Goal: Transaction & Acquisition: Connect with others

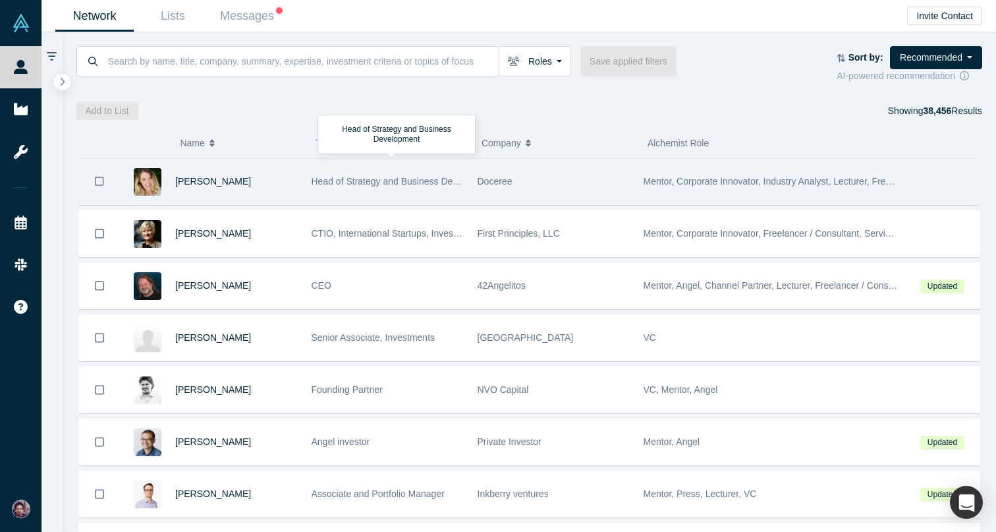
click at [328, 185] on span "Head of Strategy and Business Development" at bounding box center [404, 181] width 184 height 11
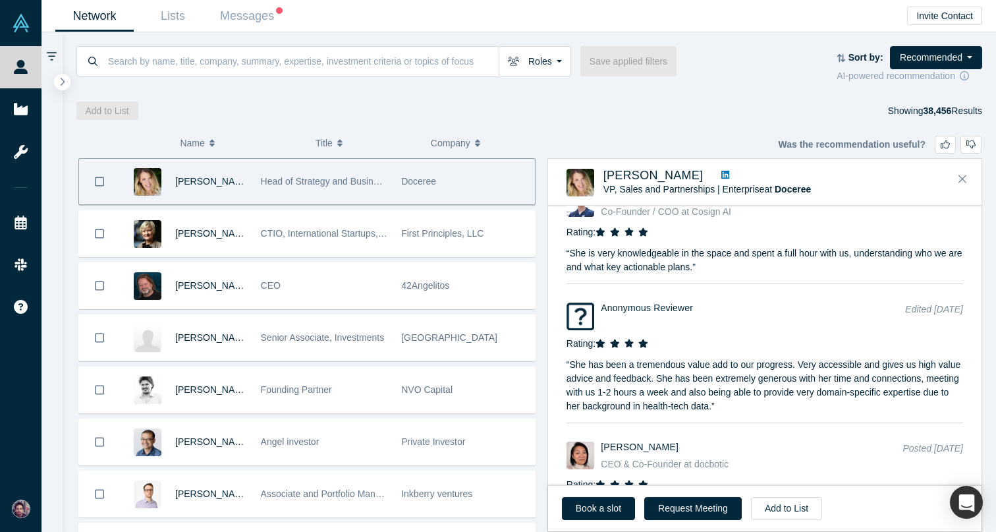
scroll to position [1882, 0]
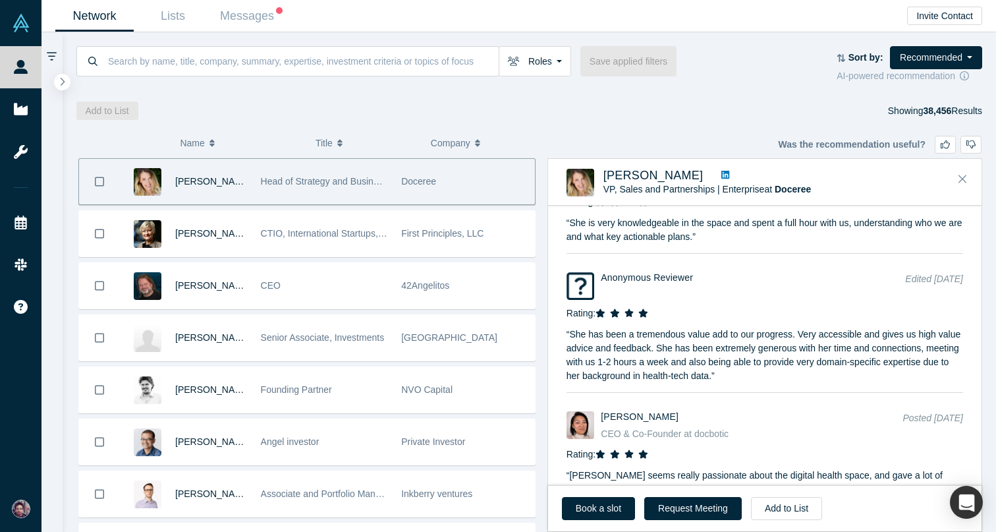
click at [717, 172] on link at bounding box center [725, 176] width 17 height 14
click at [964, 173] on icon "Close" at bounding box center [963, 179] width 8 height 12
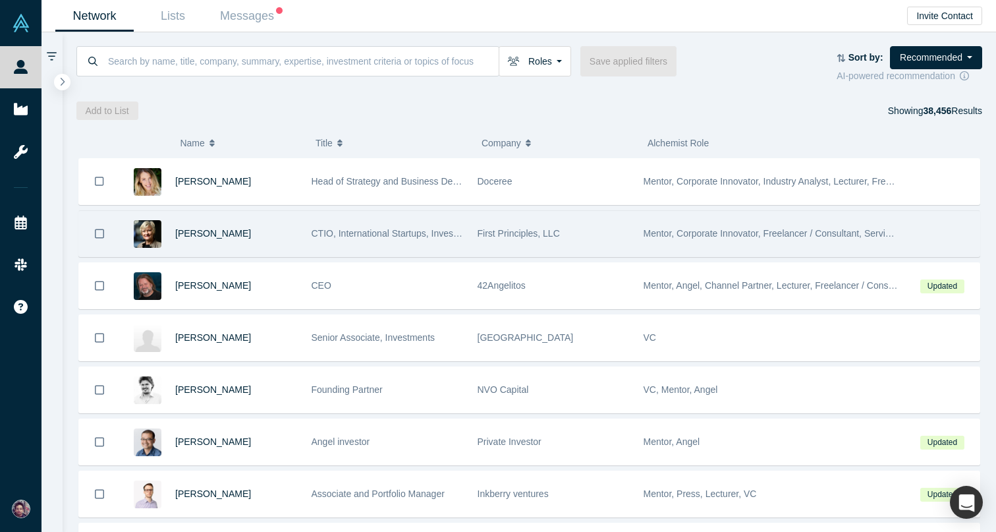
click at [392, 246] on div "CTIO, International Startups, Investor, Board Director and Advisor" at bounding box center [388, 233] width 152 height 45
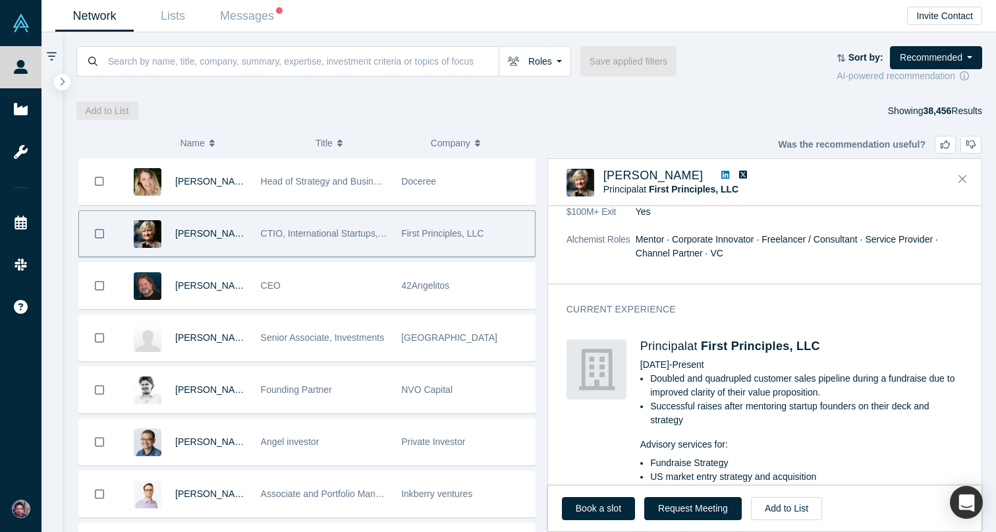
scroll to position [453, 0]
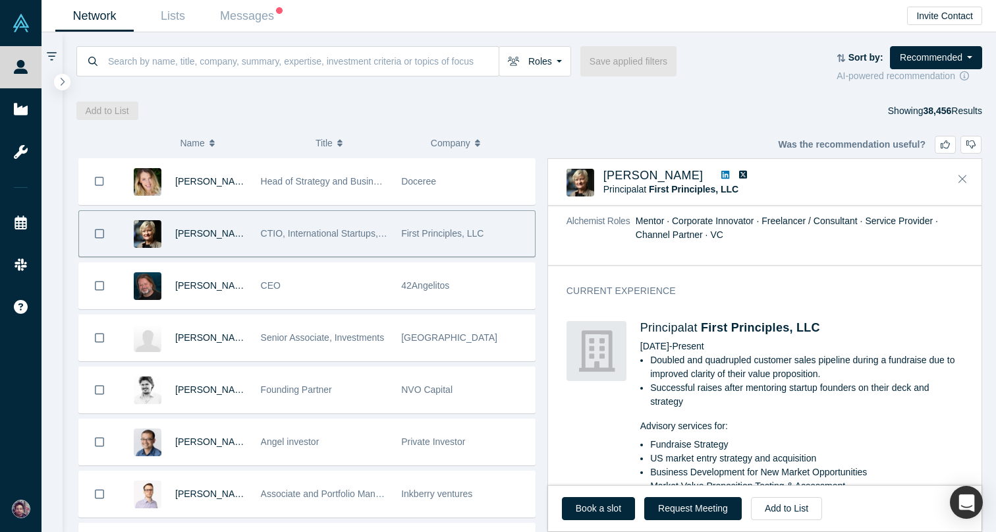
click at [722, 175] on icon at bounding box center [726, 175] width 8 height 8
click at [964, 176] on icon "Close" at bounding box center [963, 179] width 8 height 12
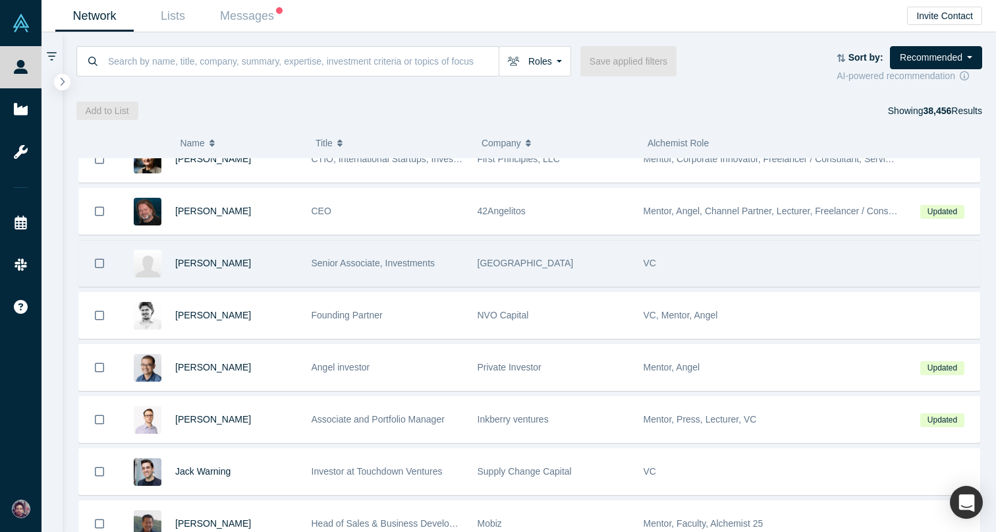
scroll to position [67, 0]
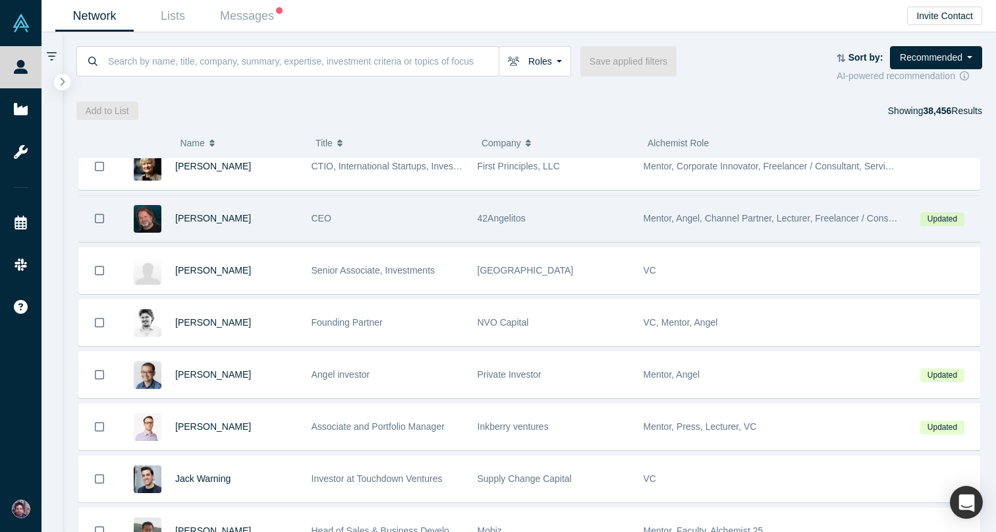
click at [380, 219] on div "CEO" at bounding box center [388, 218] width 152 height 45
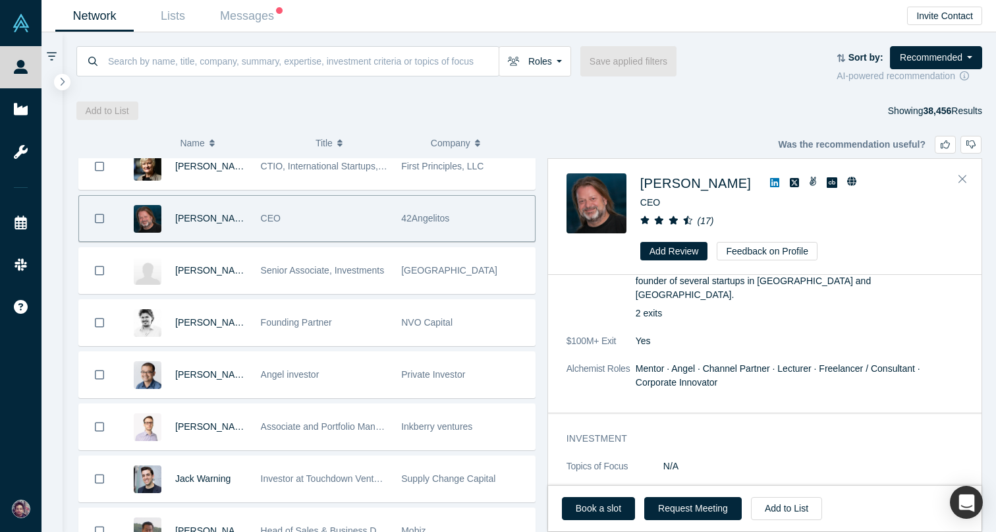
scroll to position [0, 0]
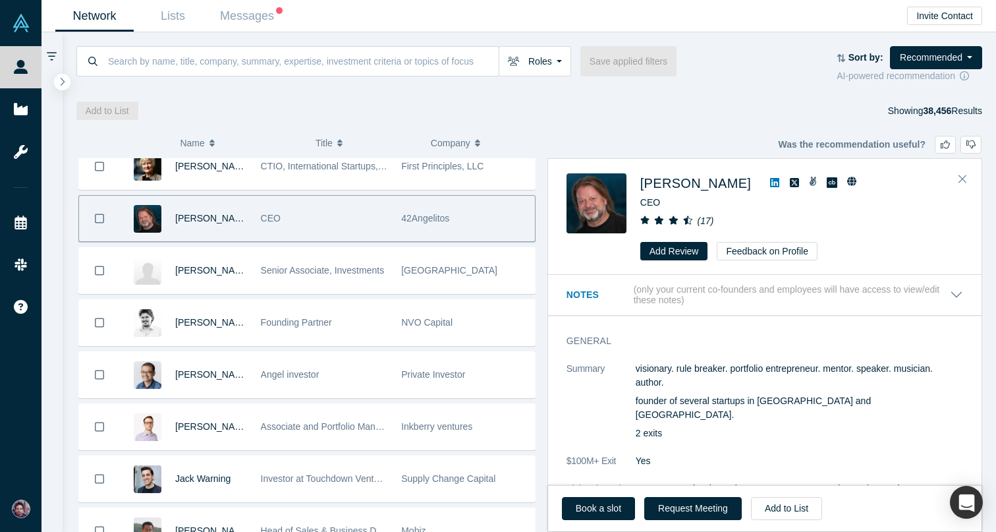
click at [770, 184] on icon at bounding box center [774, 182] width 9 height 9
click at [959, 177] on icon "Close" at bounding box center [963, 179] width 8 height 12
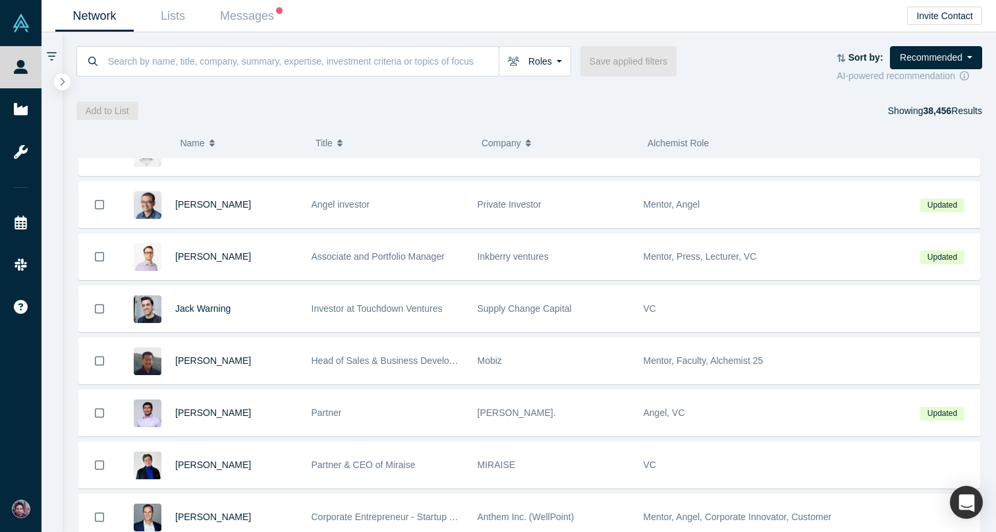
scroll to position [242, 0]
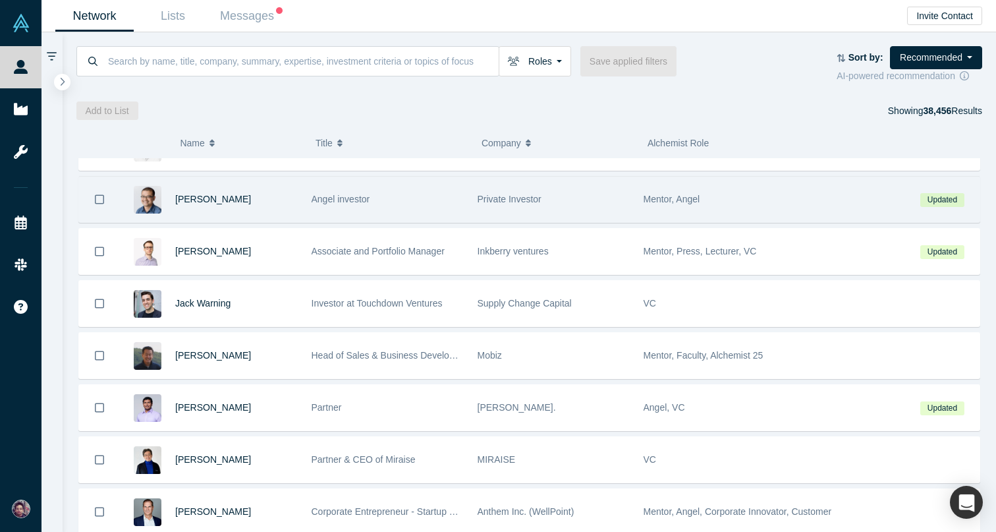
click at [278, 194] on div "[PERSON_NAME]" at bounding box center [236, 199] width 123 height 45
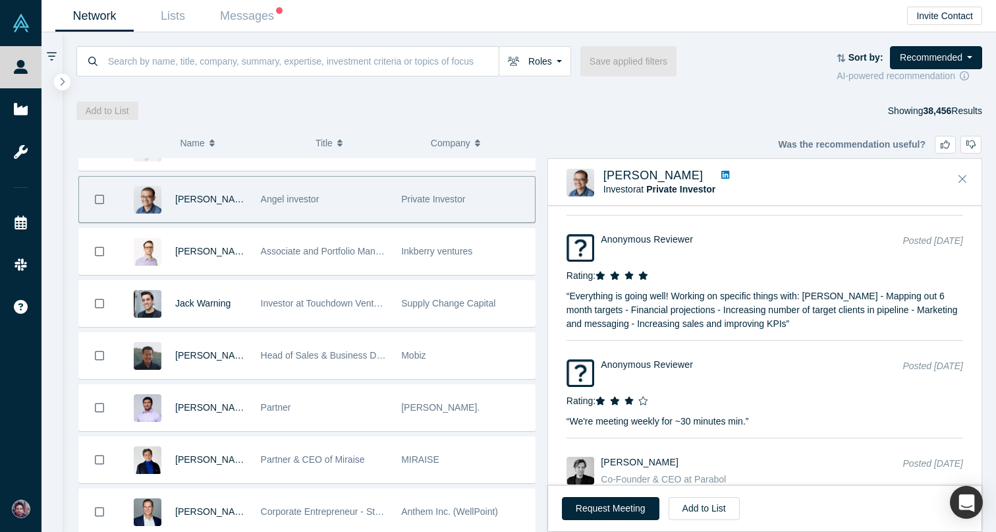
scroll to position [4443, 0]
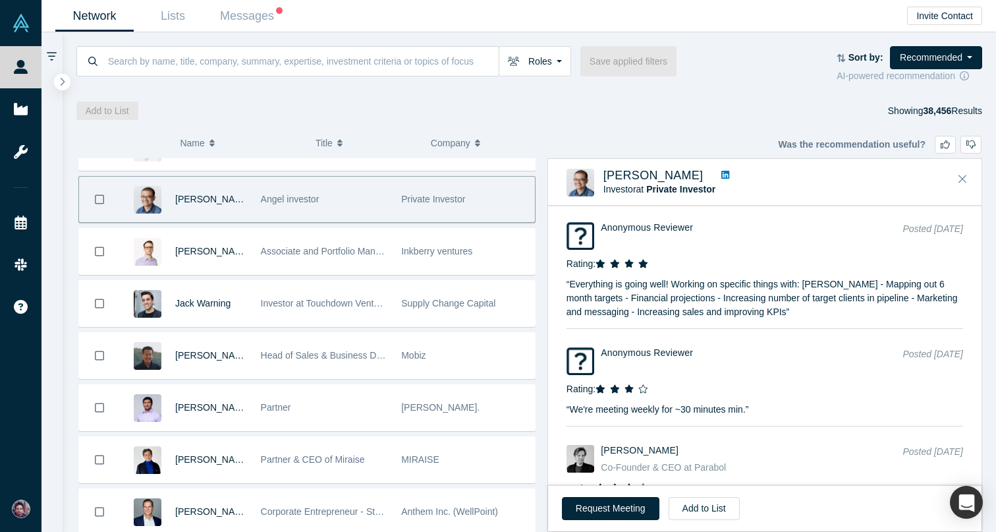
click at [722, 173] on icon at bounding box center [726, 175] width 8 height 8
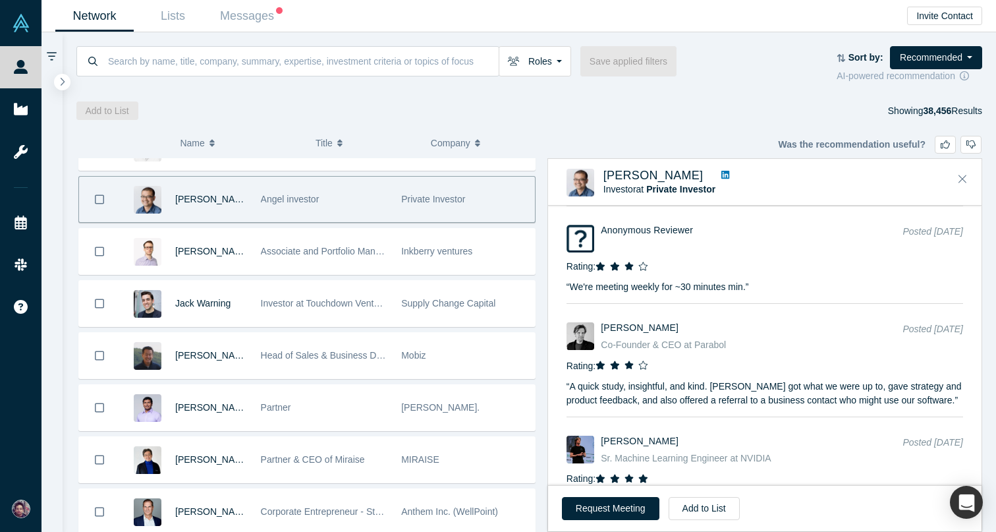
scroll to position [4584, 0]
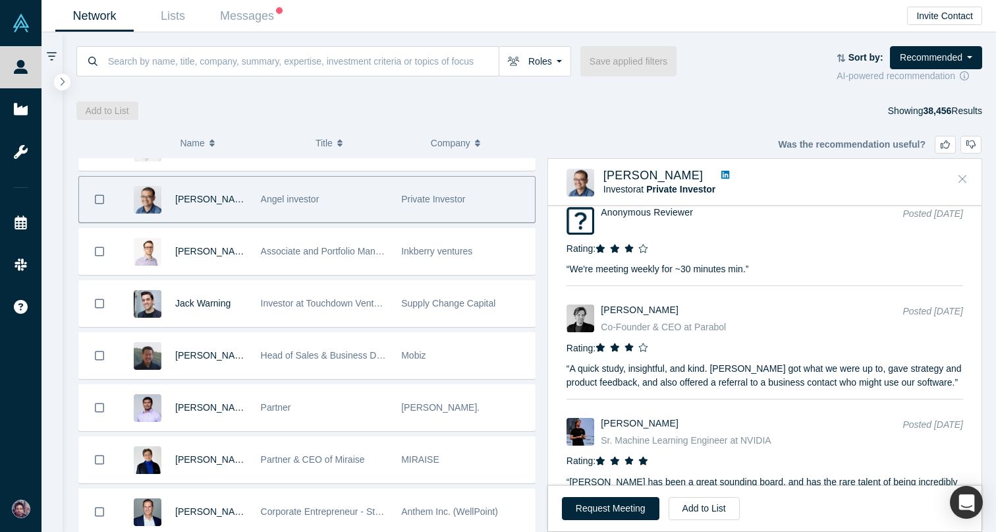
click at [960, 175] on icon "Close" at bounding box center [963, 179] width 8 height 12
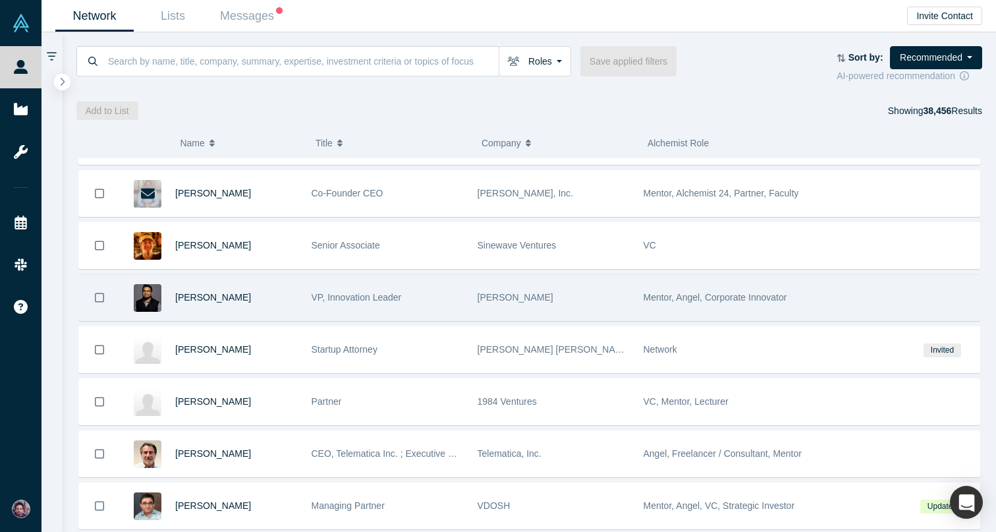
scroll to position [1149, 0]
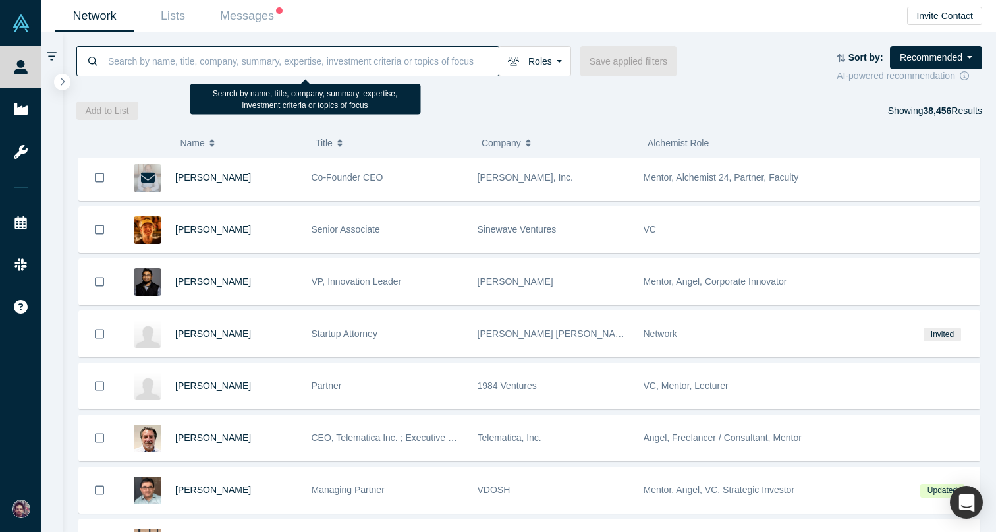
click at [313, 66] on input at bounding box center [303, 60] width 392 height 31
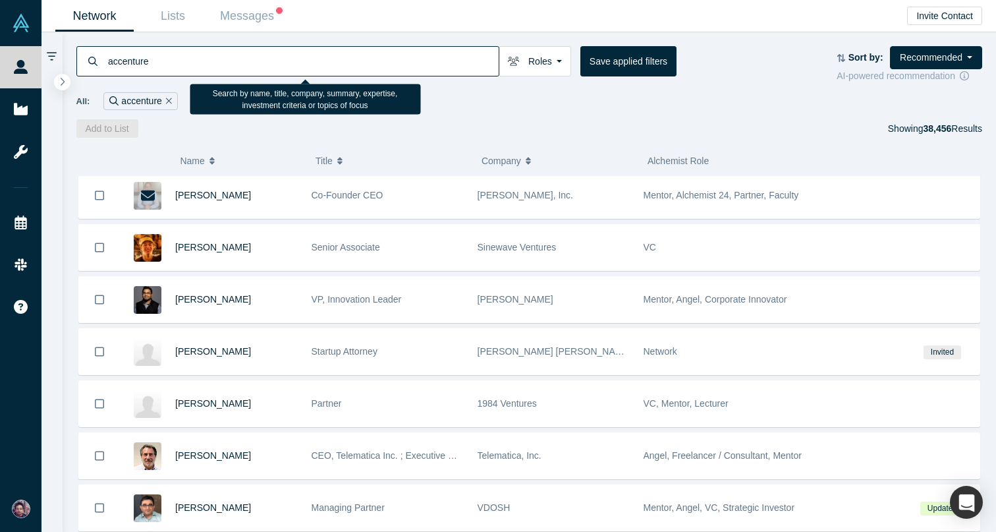
type input "accenture"
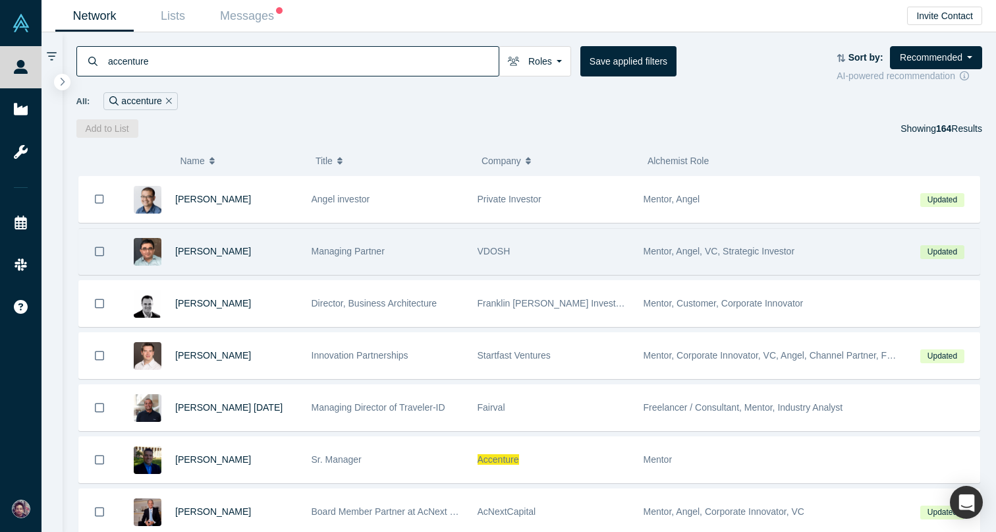
click at [334, 258] on div "Managing Partner" at bounding box center [388, 251] width 152 height 45
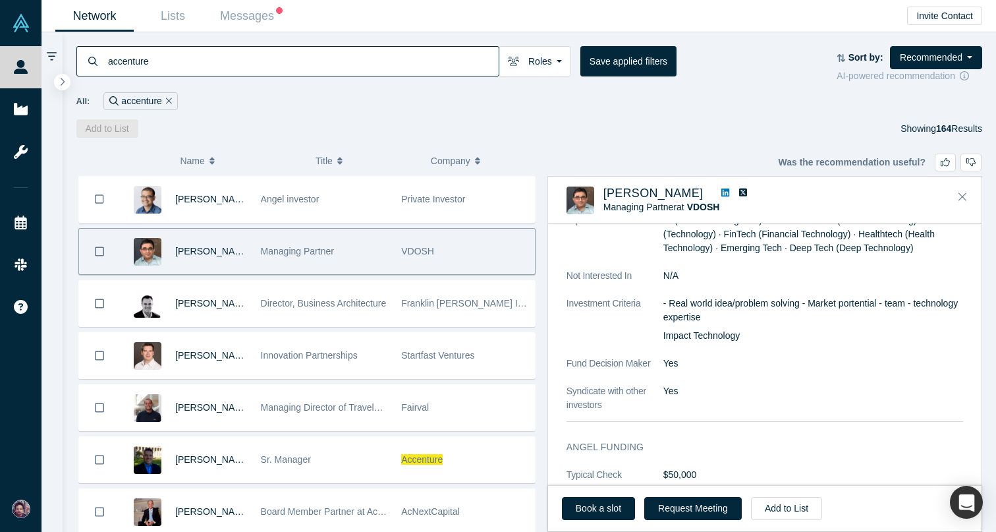
scroll to position [681, 0]
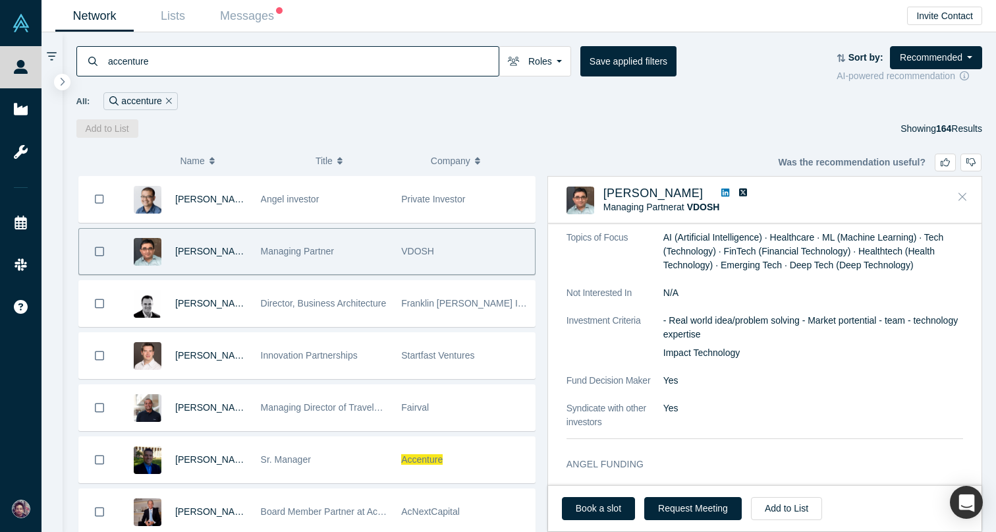
click at [957, 202] on button "Close" at bounding box center [963, 196] width 20 height 21
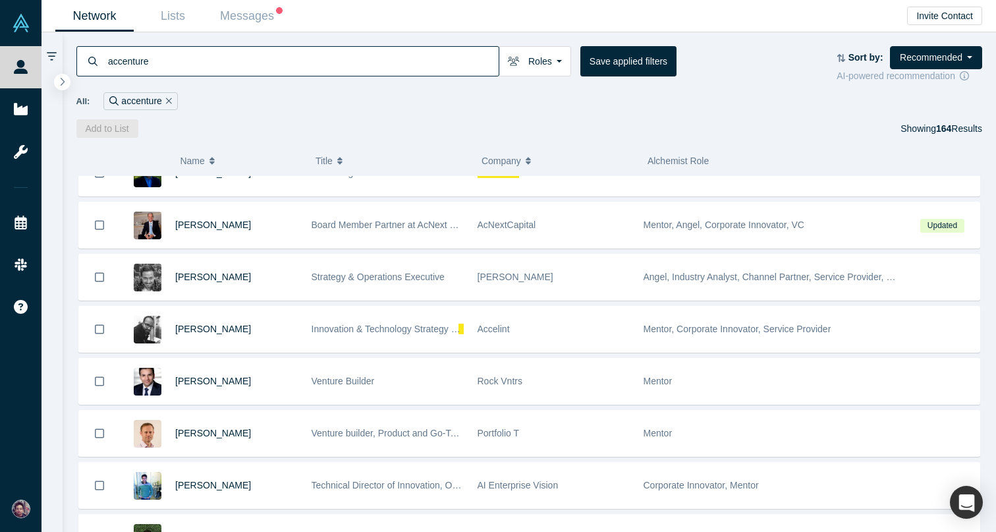
scroll to position [0, 0]
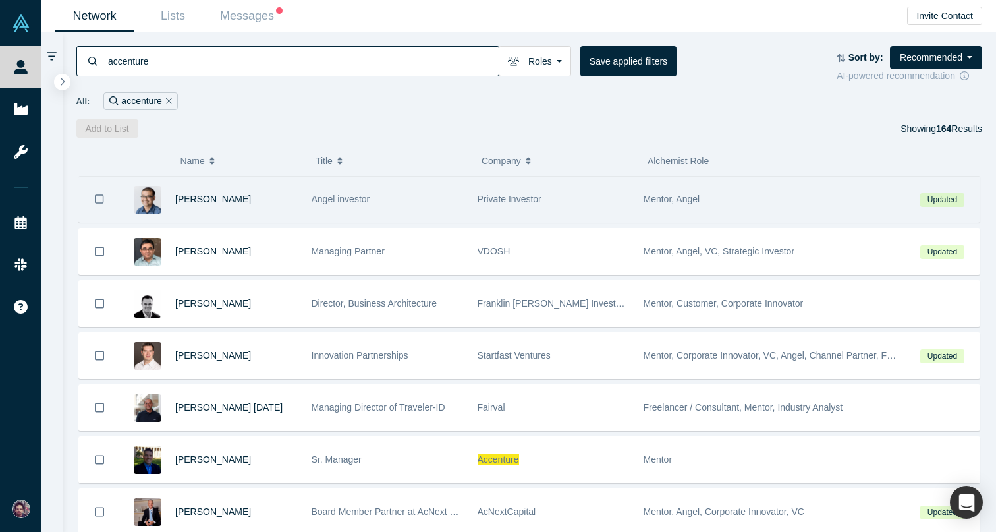
click at [415, 203] on div "Angel investor" at bounding box center [388, 199] width 152 height 45
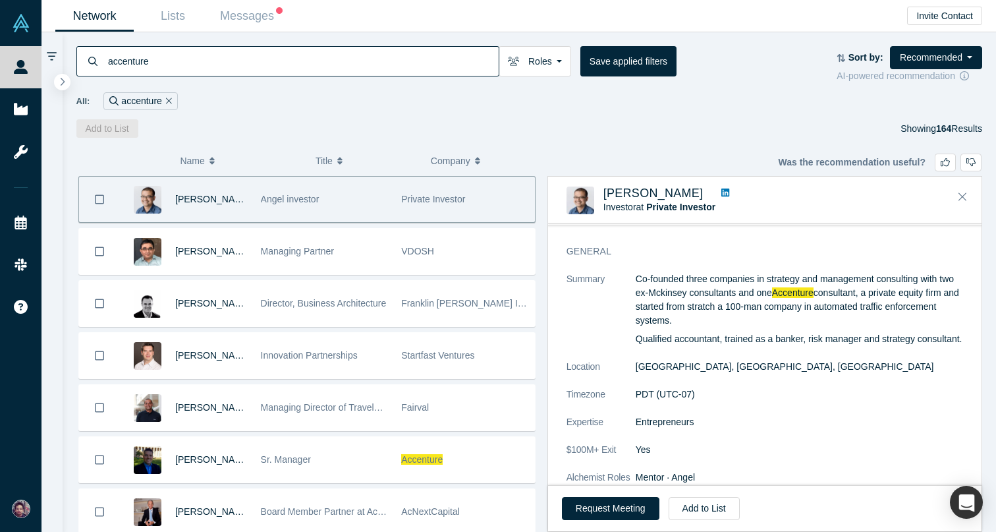
scroll to position [43, 0]
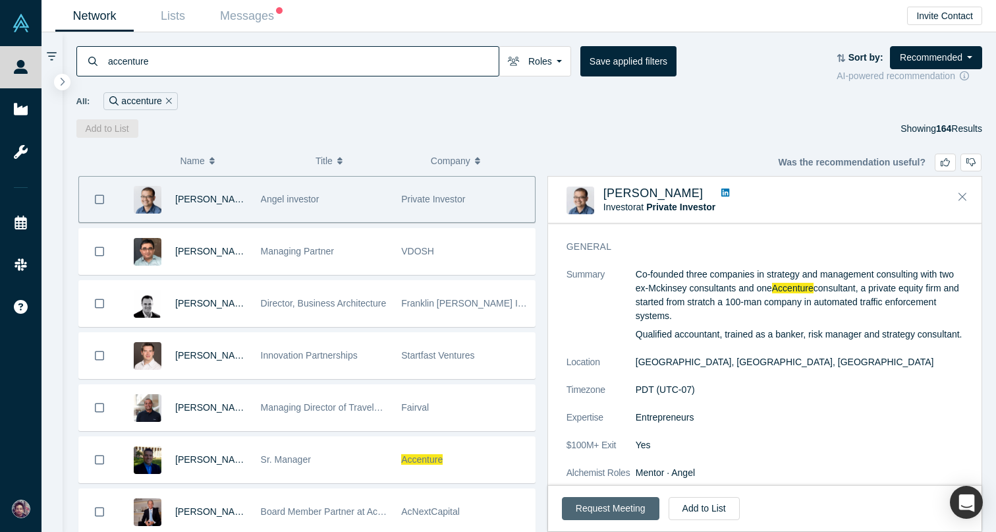
click at [621, 506] on button "Request Meeting" at bounding box center [611, 508] width 98 height 23
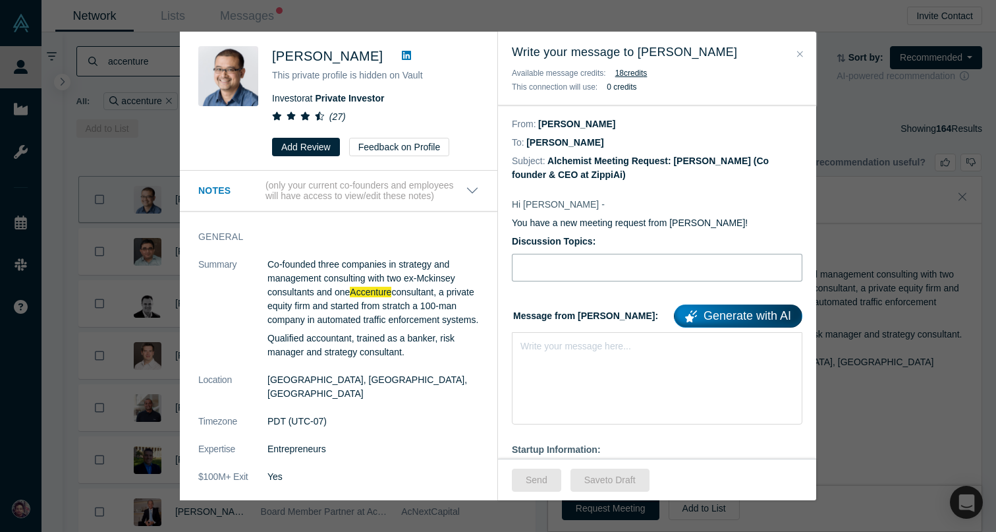
click at [610, 264] on input "Discussion Topics:" at bounding box center [657, 268] width 291 height 28
click at [803, 51] on button "Close" at bounding box center [800, 54] width 14 height 15
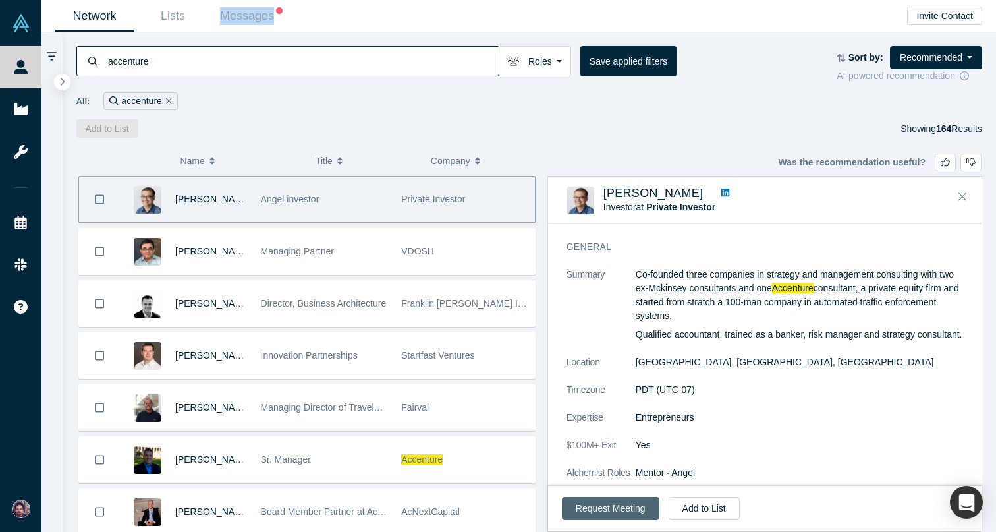
click at [598, 513] on button "Request Meeting" at bounding box center [611, 508] width 98 height 23
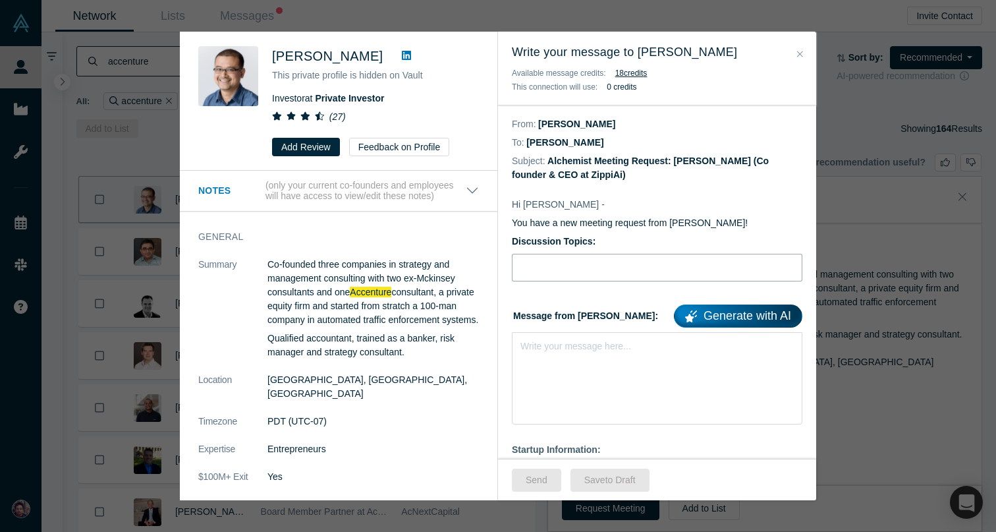
click at [584, 260] on input "Discussion Topics:" at bounding box center [657, 268] width 291 height 28
type input "Connecting to [PERSON_NAME]"
click at [589, 349] on div "rdw-editor" at bounding box center [657, 344] width 273 height 14
paste div "rdw-editor"
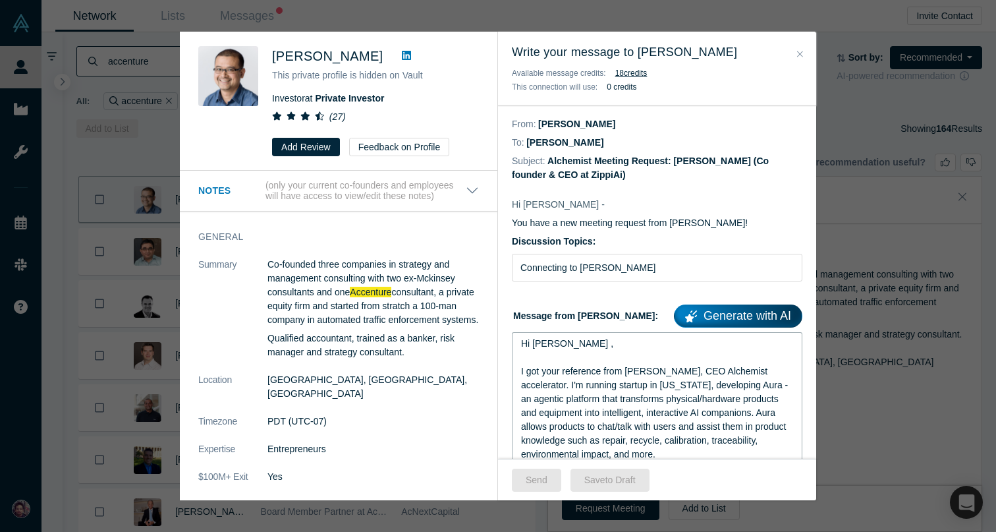
click at [554, 344] on span "Hi [PERSON_NAME] ," at bounding box center [567, 343] width 92 height 11
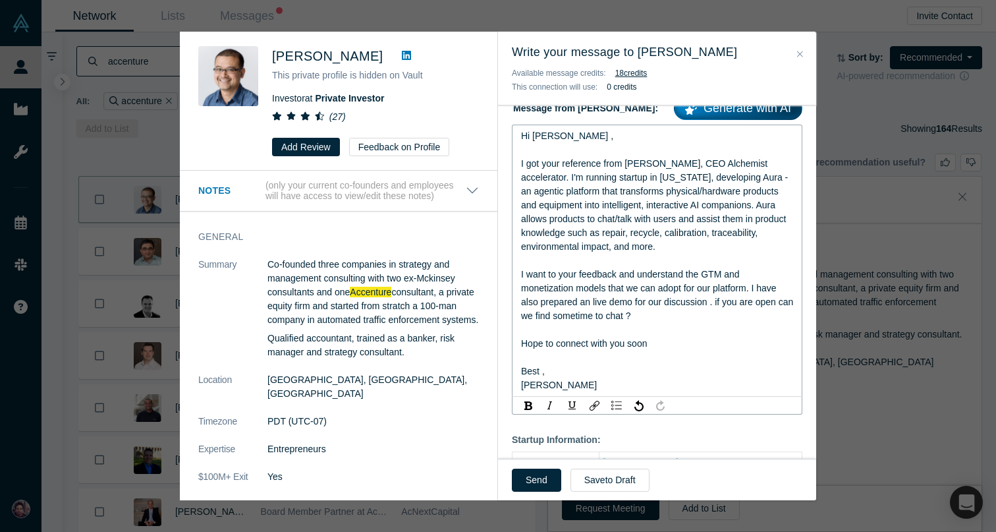
scroll to position [209, 0]
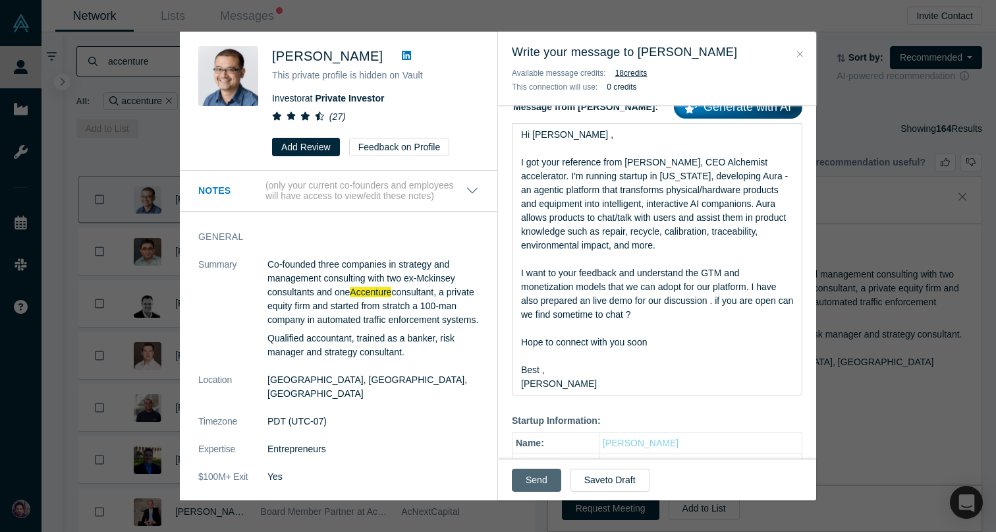
click at [526, 488] on button "Send" at bounding box center [536, 480] width 49 height 23
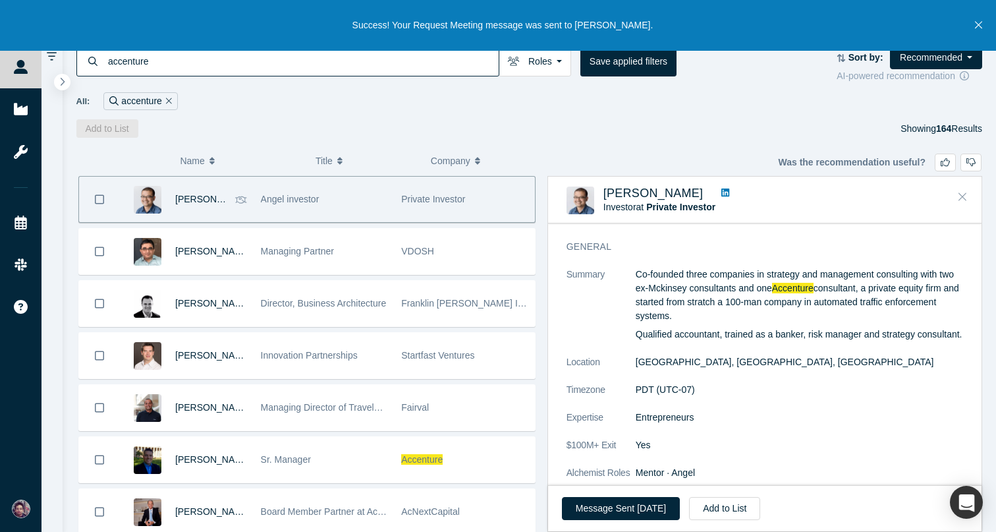
click at [961, 193] on icon "Close" at bounding box center [963, 197] width 8 height 8
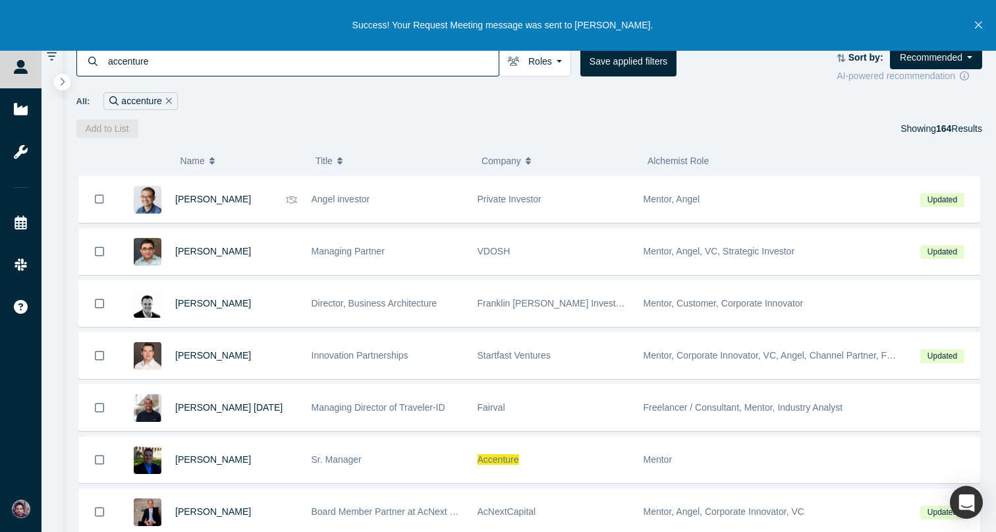
click at [424, 69] on input "accenture" at bounding box center [303, 60] width 392 height 31
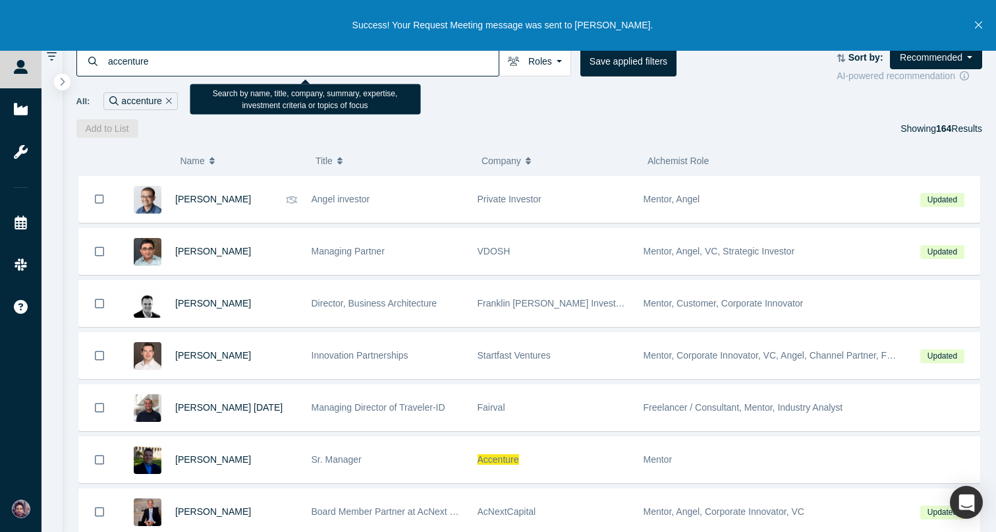
click at [123, 64] on input "accenture" at bounding box center [303, 60] width 392 height 31
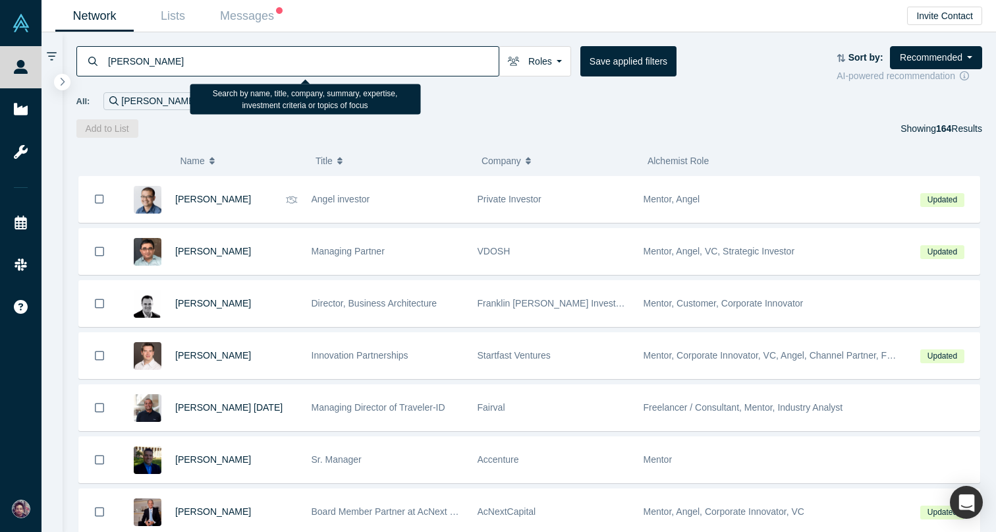
type input "[PERSON_NAME]"
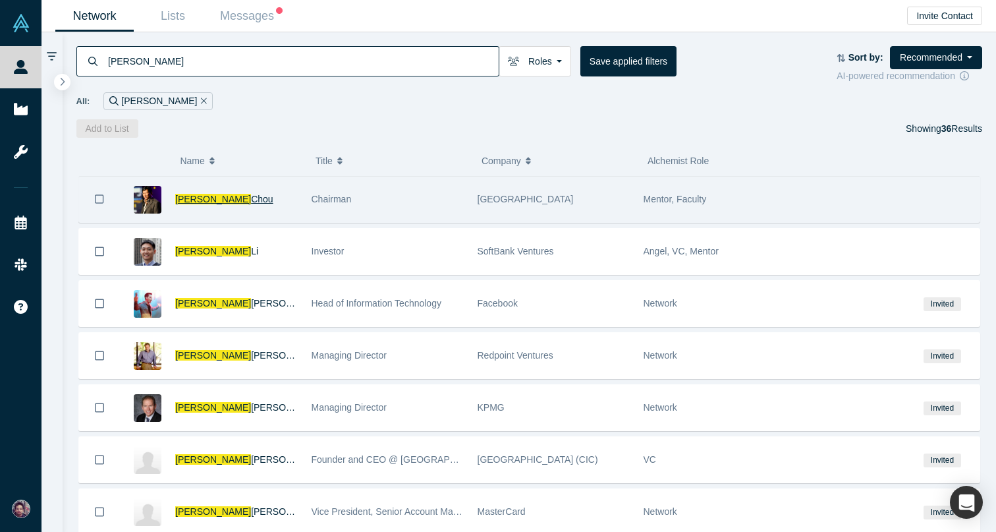
click at [251, 197] on span "Chou" at bounding box center [262, 199] width 22 height 11
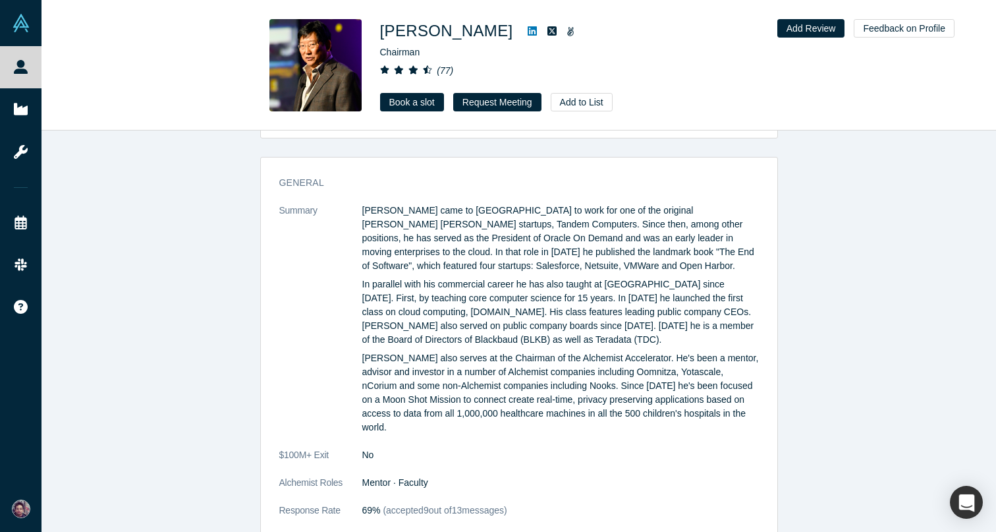
scroll to position [111, 0]
click at [419, 101] on link "Book a slot" at bounding box center [412, 102] width 64 height 18
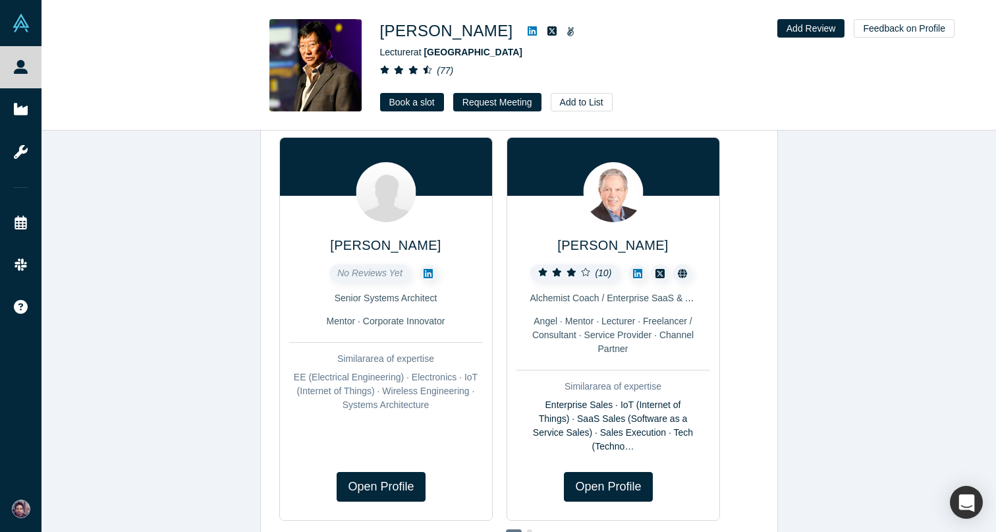
scroll to position [624, 0]
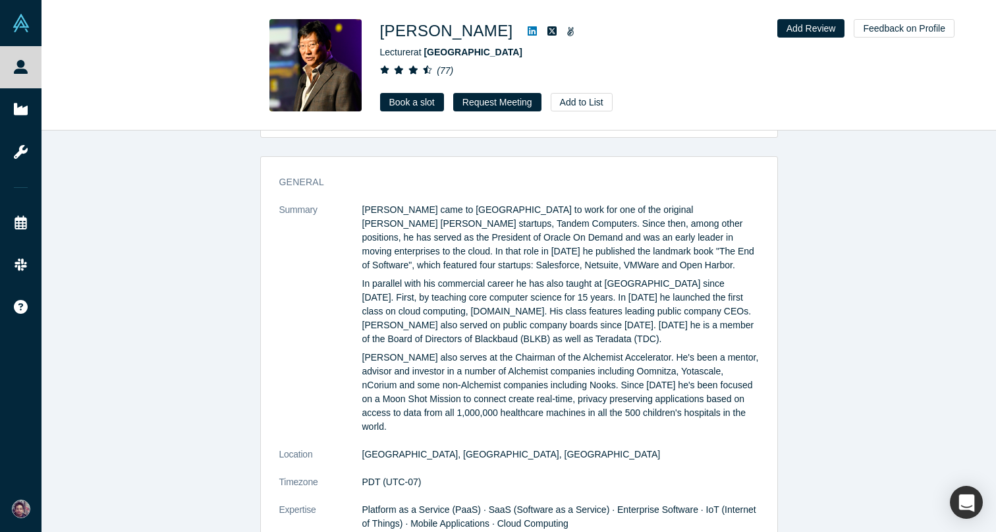
click at [523, 31] on link at bounding box center [533, 31] width 20 height 16
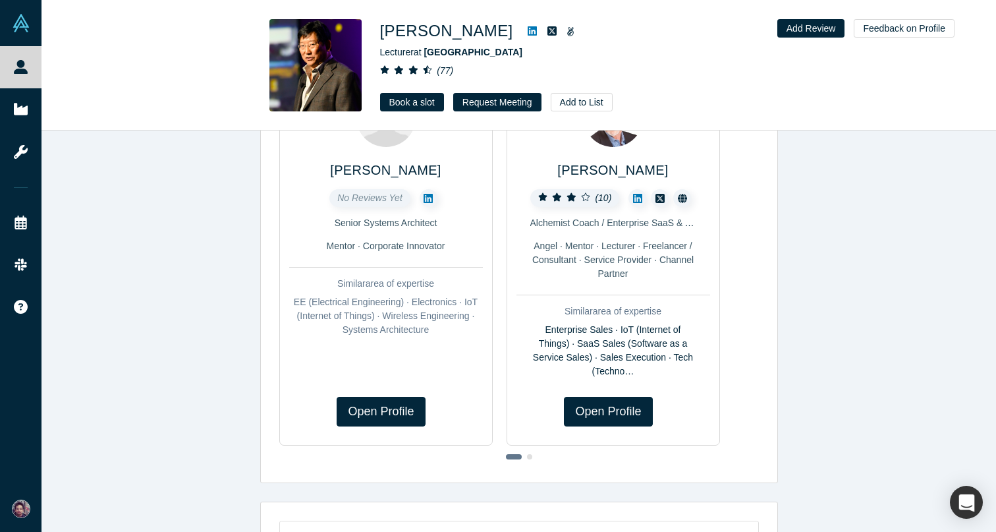
scroll to position [185, 0]
click at [401, 170] on span "[PERSON_NAME]" at bounding box center [385, 170] width 111 height 14
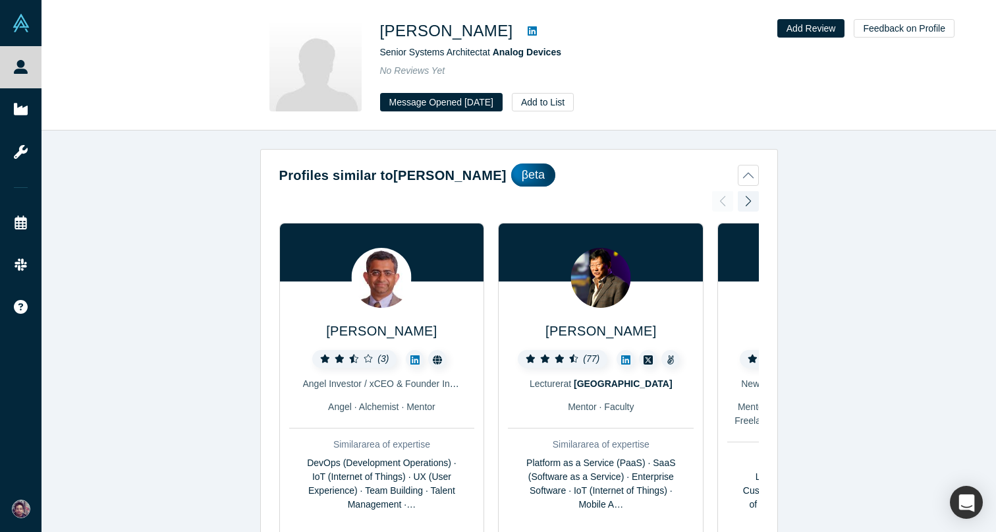
click at [528, 29] on icon at bounding box center [532, 30] width 9 height 9
click at [743, 203] on div at bounding box center [748, 200] width 21 height 29
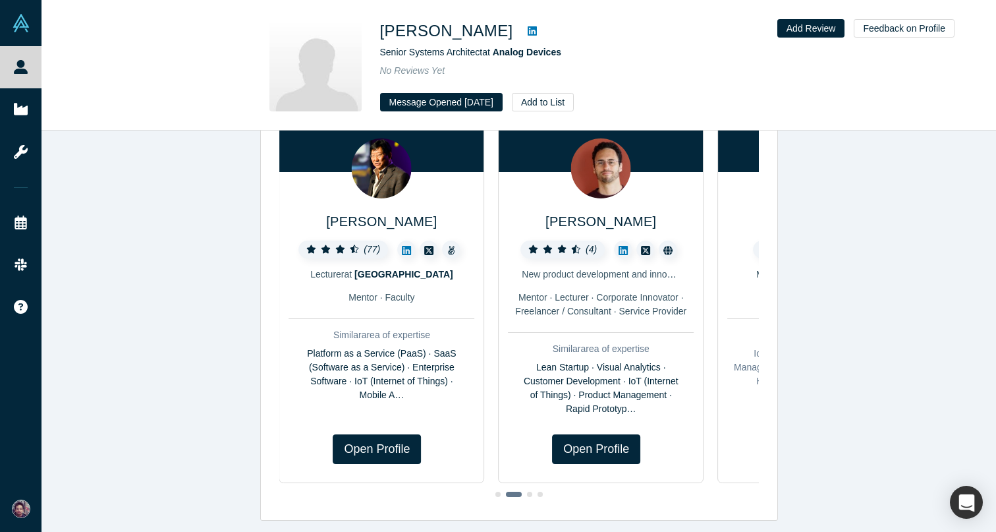
scroll to position [111, 0]
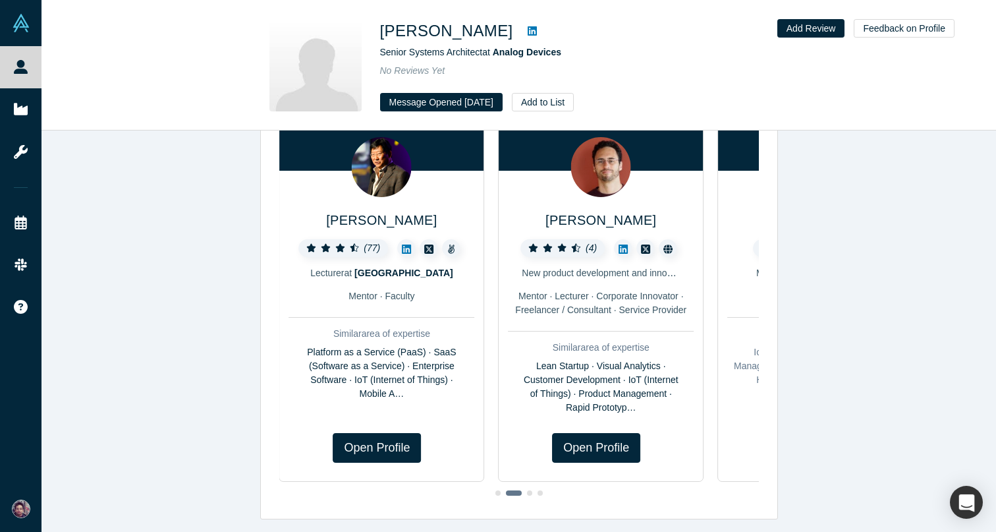
click at [621, 248] on icon at bounding box center [623, 248] width 9 height 9
click at [529, 494] on span at bounding box center [529, 492] width 5 height 5
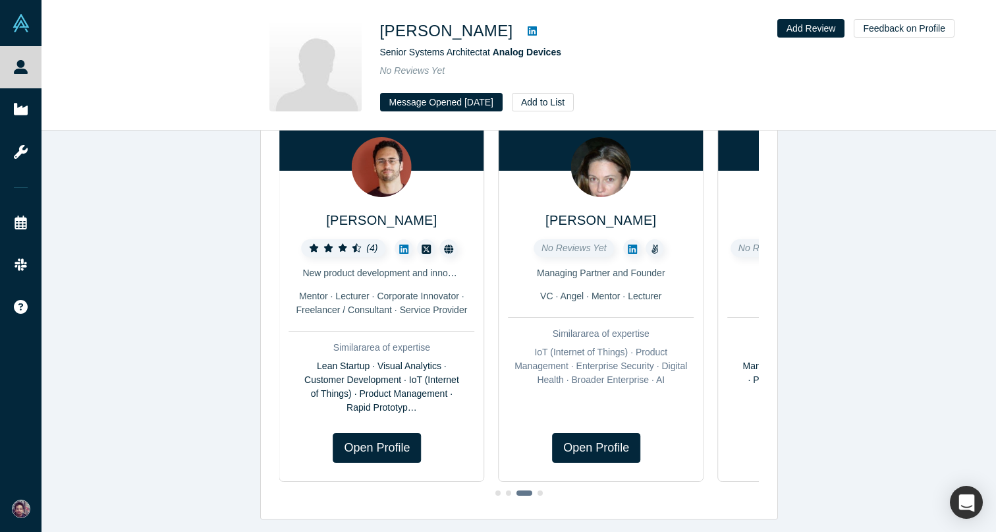
click at [631, 248] on icon at bounding box center [632, 249] width 9 height 11
click at [601, 217] on span "[PERSON_NAME]" at bounding box center [601, 220] width 111 height 14
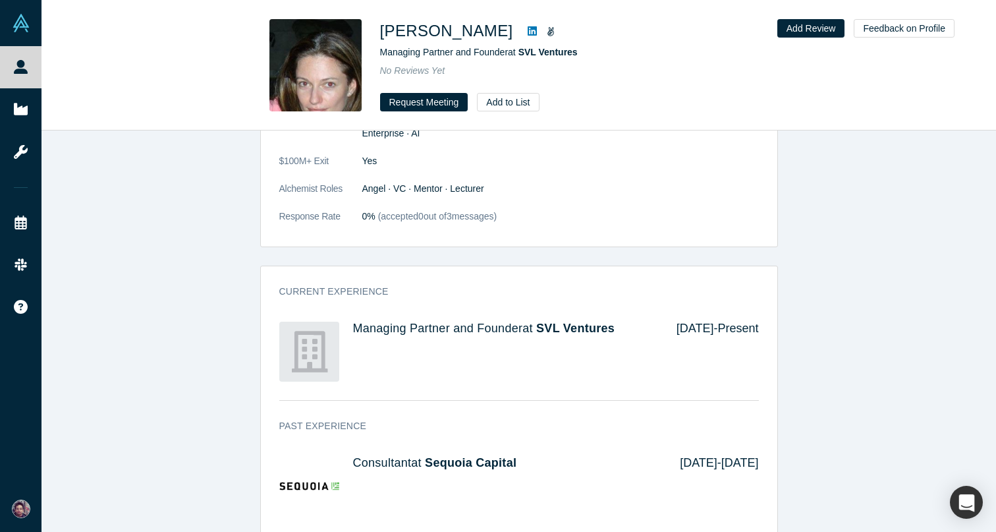
scroll to position [486, 0]
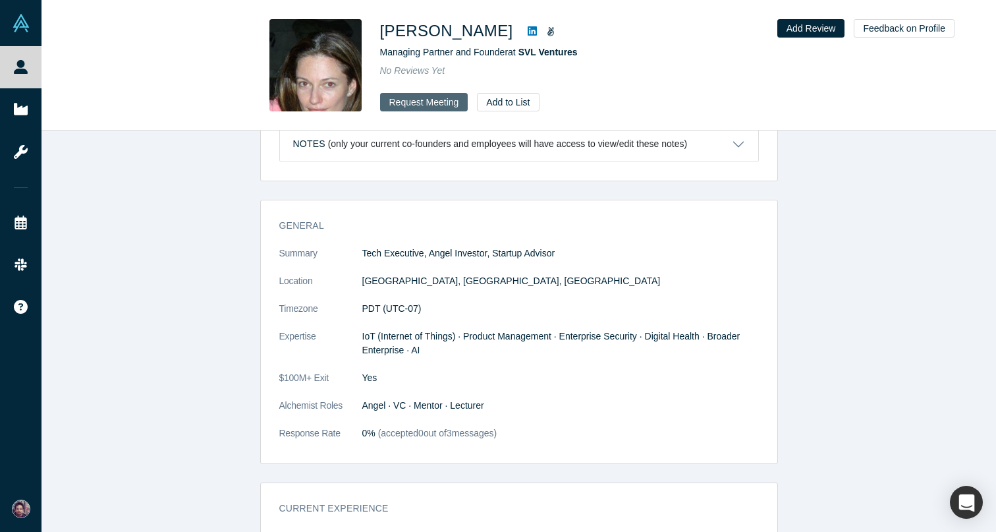
click at [434, 100] on button "Request Meeting" at bounding box center [424, 102] width 88 height 18
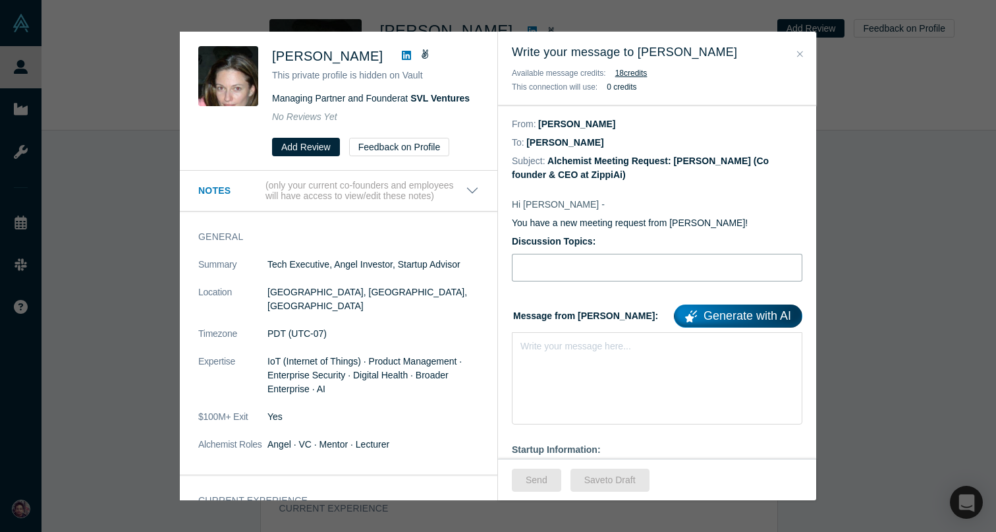
click at [567, 258] on input "Discussion Topics:" at bounding box center [657, 268] width 291 height 28
type input "Connecting to [PERSON_NAME]"
click at [574, 364] on div "Write your message here..." at bounding box center [657, 378] width 291 height 92
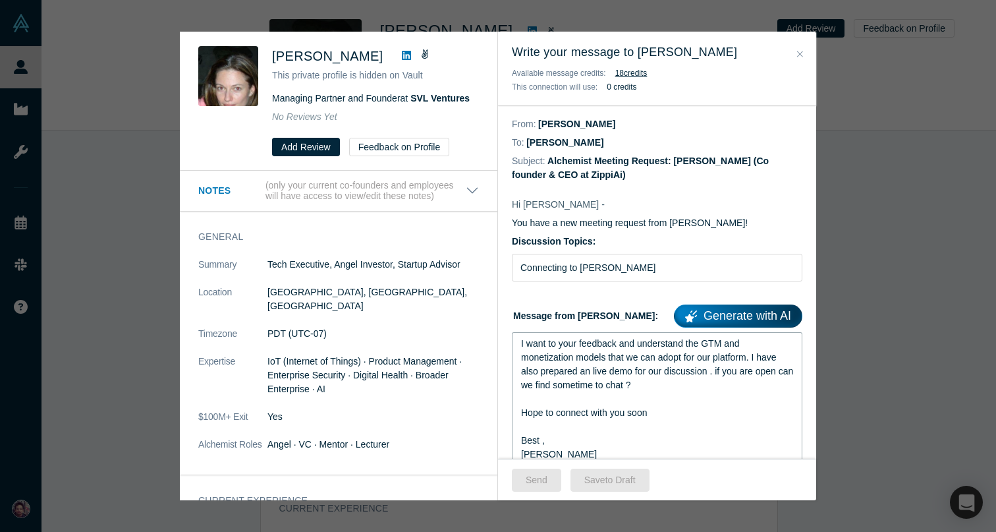
click at [799, 44] on h3 "Write your message to [PERSON_NAME]" at bounding box center [657, 52] width 291 height 18
click at [805, 59] on div "Write your message to [PERSON_NAME] Available message credits: 18 credit s This…" at bounding box center [657, 69] width 318 height 74
click at [613, 428] on div "rdw-editor" at bounding box center [657, 427] width 273 height 14
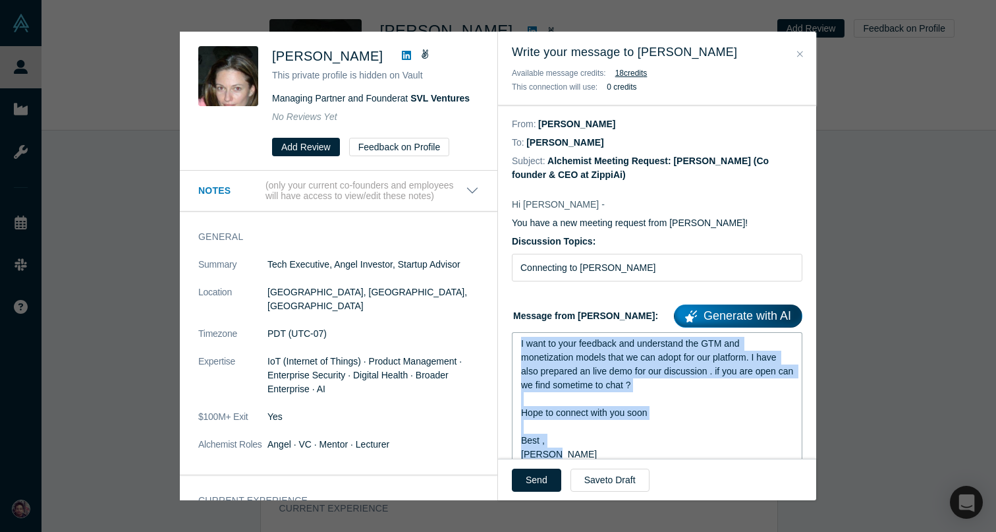
drag, startPoint x: 585, startPoint y: 451, endPoint x: 506, endPoint y: 326, distance: 148.6
paste div "rdw-editor"
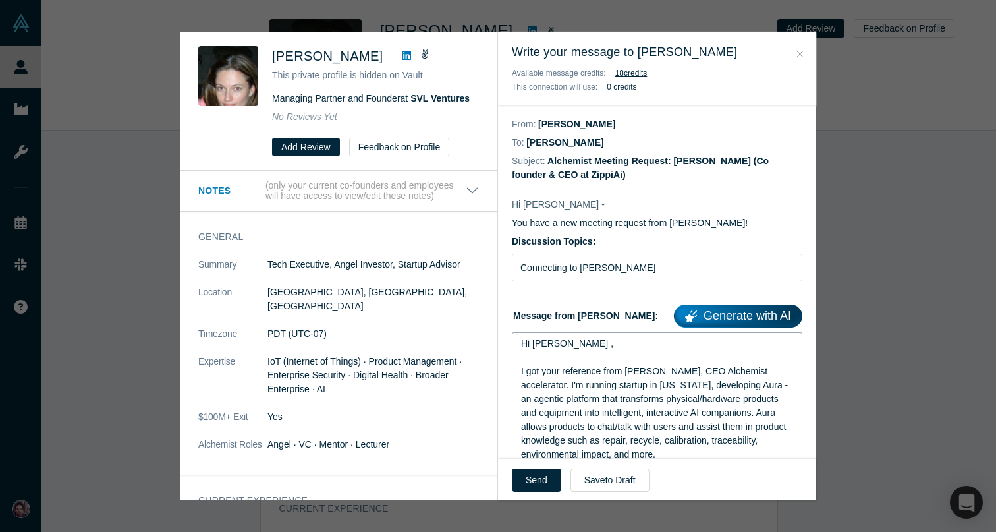
click at [552, 341] on span "Hi [PERSON_NAME] ," at bounding box center [567, 343] width 92 height 11
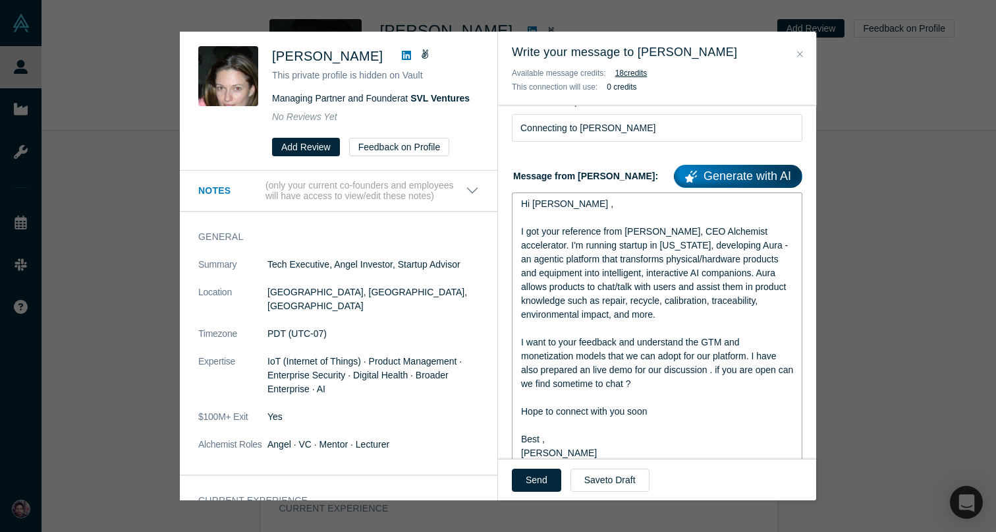
scroll to position [144, 0]
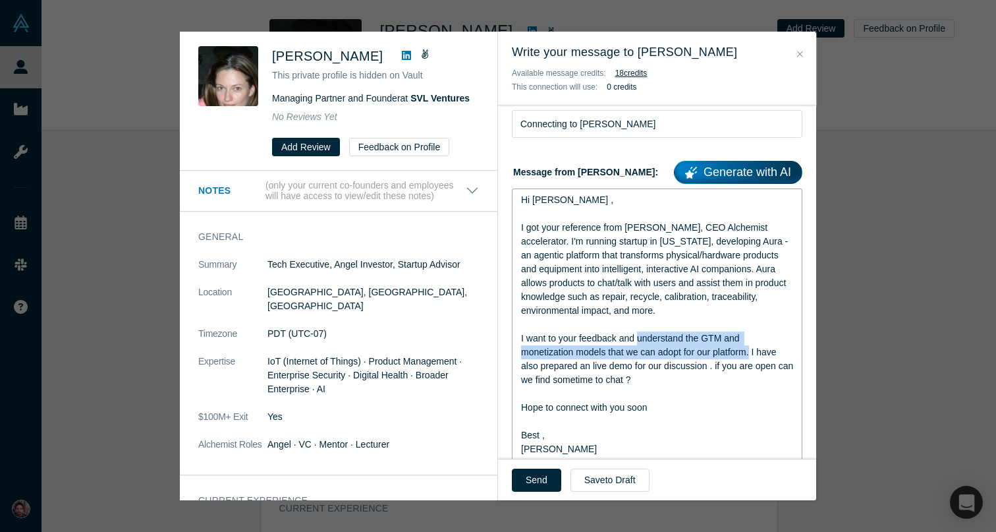
drag, startPoint x: 752, startPoint y: 353, endPoint x: 640, endPoint y: 341, distance: 111.9
click at [640, 341] on span "I want to your feedback and understand the GTM and monetization models that we …" at bounding box center [658, 359] width 275 height 52
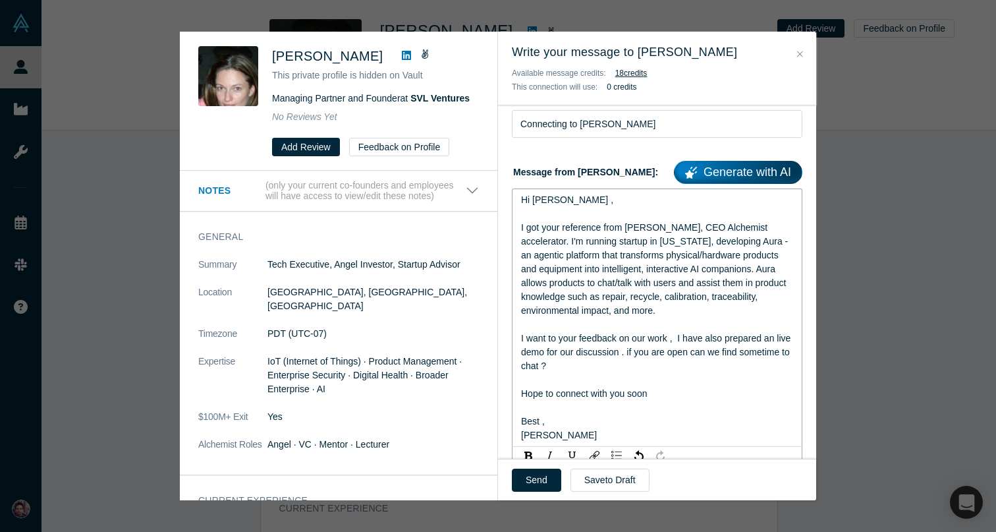
click at [706, 343] on span "I want to your feedback on our work , I have also prepared an live demo for our…" at bounding box center [657, 352] width 272 height 38
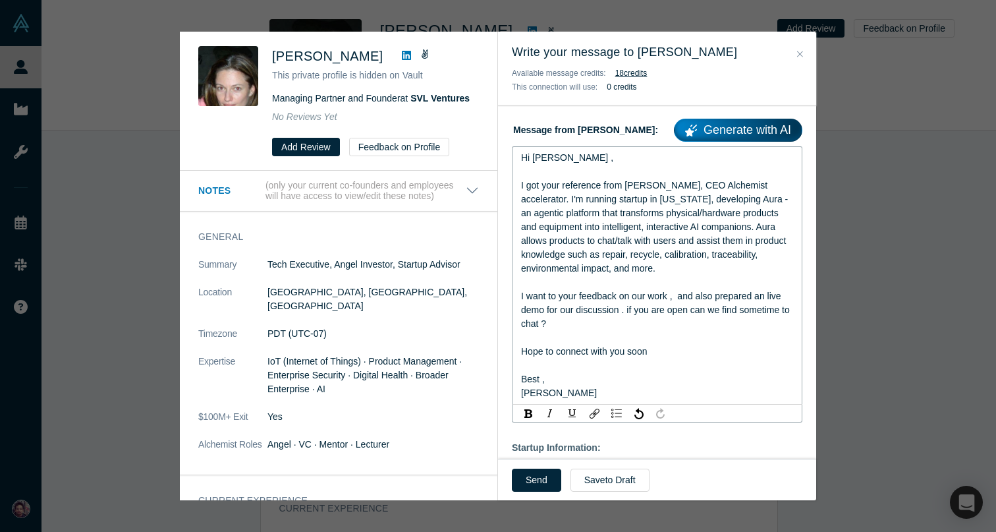
scroll to position [189, 0]
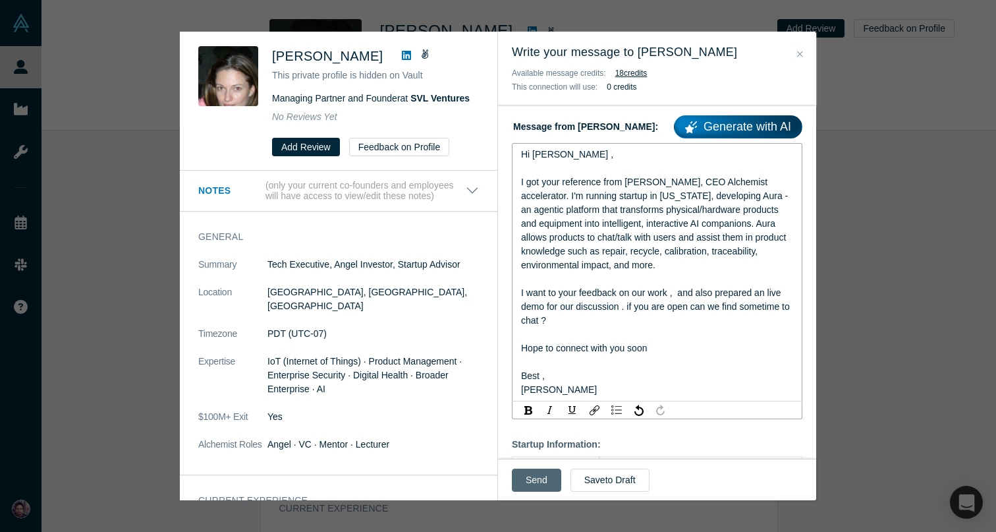
click at [536, 482] on button "Send" at bounding box center [536, 480] width 49 height 23
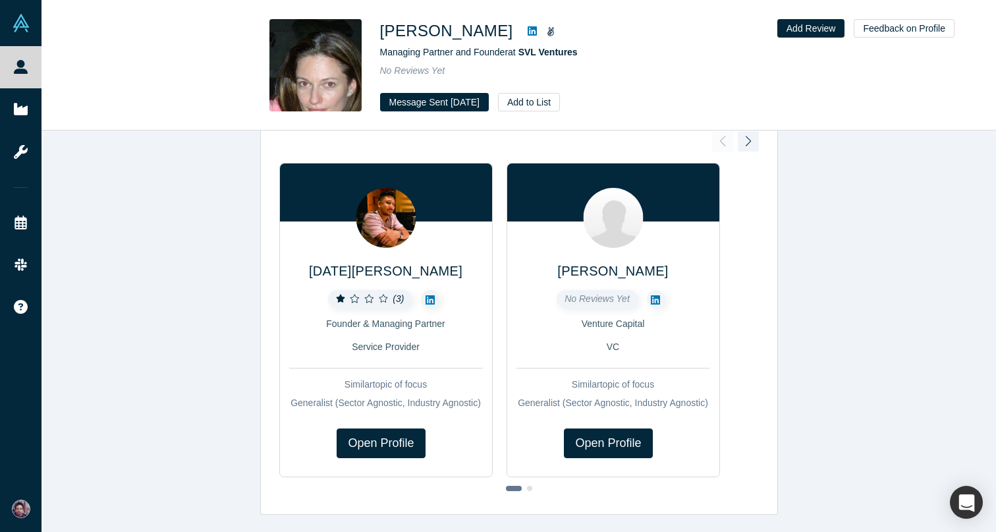
scroll to position [0, 0]
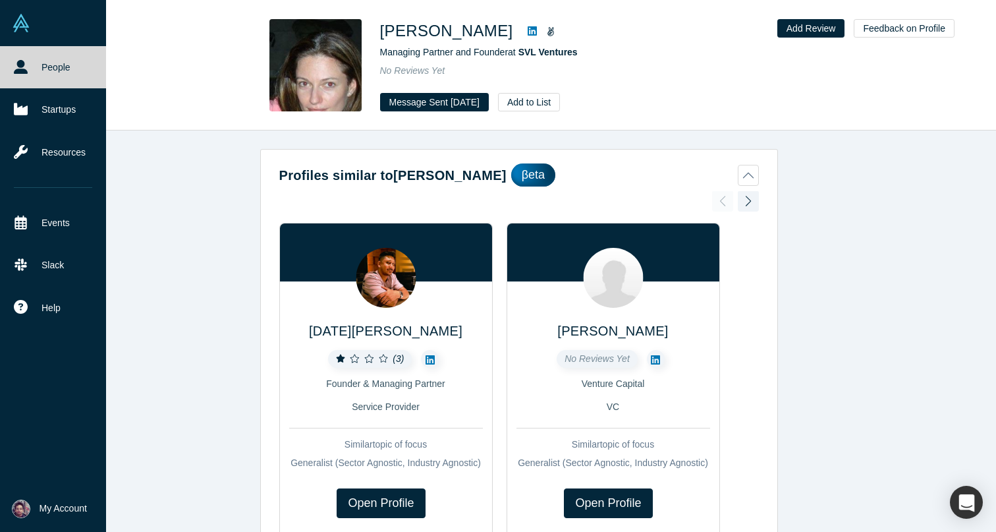
click at [45, 70] on link "People" at bounding box center [53, 67] width 106 height 42
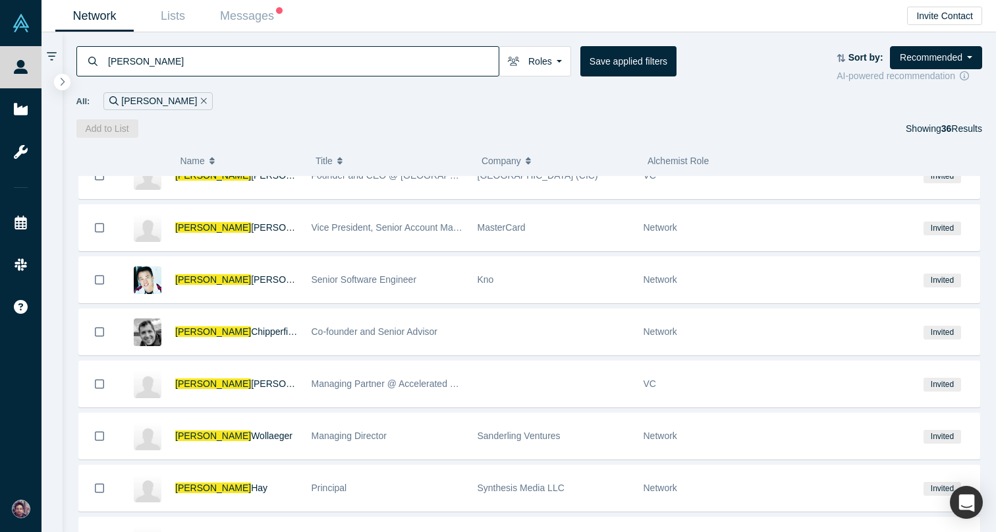
scroll to position [162, 0]
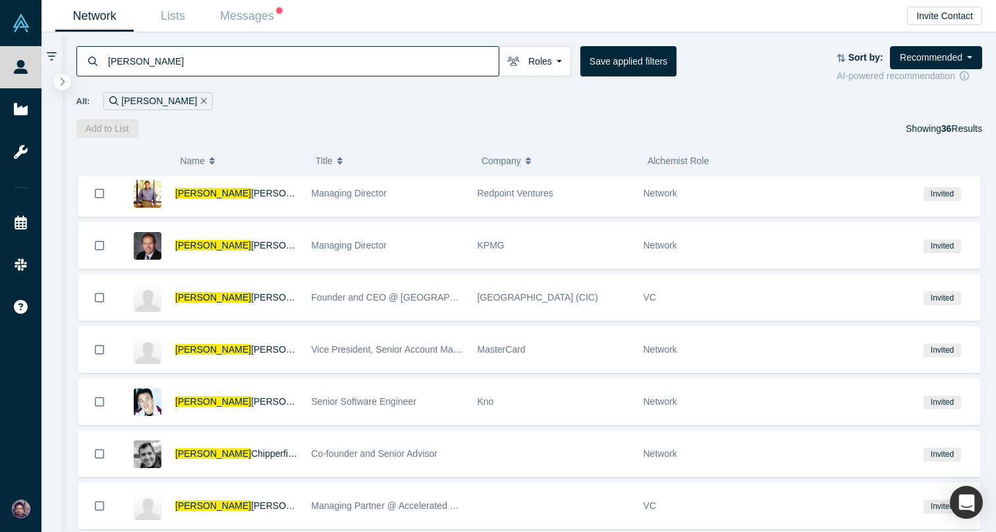
click at [127, 53] on input "[PERSON_NAME]" at bounding box center [303, 60] width 392 height 31
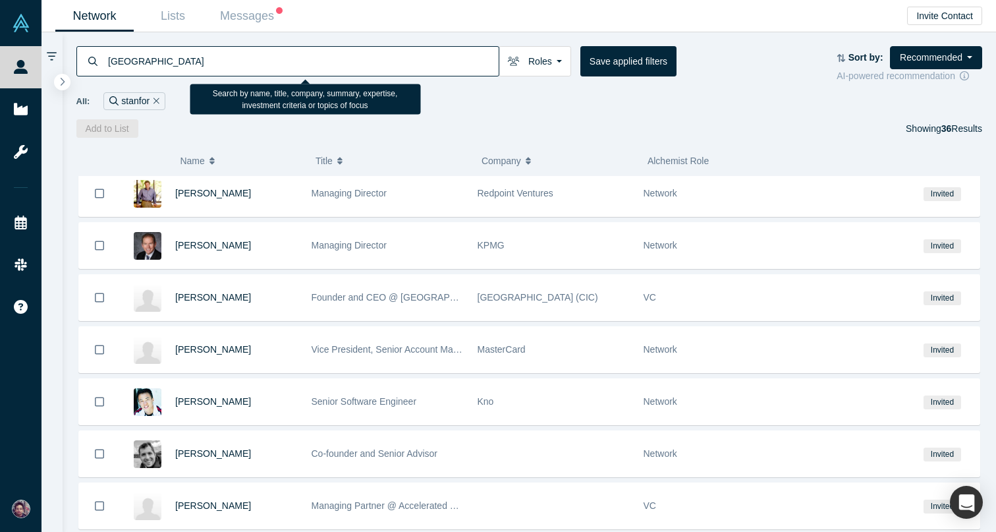
type input "[GEOGRAPHIC_DATA]"
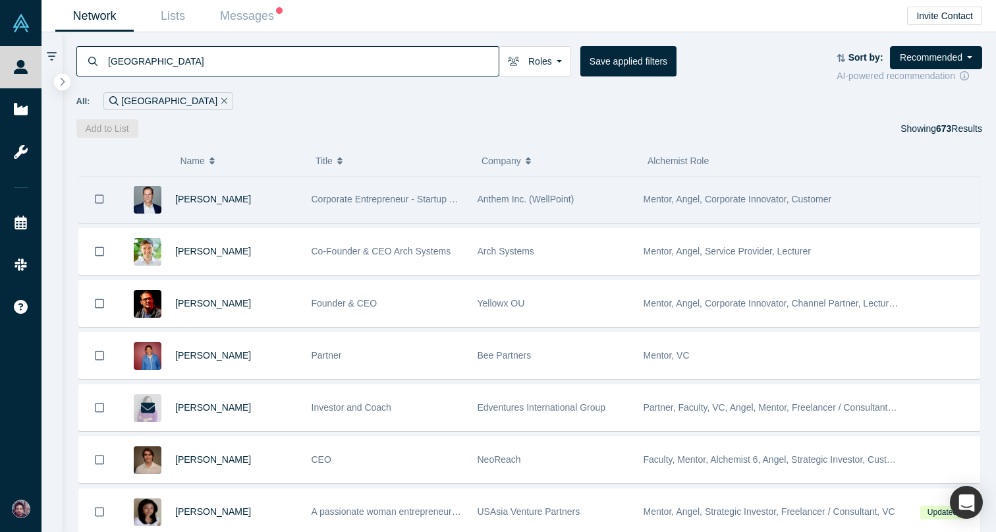
click at [272, 200] on div "[PERSON_NAME]" at bounding box center [236, 199] width 123 height 45
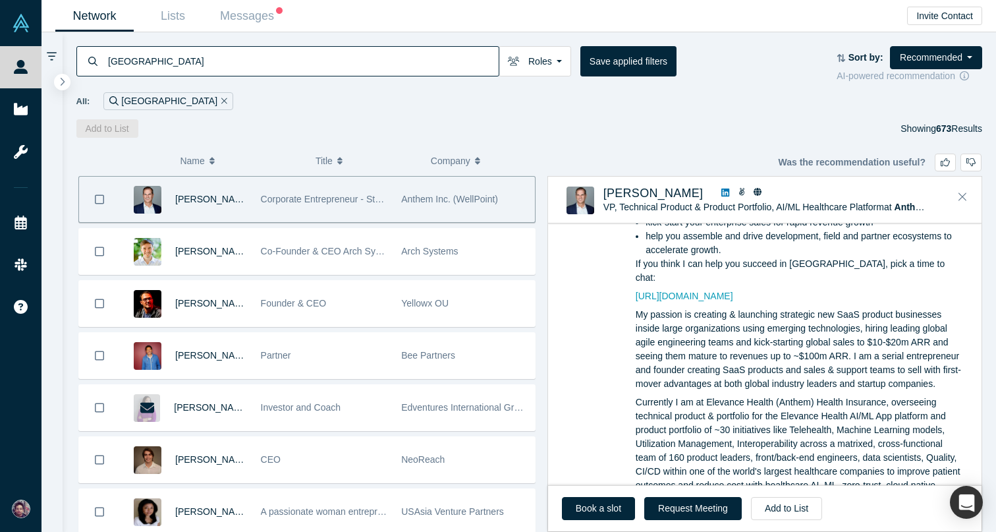
scroll to position [144, 0]
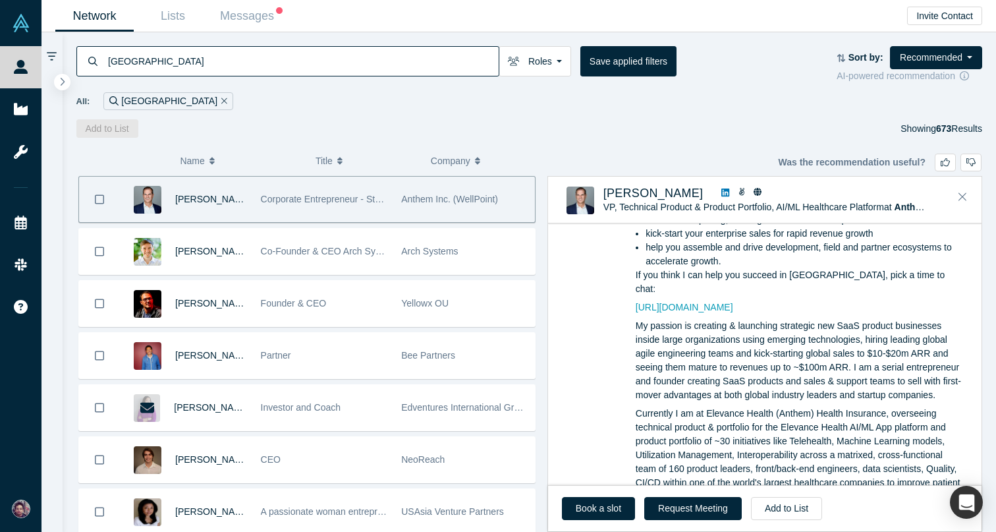
click at [722, 194] on icon at bounding box center [726, 192] width 8 height 9
click at [962, 195] on icon "Close" at bounding box center [963, 197] width 8 height 8
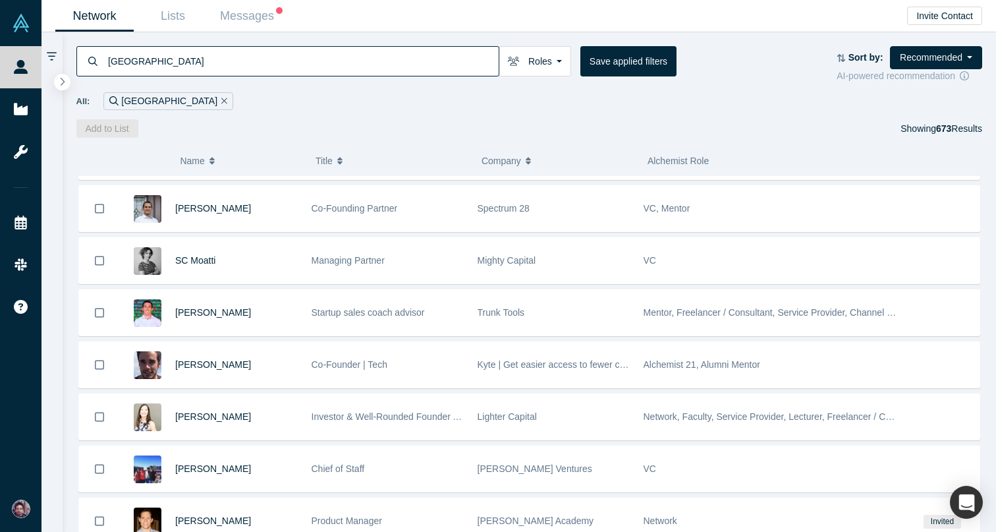
scroll to position [1397, 0]
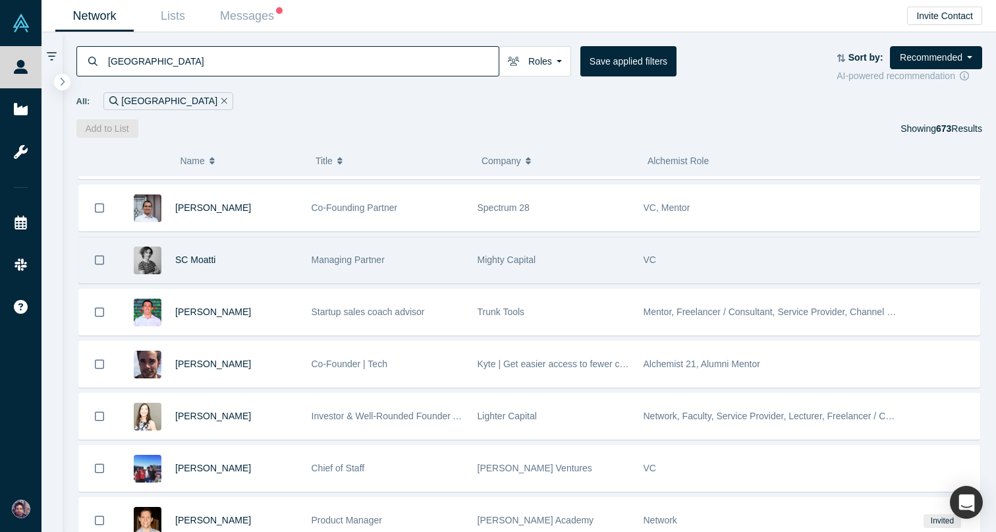
click at [407, 252] on div "Managing Partner" at bounding box center [388, 259] width 152 height 45
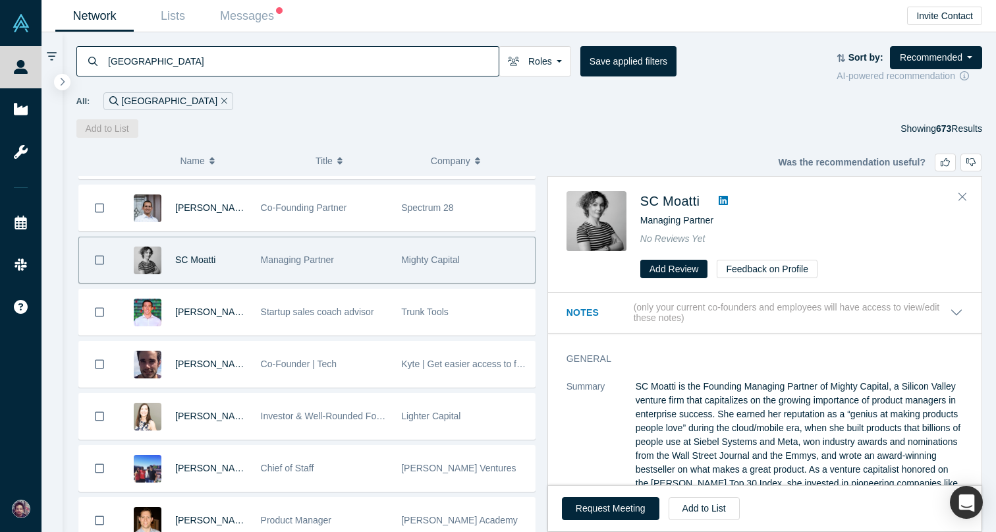
click at [728, 201] on icon at bounding box center [723, 200] width 9 height 11
click at [603, 505] on button "Request Meeting" at bounding box center [611, 508] width 98 height 23
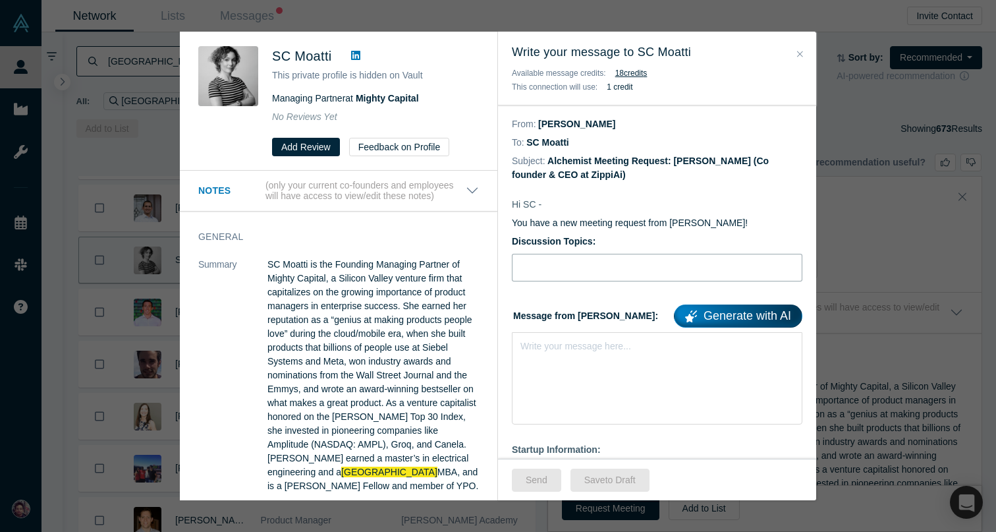
click at [571, 261] on input "Discussion Topics:" at bounding box center [657, 268] width 291 height 28
type input "Connecting to SC Moatti"
click at [567, 354] on div "Write your message here..." at bounding box center [657, 378] width 291 height 92
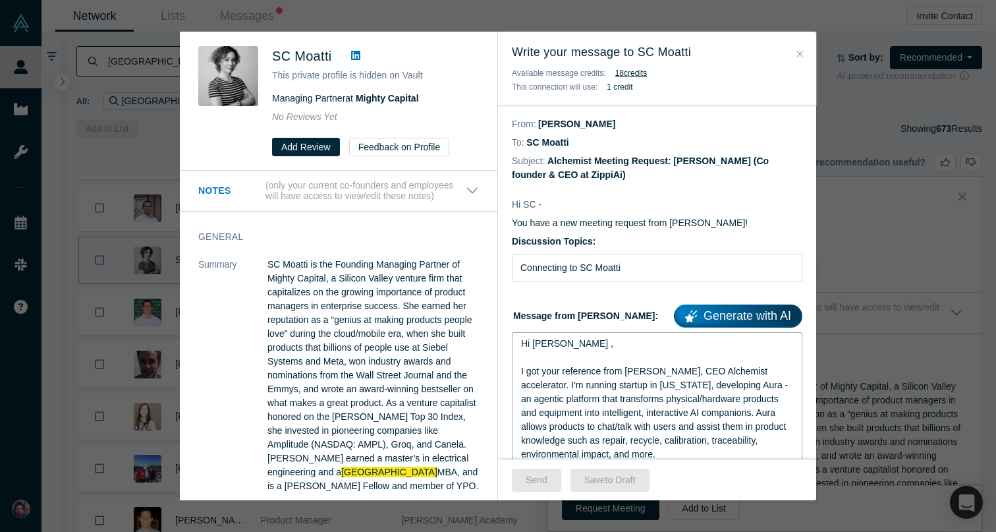
click at [555, 347] on span "Hi [PERSON_NAME] ," at bounding box center [567, 343] width 92 height 11
click at [542, 345] on span "Hi S ," at bounding box center [532, 343] width 22 height 11
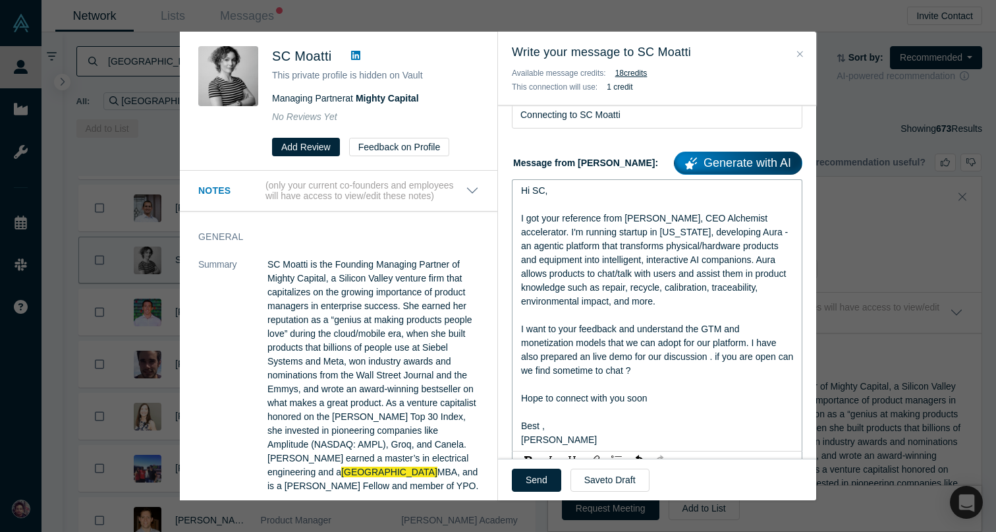
scroll to position [154, 0]
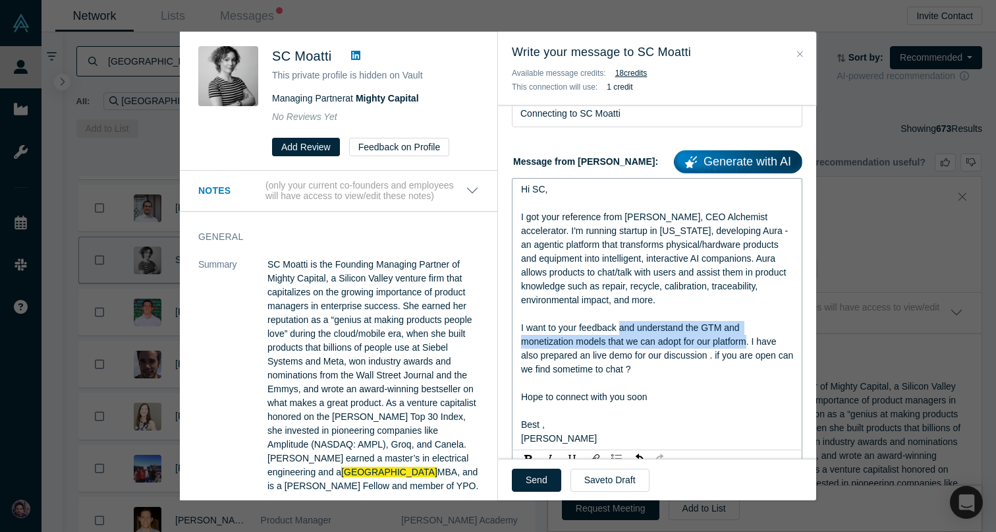
drag, startPoint x: 749, startPoint y: 343, endPoint x: 621, endPoint y: 332, distance: 127.6
click at [621, 332] on span "I want to your feedback and understand the GTM and monetization models that we …" at bounding box center [658, 348] width 275 height 52
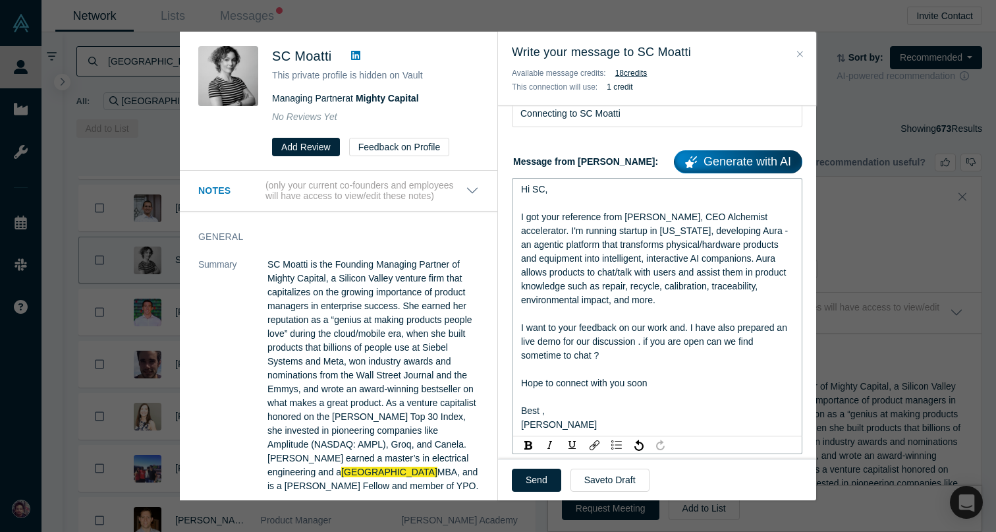
click at [691, 331] on span "I want to your feedback on our work and. I have also prepared an live demo for …" at bounding box center [655, 341] width 269 height 38
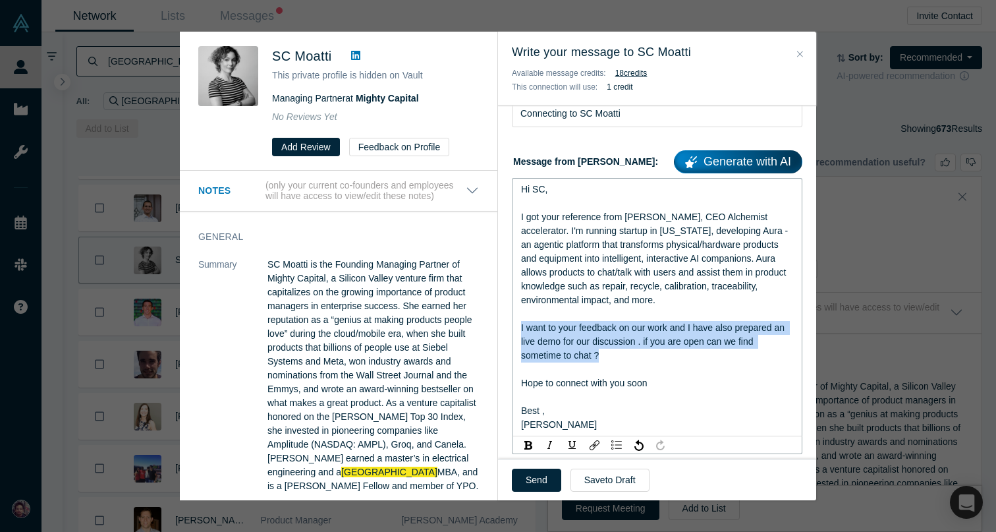
drag, startPoint x: 637, startPoint y: 362, endPoint x: 515, endPoint y: 324, distance: 127.8
click at [515, 324] on div "Hi SC, I got your reference from [PERSON_NAME], CEO Alchemist accelerator. I'm …" at bounding box center [657, 307] width 291 height 258
copy span "I want to your feedback on our work and I have also prepared an live demo for o…"
drag, startPoint x: 611, startPoint y: 356, endPoint x: 498, endPoint y: 318, distance: 120.2
click at [498, 318] on div "Was the recommendation useful? SC Moatti This private profile is hidden on Vaul…" at bounding box center [498, 266] width 637 height 469
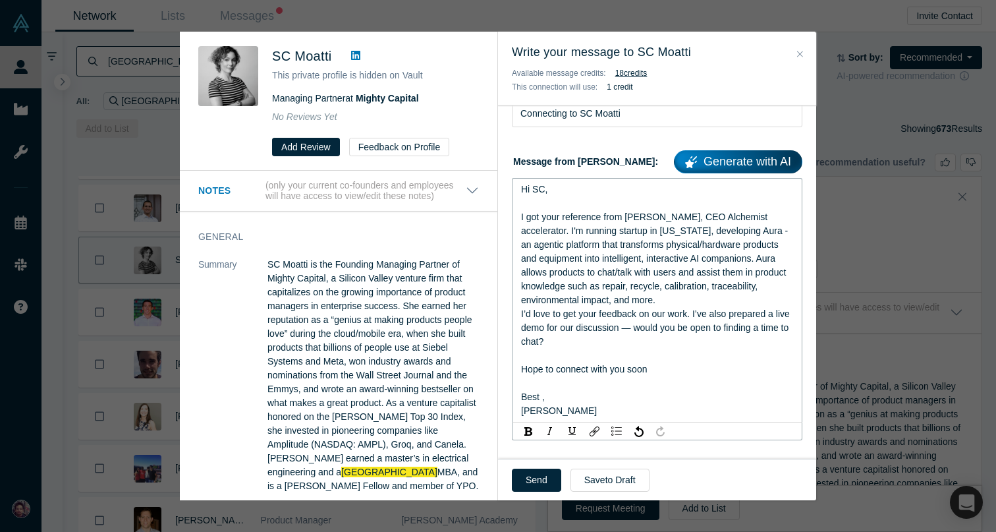
click at [683, 299] on div "I got your reference from [PERSON_NAME], CEO Alchemist accelerator. I'm running…" at bounding box center [657, 258] width 273 height 97
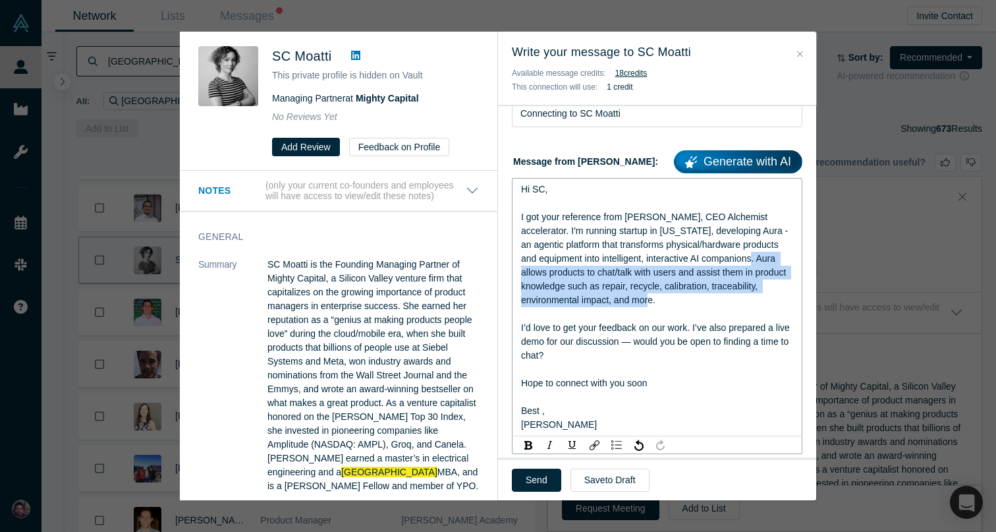
drag, startPoint x: 744, startPoint y: 260, endPoint x: 743, endPoint y: 300, distance: 40.9
click at [743, 300] on div "I got your reference from [PERSON_NAME], CEO Alchemist accelerator. I'm running…" at bounding box center [657, 258] width 273 height 97
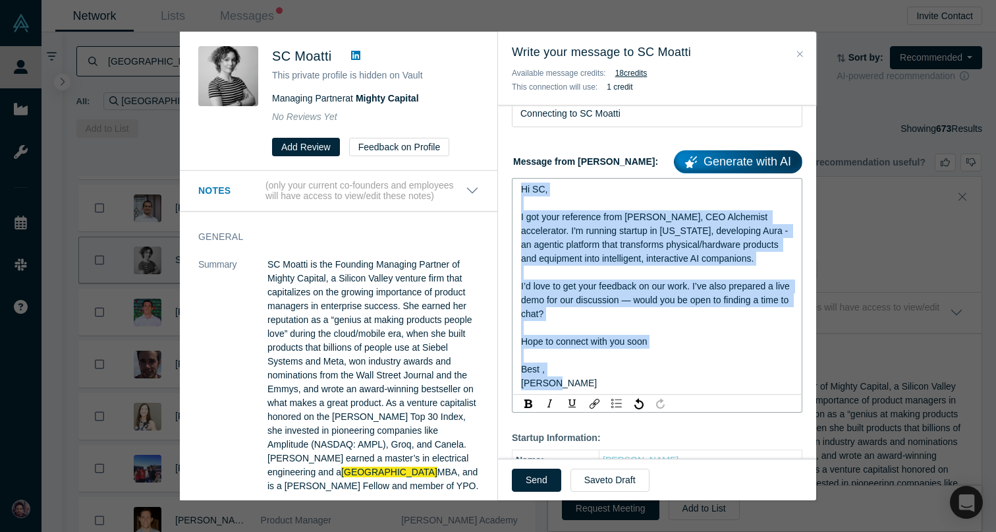
drag, startPoint x: 581, startPoint y: 380, endPoint x: 517, endPoint y: 185, distance: 205.3
click at [517, 185] on div "Hi SC, I got your reference from [PERSON_NAME], CEO Alchemist accelerator. I'm …" at bounding box center [657, 286] width 291 height 217
copy div "Hi SC, I got your reference from [PERSON_NAME], CEO Alchemist accelerator. I'm …"
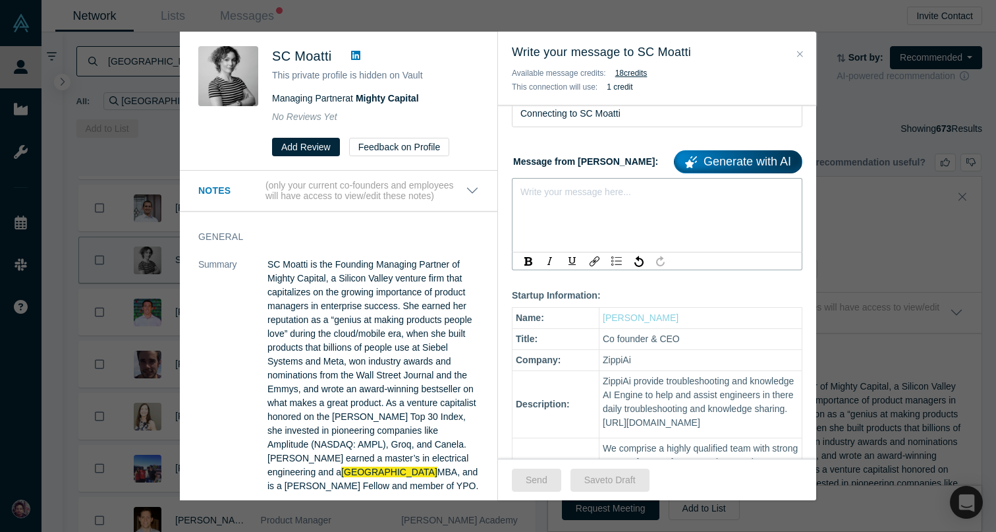
click at [533, 196] on div "rdw-editor" at bounding box center [657, 190] width 273 height 14
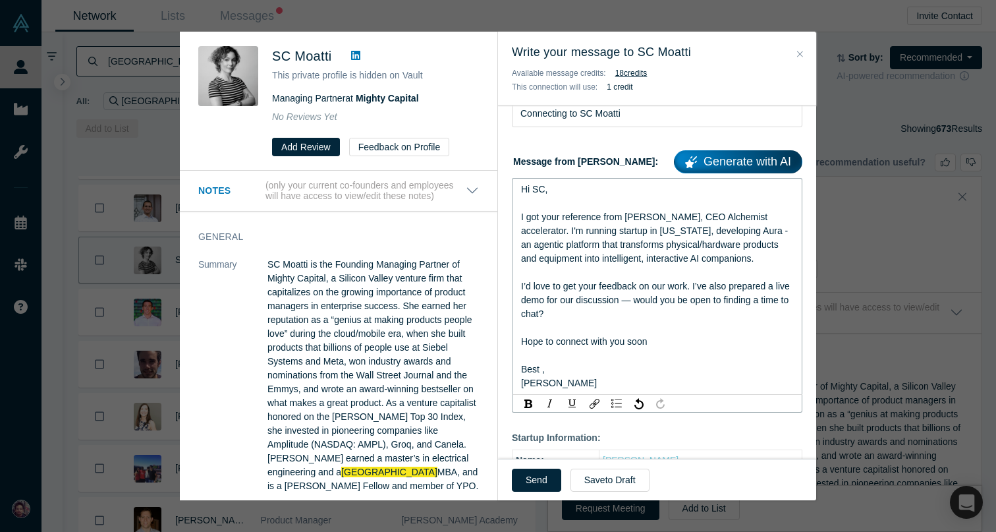
drag, startPoint x: 551, startPoint y: 373, endPoint x: 505, endPoint y: 367, distance: 46.5
click at [675, 248] on span "I got your reference from [PERSON_NAME], CEO Alchemist accelerator. I'm running…" at bounding box center [656, 238] width 270 height 52
click at [760, 245] on span "I got your reference from [PERSON_NAME], CEO Alchemist accelerator. I'm running…" at bounding box center [656, 238] width 270 height 52
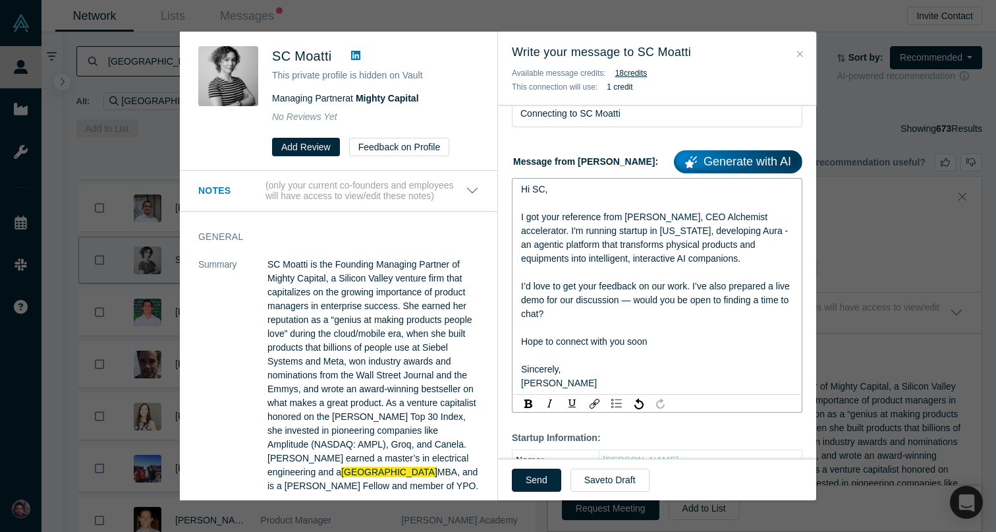
click at [709, 369] on div "Sincerely," at bounding box center [657, 369] width 273 height 14
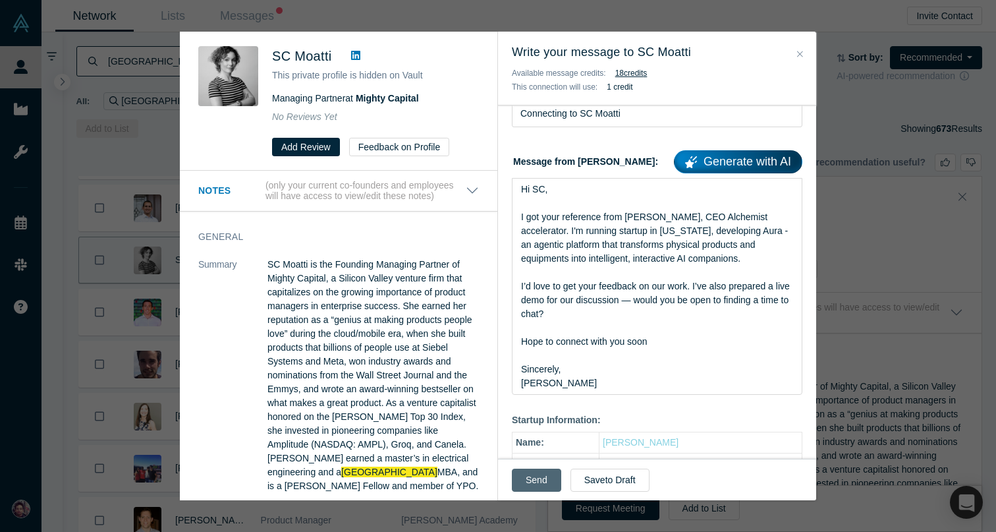
click at [526, 478] on button "Send" at bounding box center [536, 480] width 49 height 23
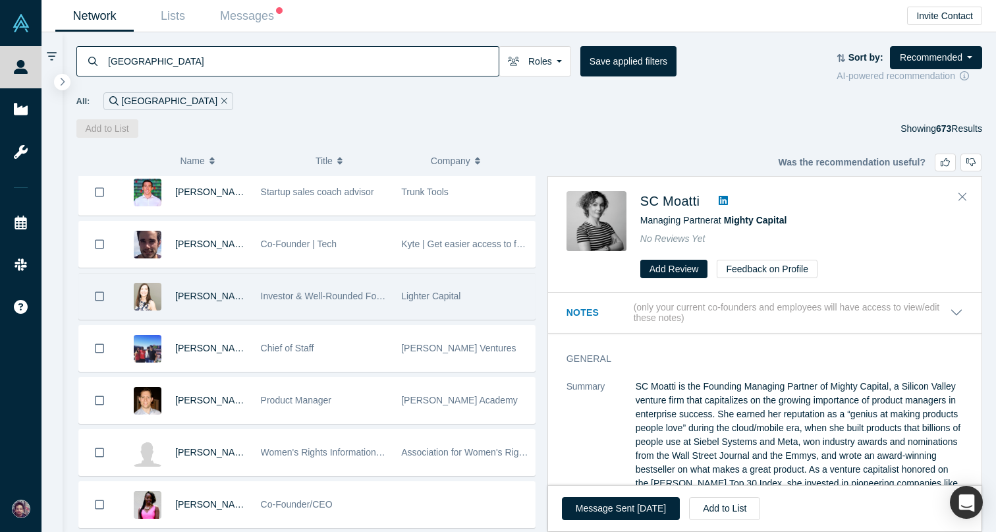
scroll to position [1518, 0]
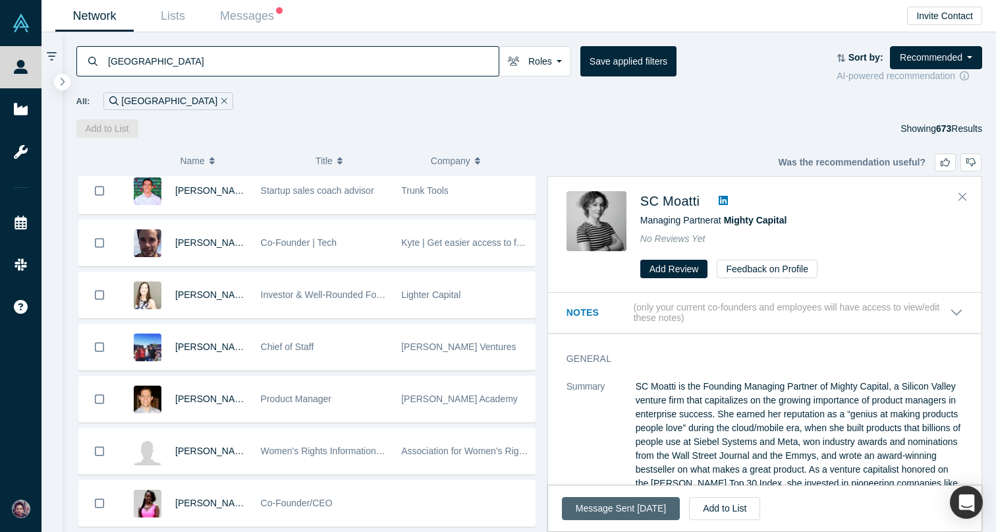
click at [652, 511] on button "Message Sent [DATE]" at bounding box center [621, 508] width 118 height 23
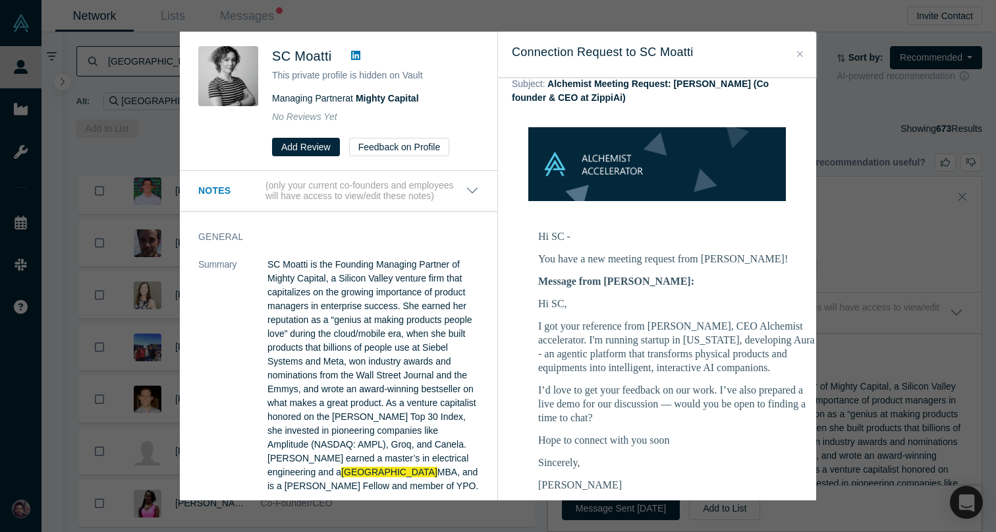
scroll to position [109, 0]
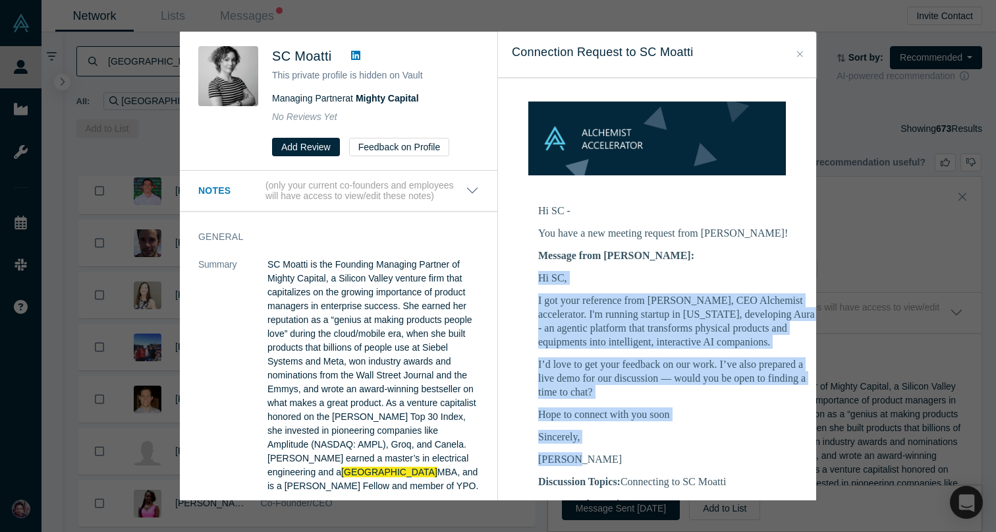
drag, startPoint x: 599, startPoint y: 444, endPoint x: 539, endPoint y: 264, distance: 189.6
click at [539, 271] on div "Hi SC, I got your reference from [PERSON_NAME], CEO Alchemist accelerator. I'm …" at bounding box center [676, 368] width 277 height 195
copy div "Hi SC, I got your reference from [PERSON_NAME], CEO Alchemist accelerator. I'm …"
click at [797, 54] on button "Close" at bounding box center [800, 54] width 14 height 15
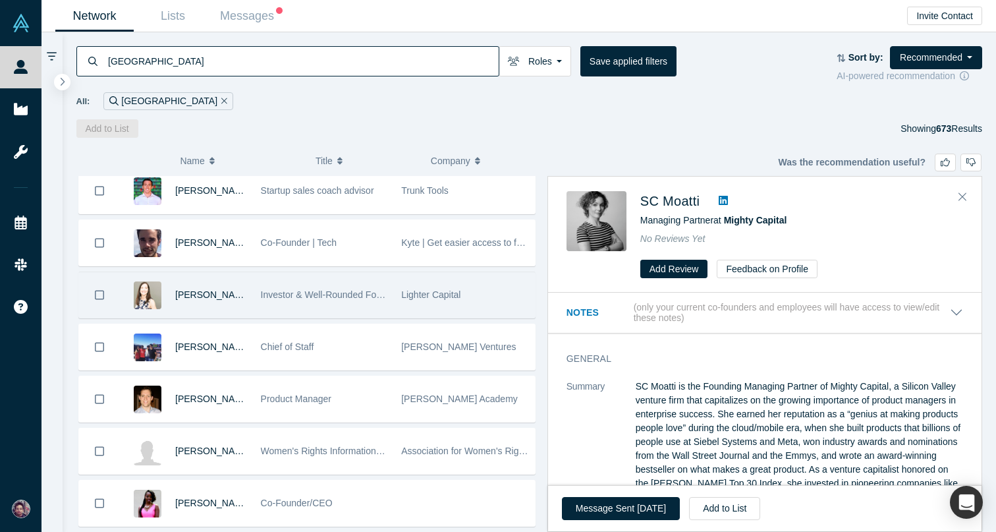
click at [347, 295] on span "Investor & Well-Rounded Founder Advisor" at bounding box center [347, 294] width 172 height 11
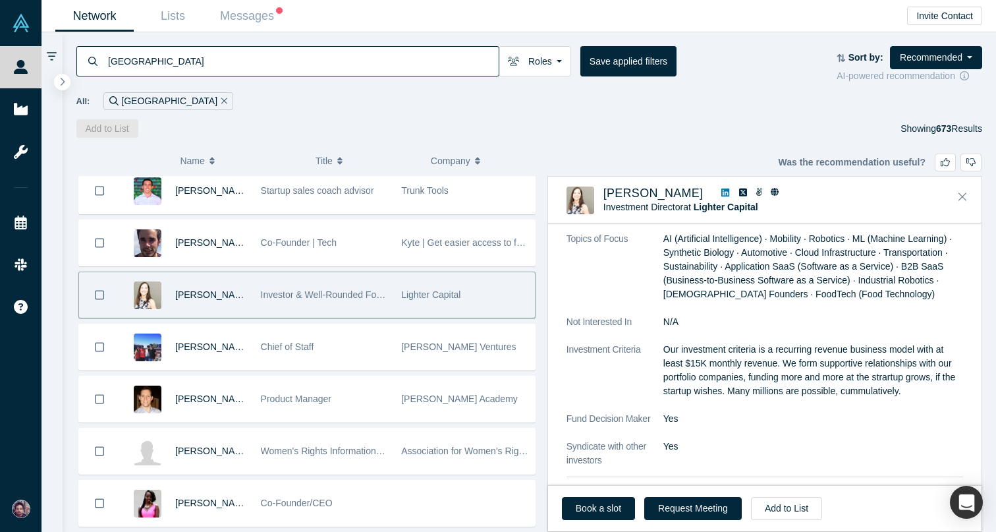
scroll to position [849, 0]
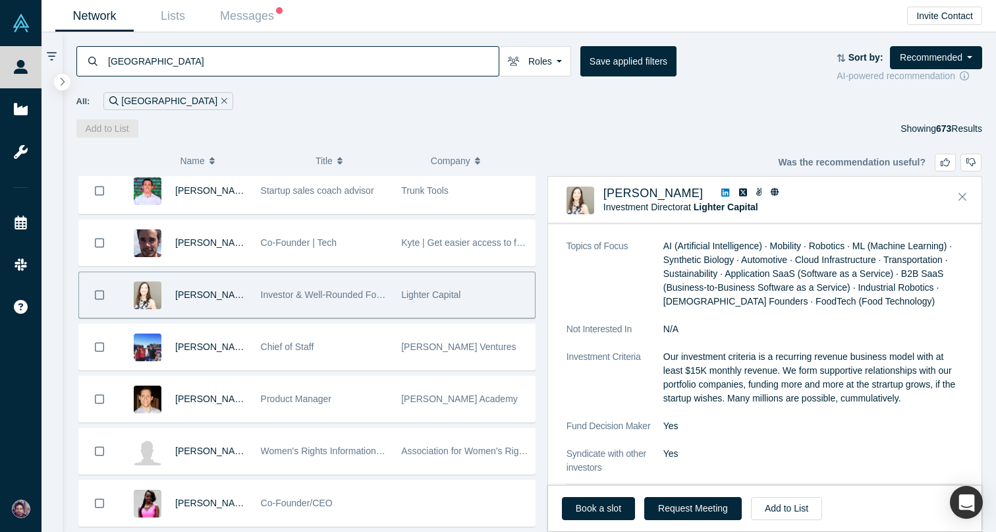
click at [722, 194] on icon at bounding box center [726, 192] width 8 height 9
click at [969, 198] on button "Close" at bounding box center [963, 196] width 20 height 21
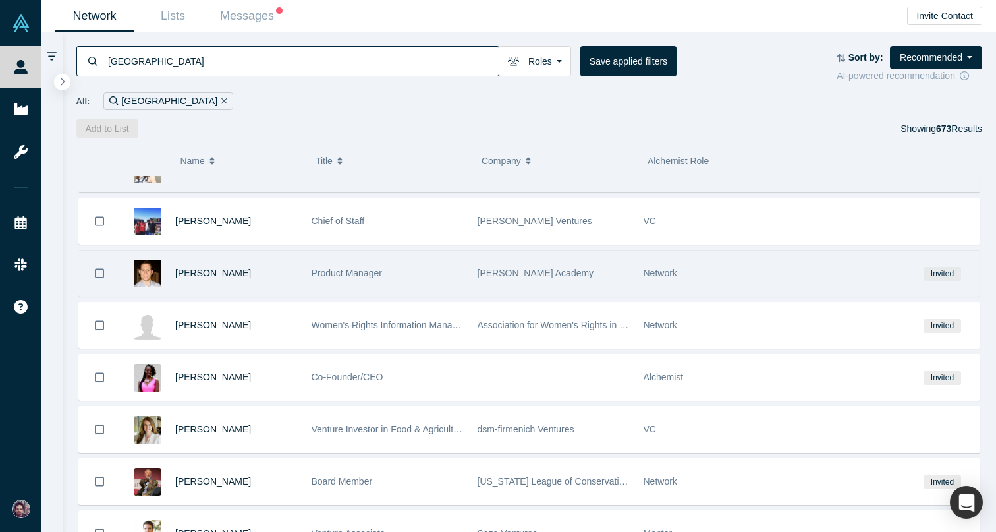
scroll to position [1599, 0]
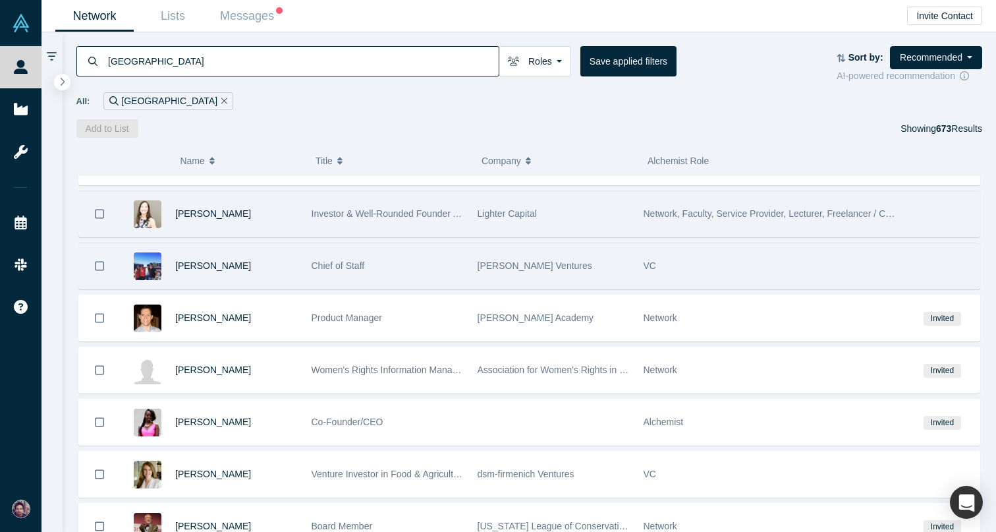
click at [397, 258] on div "Chief of Staff" at bounding box center [388, 265] width 152 height 45
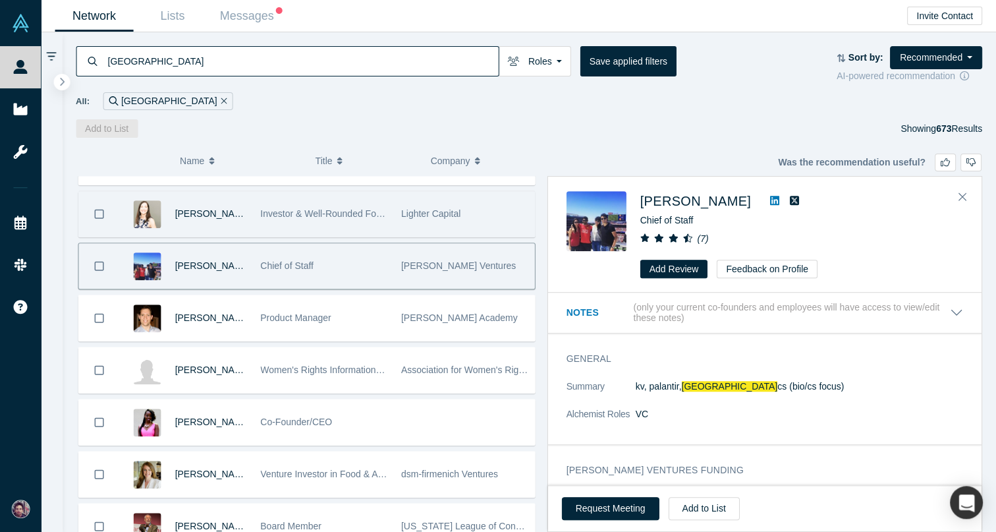
scroll to position [0, 0]
click at [770, 200] on icon at bounding box center [774, 200] width 9 height 11
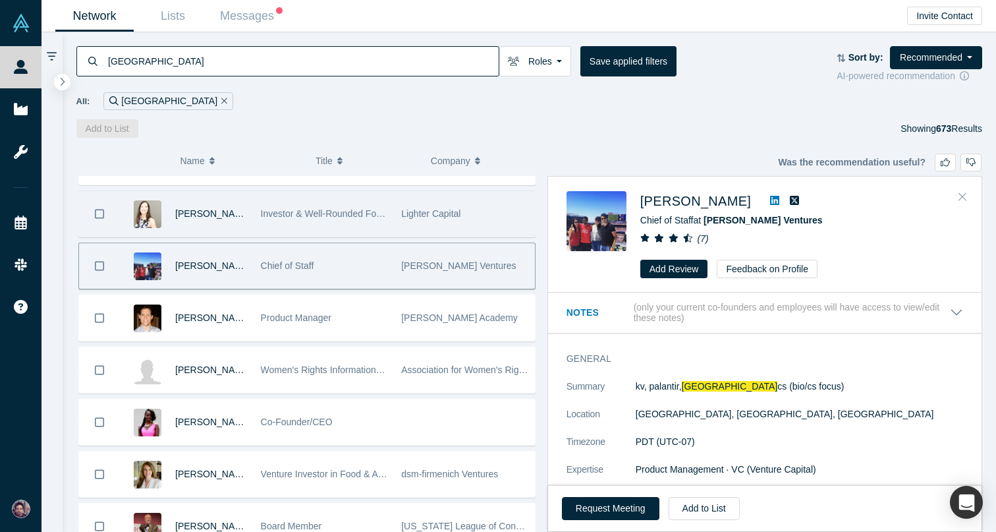
click at [963, 195] on icon "Close" at bounding box center [963, 197] width 8 height 8
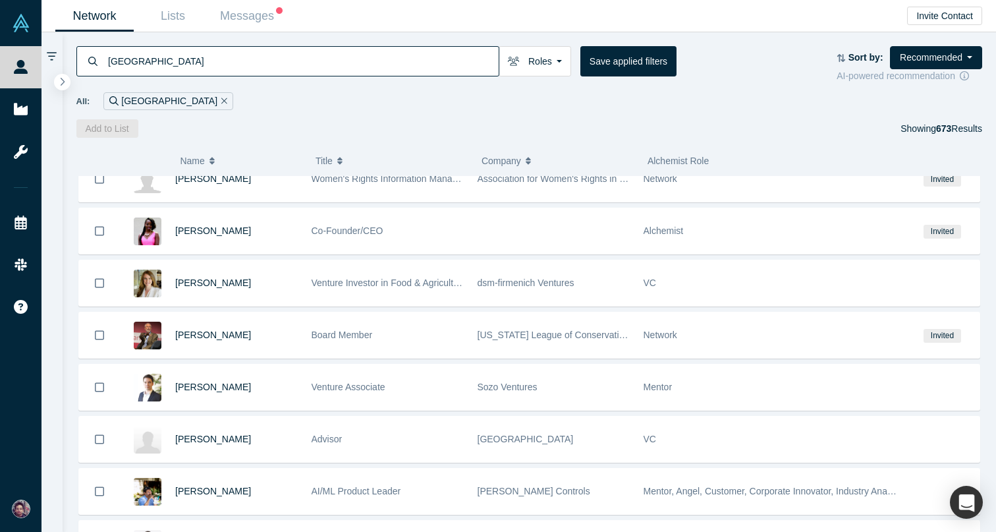
scroll to position [1789, 0]
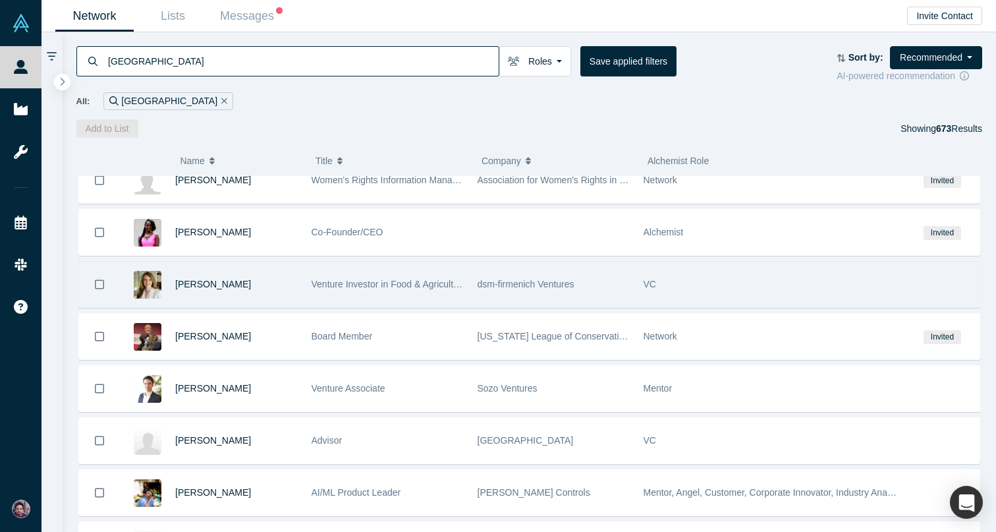
click at [323, 285] on span "Venture Investor in Food & Agriculture" at bounding box center [390, 284] width 156 height 11
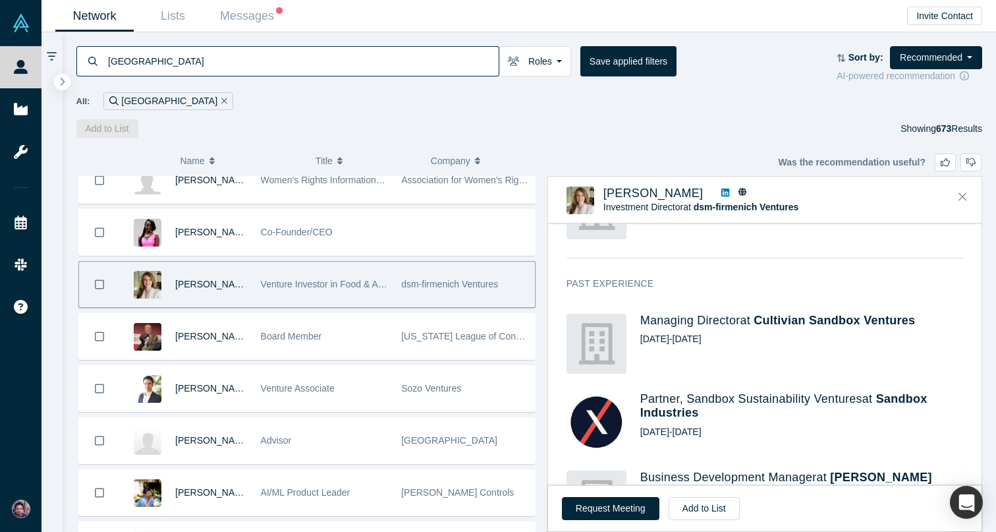
scroll to position [544, 0]
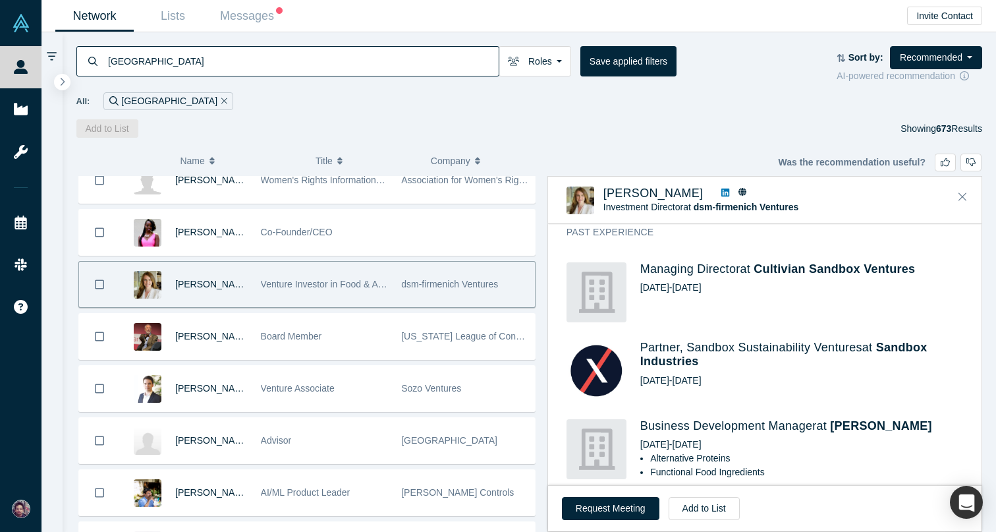
click at [729, 191] on icon at bounding box center [726, 192] width 8 height 9
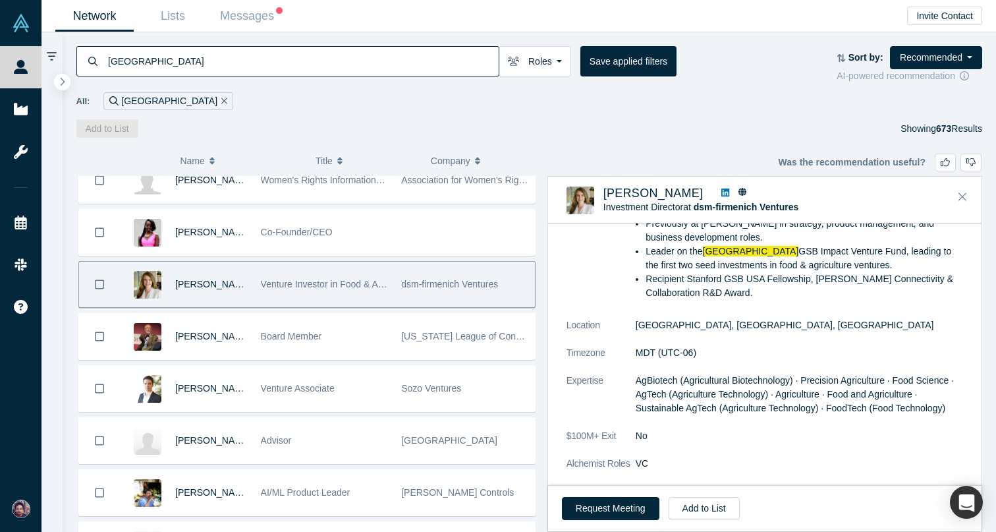
scroll to position [130, 0]
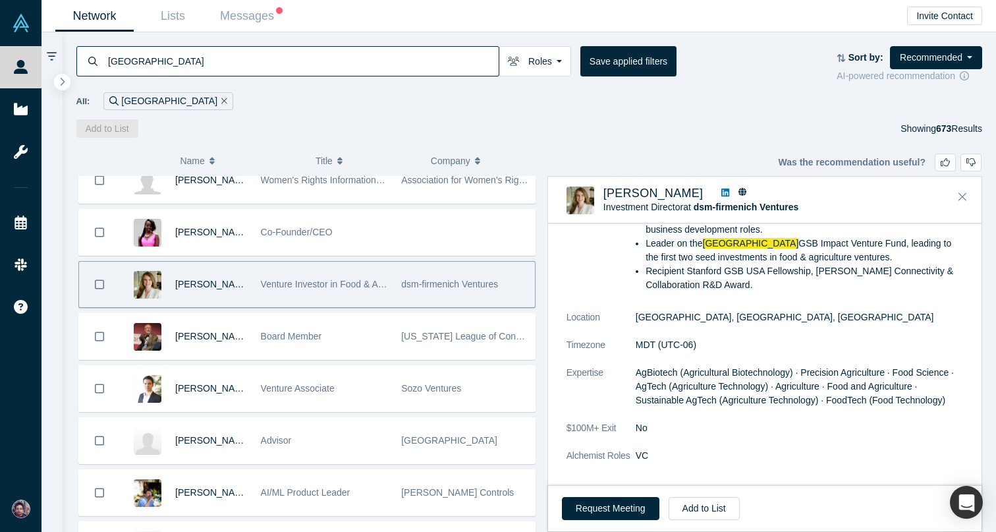
click at [957, 204] on div "[PERSON_NAME] Investment Director at dsm-firmenich Ventures No Reviews Yet" at bounding box center [767, 200] width 401 height 28
click at [961, 198] on icon "Close" at bounding box center [963, 196] width 8 height 12
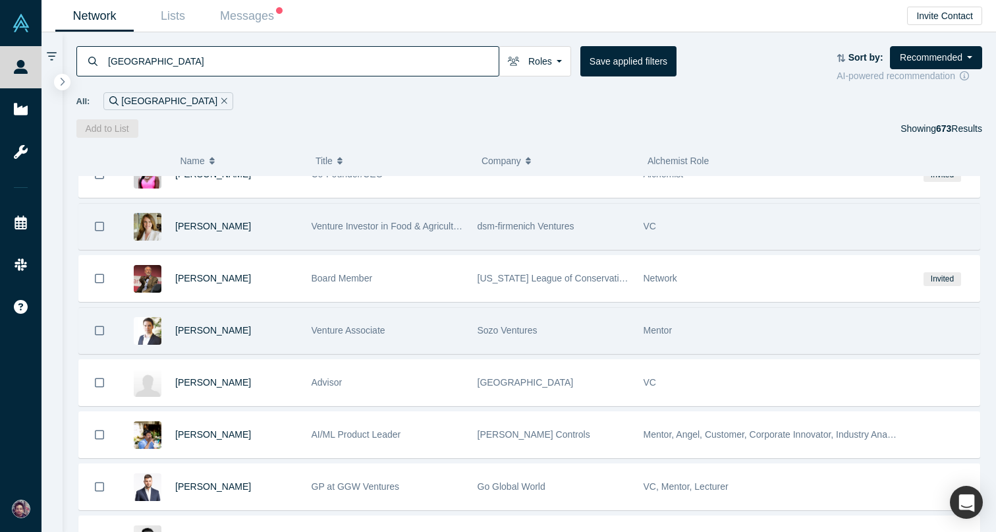
scroll to position [1848, 0]
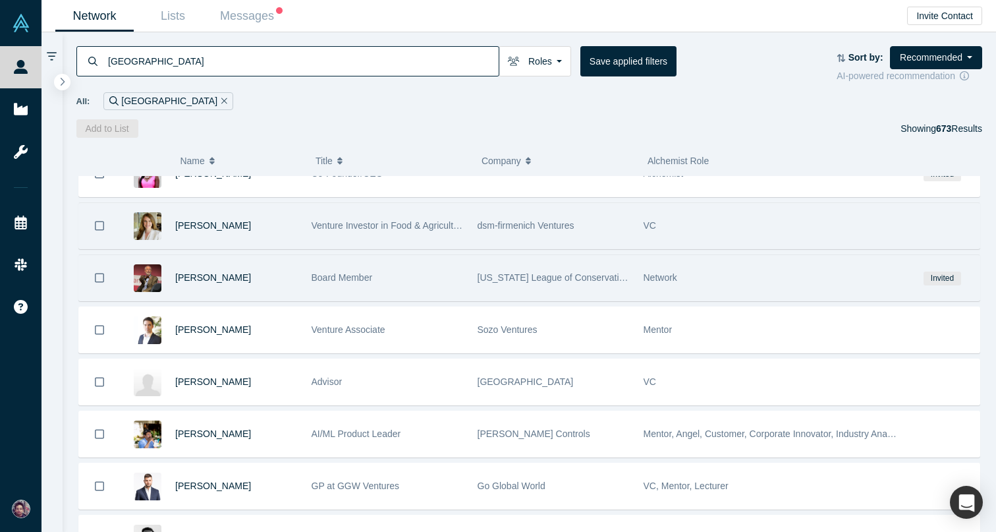
click at [366, 273] on span "Board Member" at bounding box center [342, 277] width 61 height 11
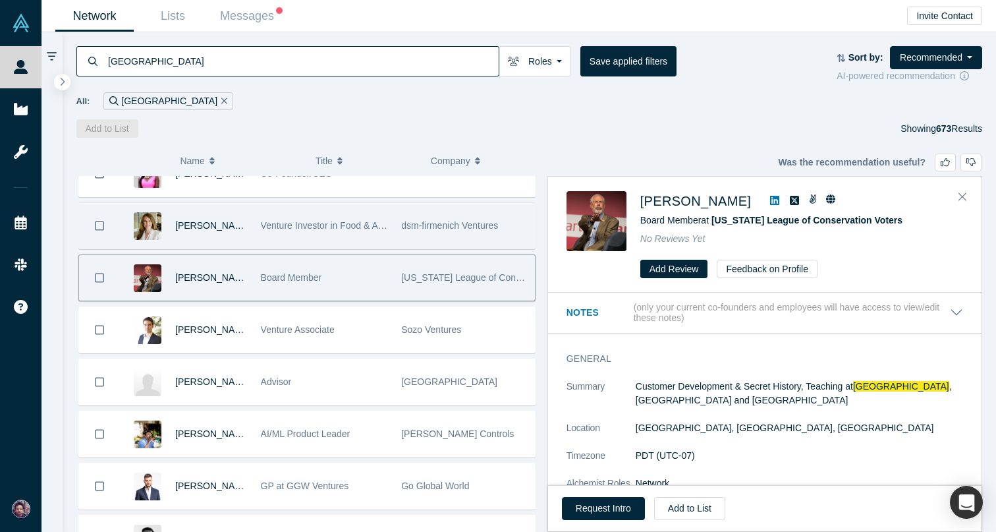
click at [770, 198] on icon at bounding box center [774, 200] width 9 height 9
click at [608, 503] on button "Request Intro" at bounding box center [603, 508] width 83 height 23
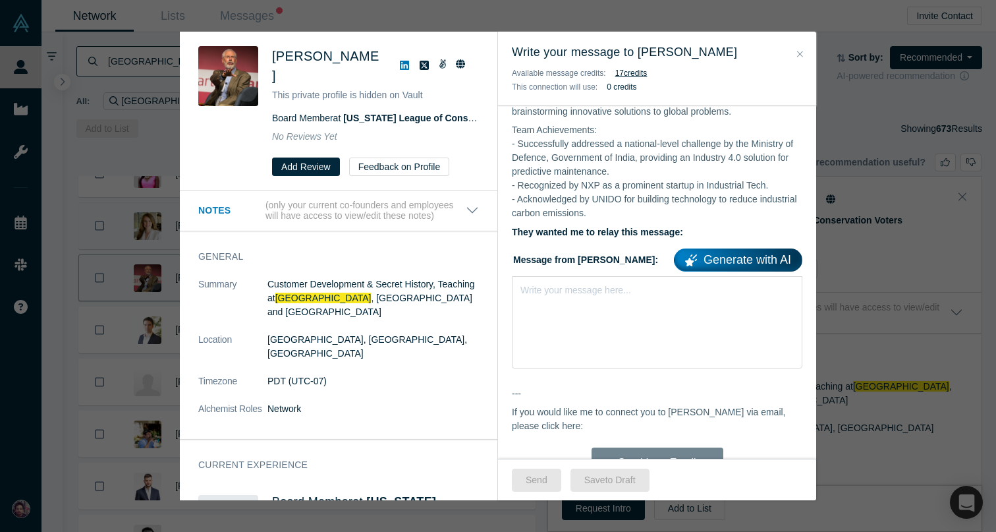
scroll to position [599, 0]
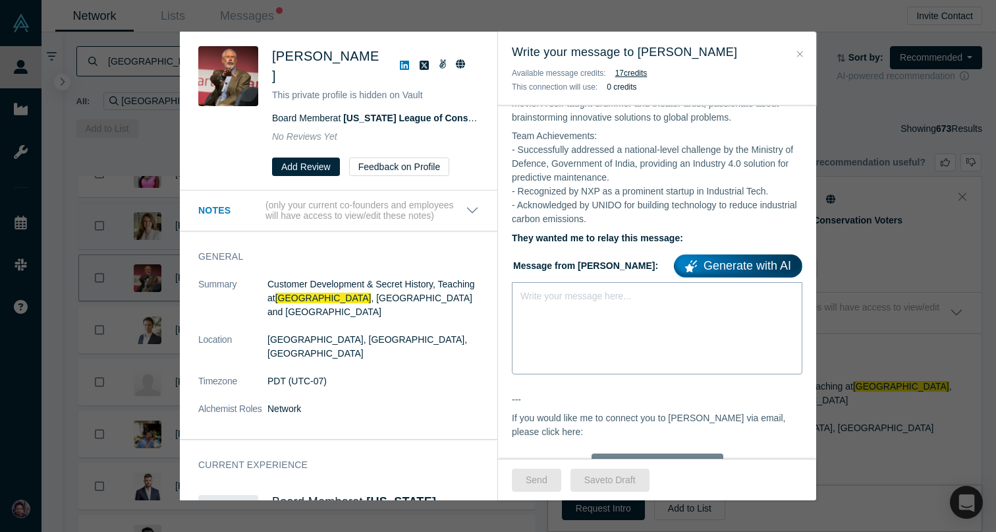
click at [562, 282] on div "Write your message here..." at bounding box center [657, 328] width 291 height 92
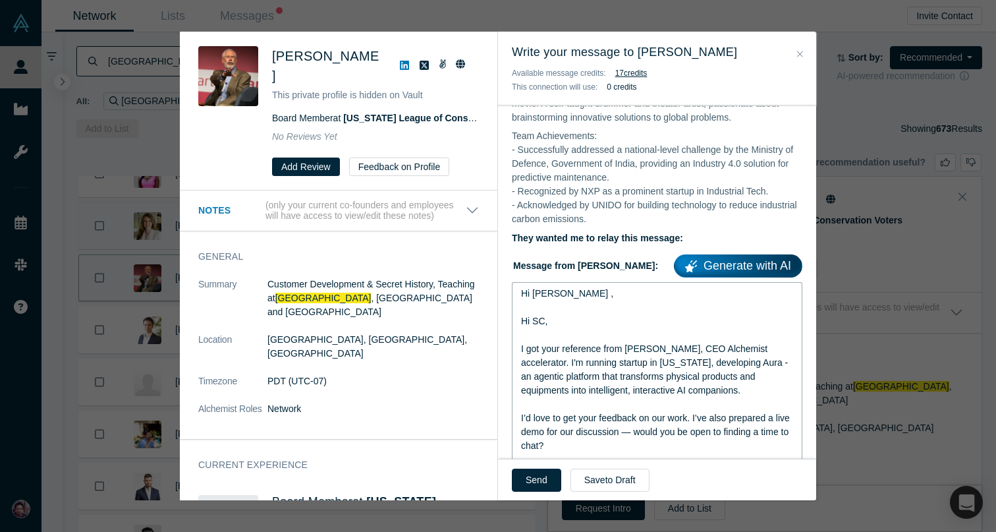
click at [567, 314] on div "Hi SC," at bounding box center [657, 321] width 273 height 14
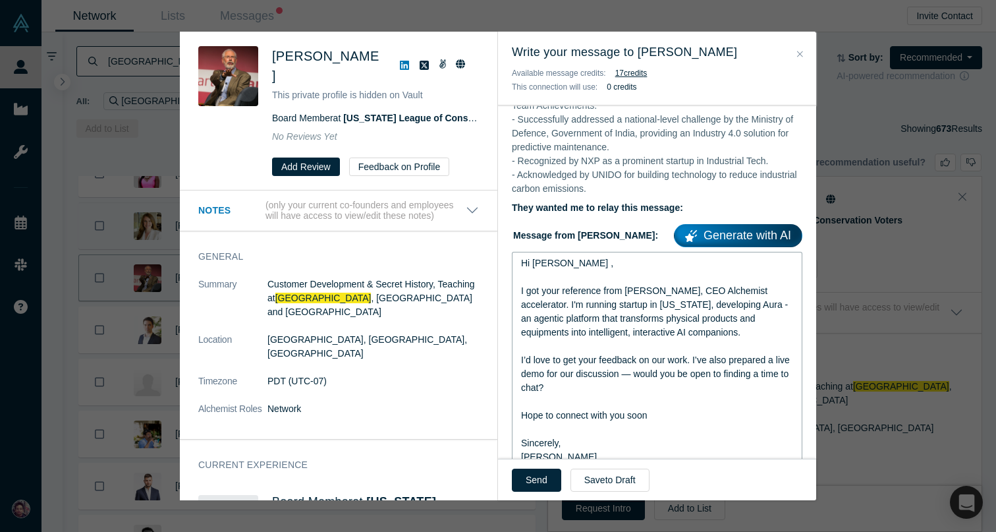
scroll to position [638, 0]
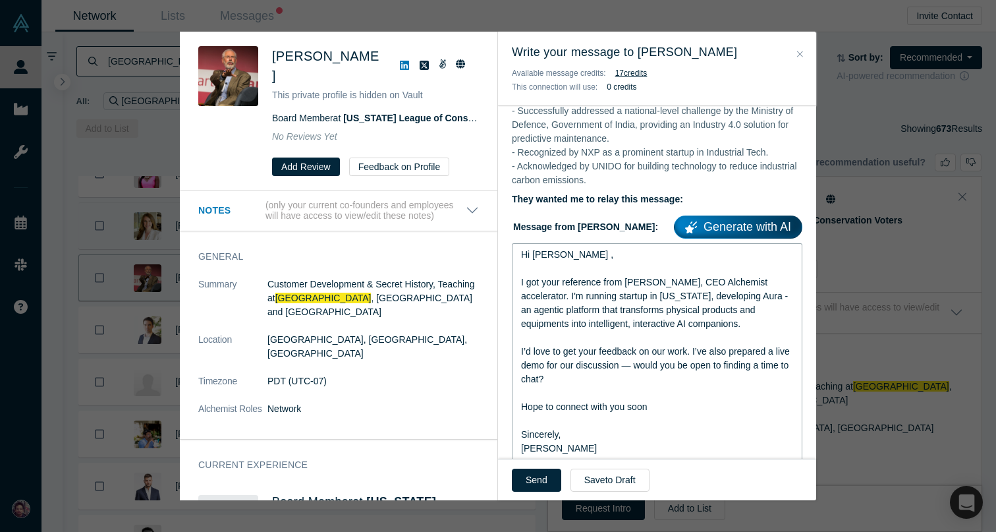
click at [681, 283] on div "I got your reference from [PERSON_NAME], CEO Alchemist accelerator. I'm running…" at bounding box center [657, 302] width 273 height 55
click at [536, 478] on button "Send" at bounding box center [536, 480] width 49 height 23
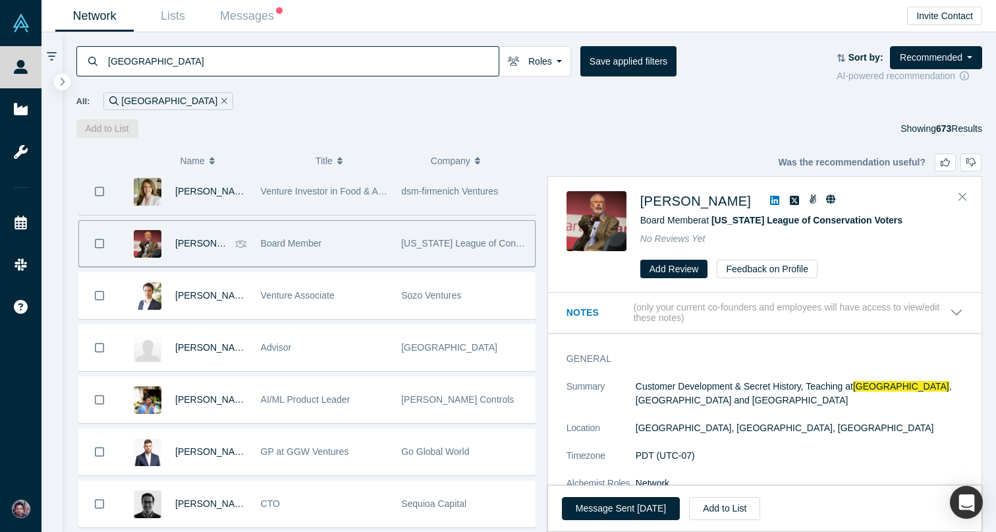
scroll to position [1876, 0]
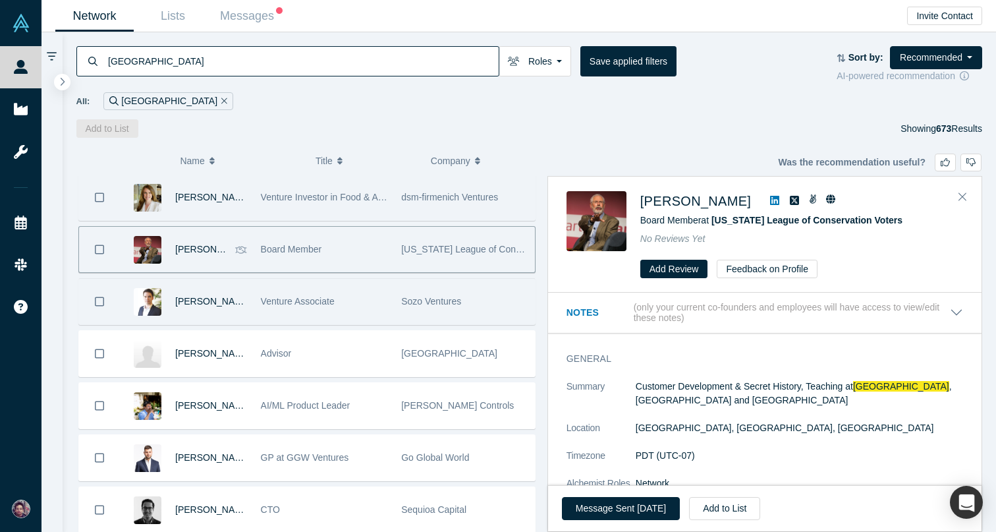
click at [376, 304] on div "Venture Associate" at bounding box center [324, 301] width 127 height 45
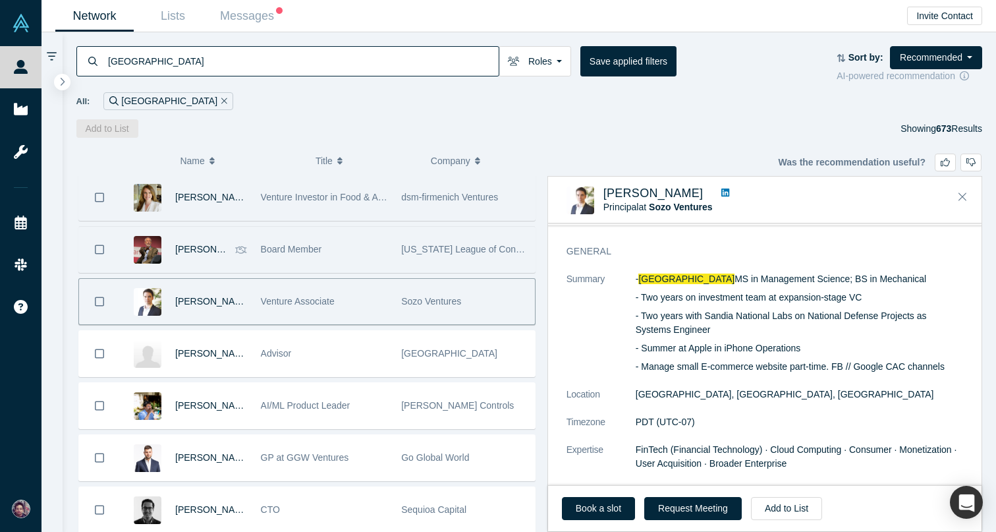
scroll to position [2, 0]
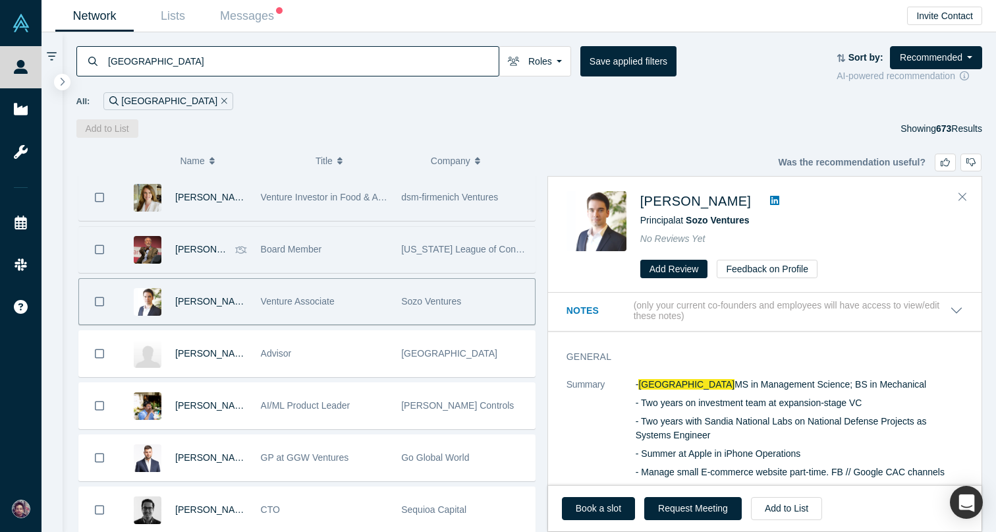
click at [770, 200] on icon at bounding box center [774, 200] width 9 height 11
click at [963, 199] on icon "Close" at bounding box center [963, 196] width 8 height 12
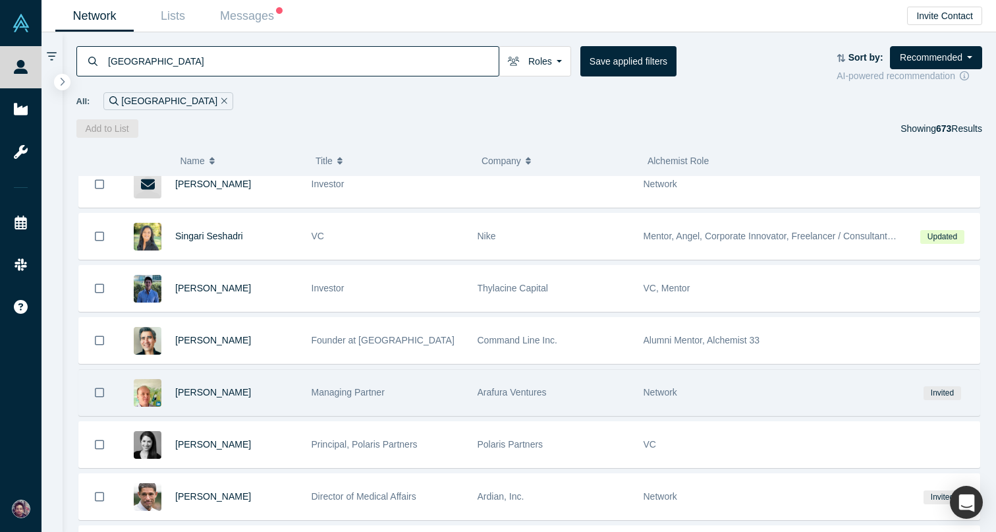
scroll to position [2725, 0]
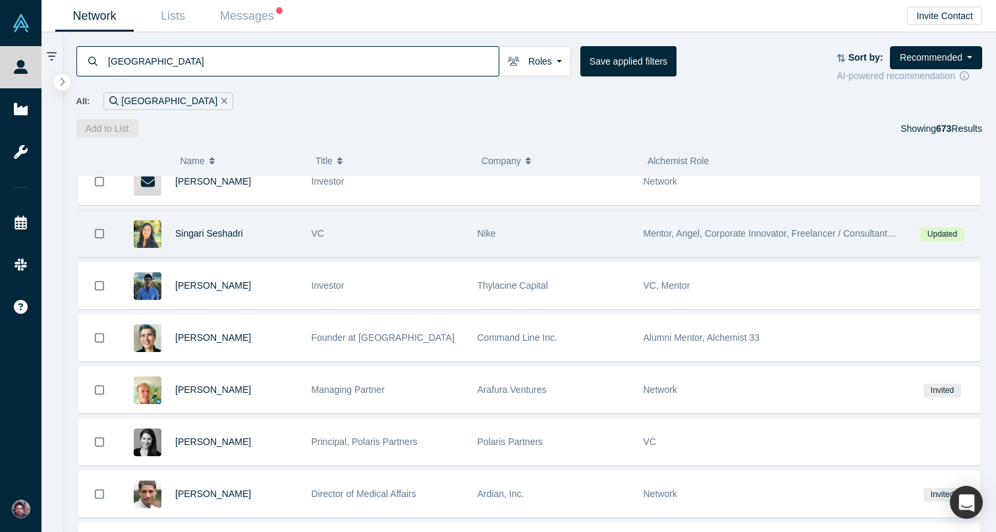
click at [416, 233] on div "VC" at bounding box center [388, 233] width 152 height 45
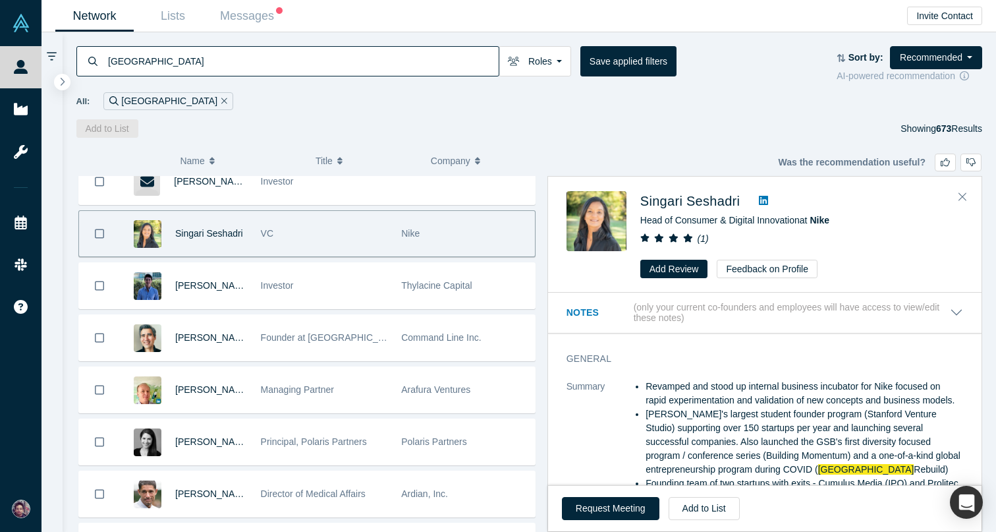
click at [768, 199] on icon at bounding box center [763, 200] width 9 height 9
click at [965, 193] on icon "Close" at bounding box center [963, 197] width 8 height 8
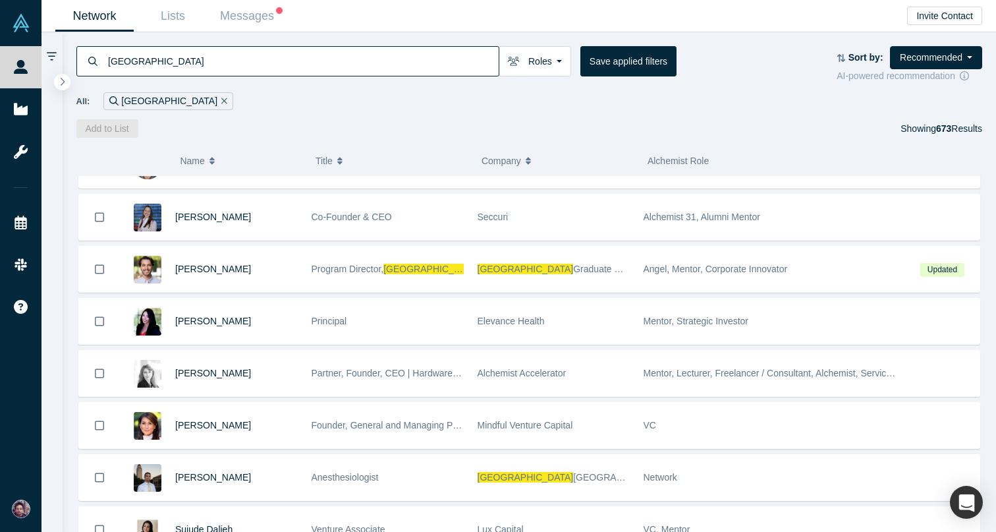
scroll to position [3469, 0]
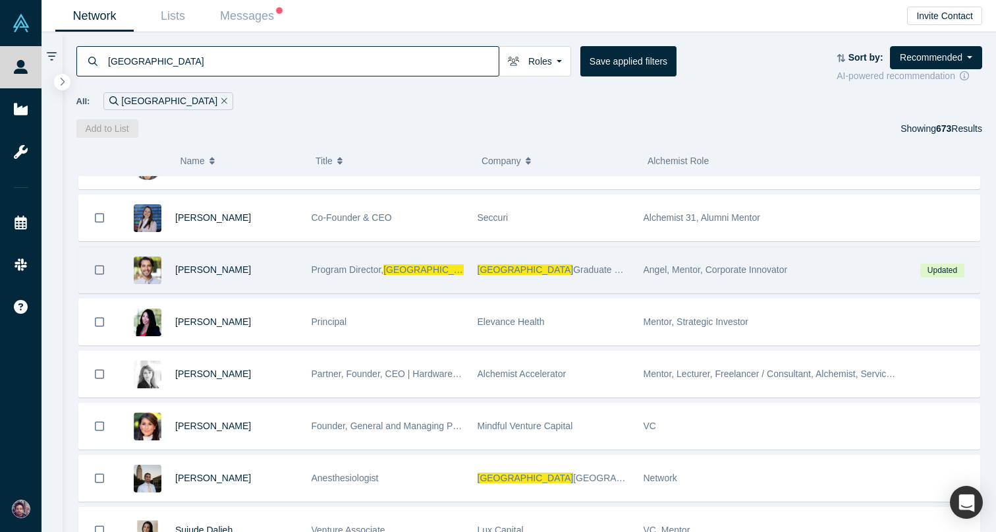
click at [287, 273] on div "[PERSON_NAME]" at bounding box center [236, 269] width 123 height 45
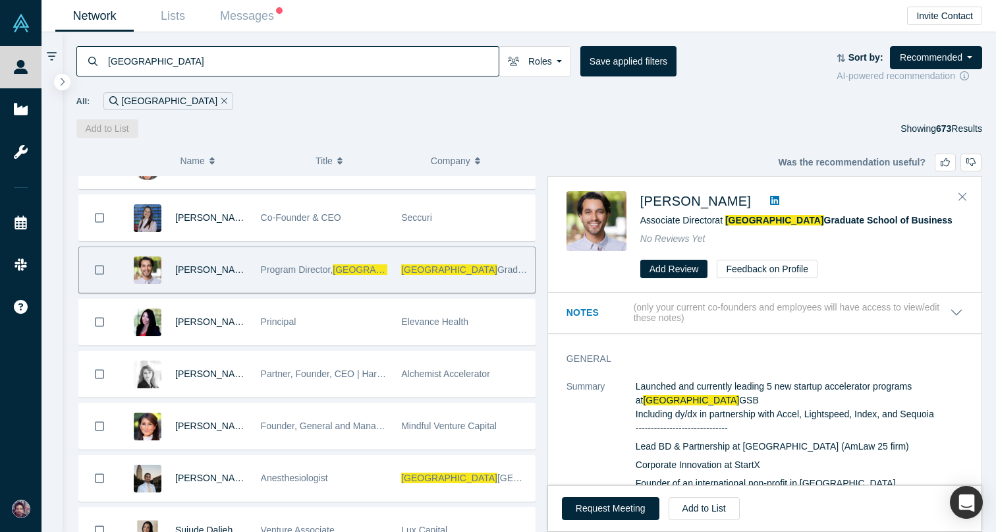
click at [770, 198] on icon at bounding box center [774, 200] width 9 height 9
click at [959, 198] on icon "Close" at bounding box center [963, 197] width 8 height 8
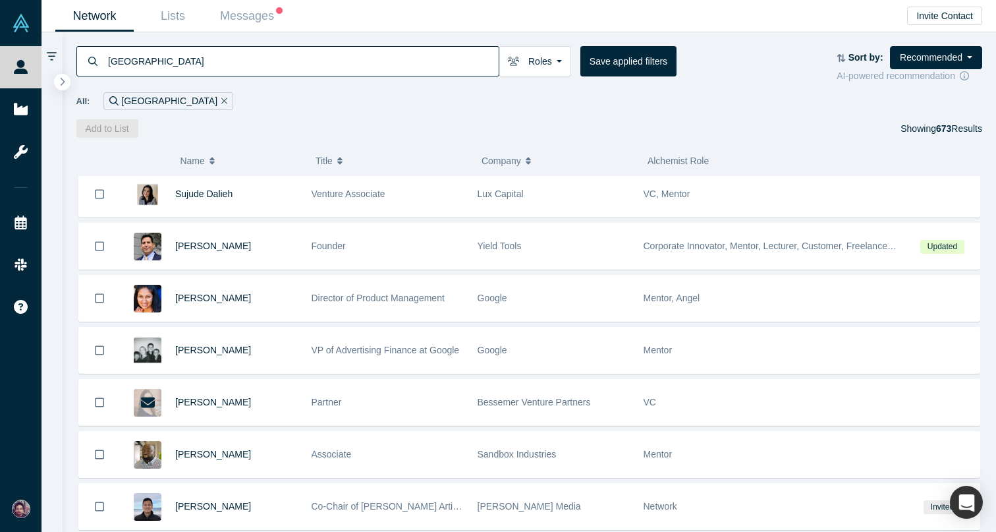
scroll to position [3807, 0]
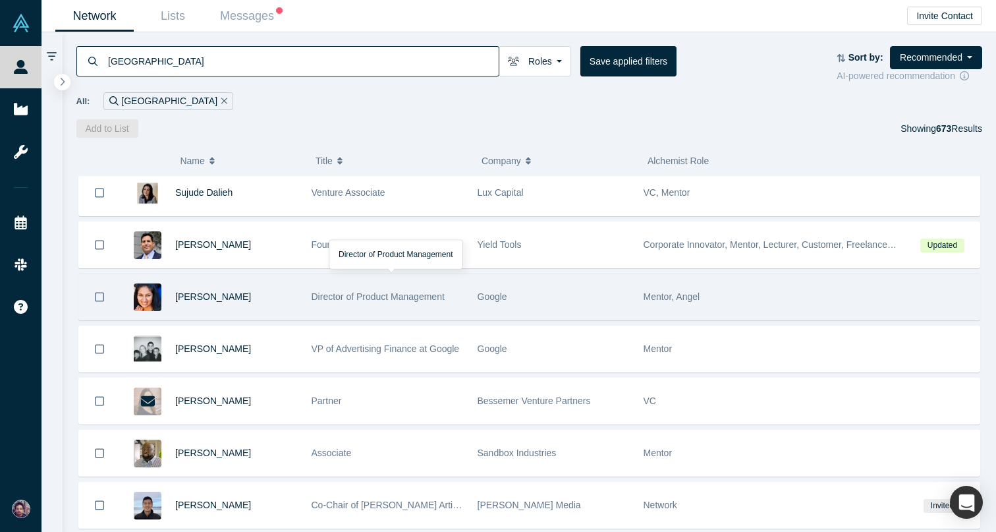
click at [353, 297] on span "Director of Product Management" at bounding box center [378, 296] width 133 height 11
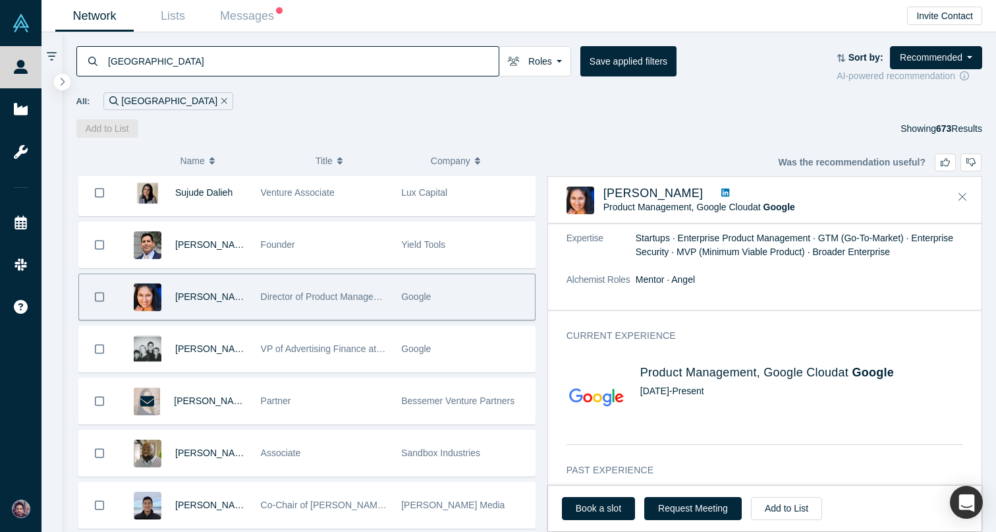
scroll to position [287, 0]
click at [729, 190] on icon at bounding box center [726, 192] width 8 height 8
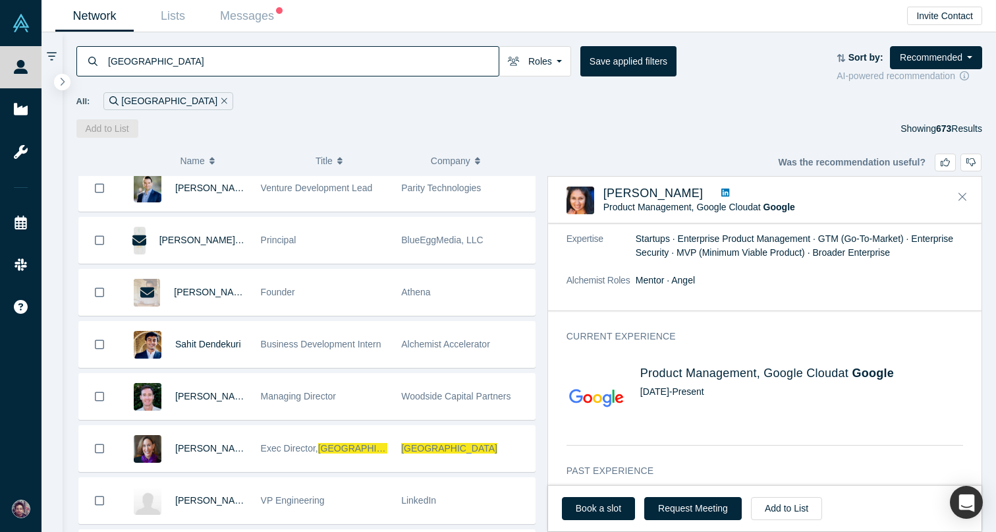
scroll to position [5233, 0]
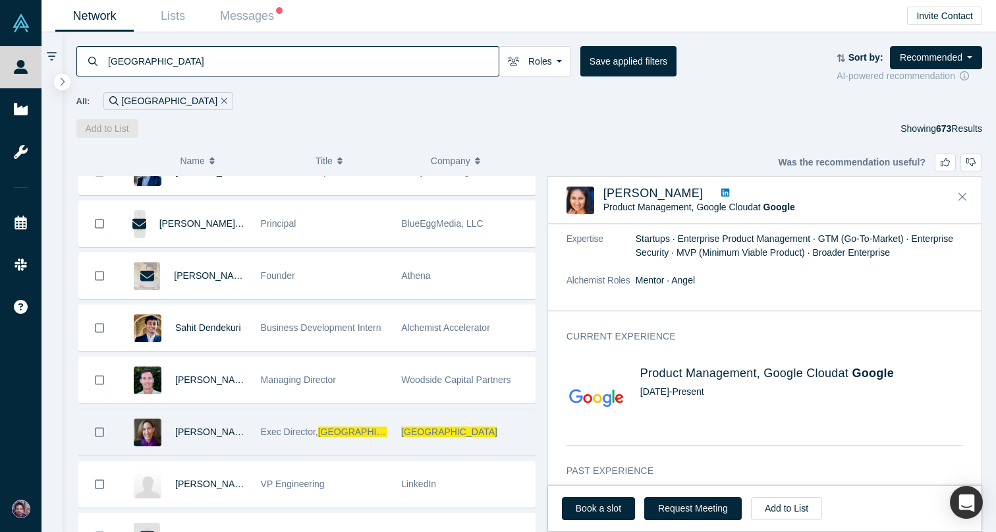
click at [329, 415] on div "Exec Director, Stanford Technology Ventures Progra" at bounding box center [324, 431] width 127 height 45
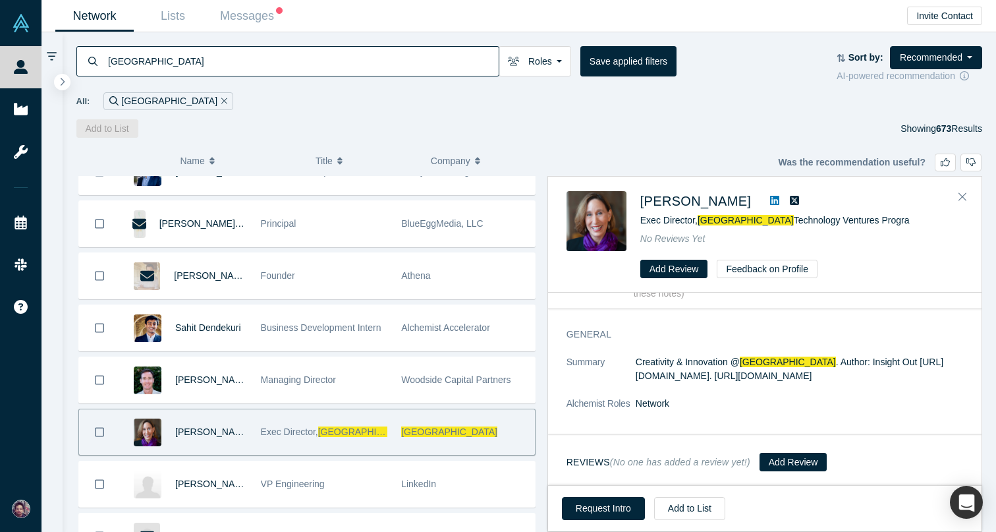
scroll to position [0, 0]
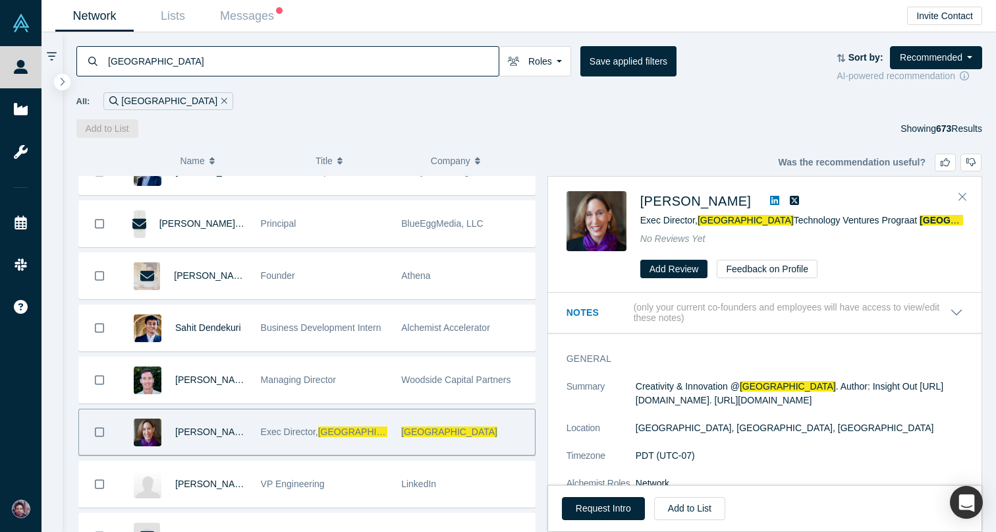
click at [770, 196] on icon at bounding box center [774, 200] width 9 height 9
click at [621, 509] on button "Request Intro" at bounding box center [603, 508] width 83 height 23
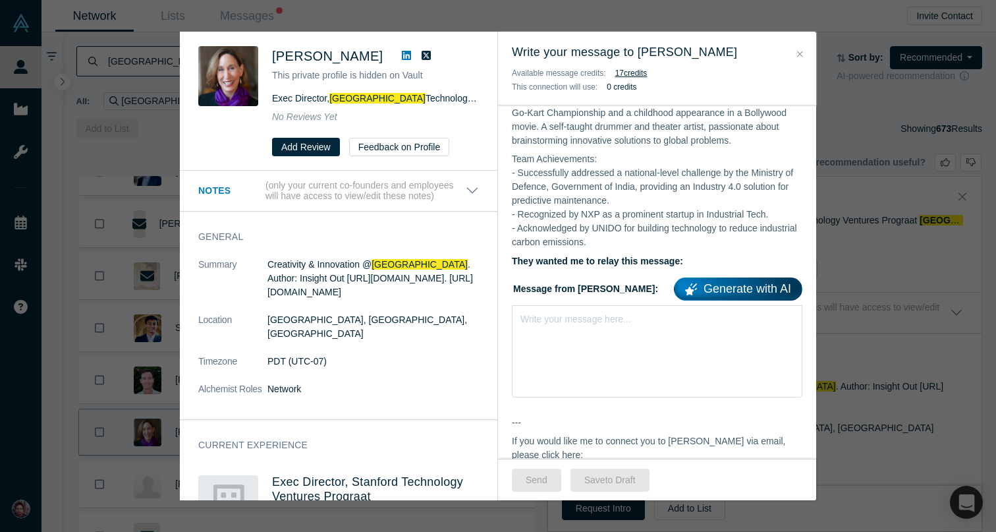
scroll to position [519, 0]
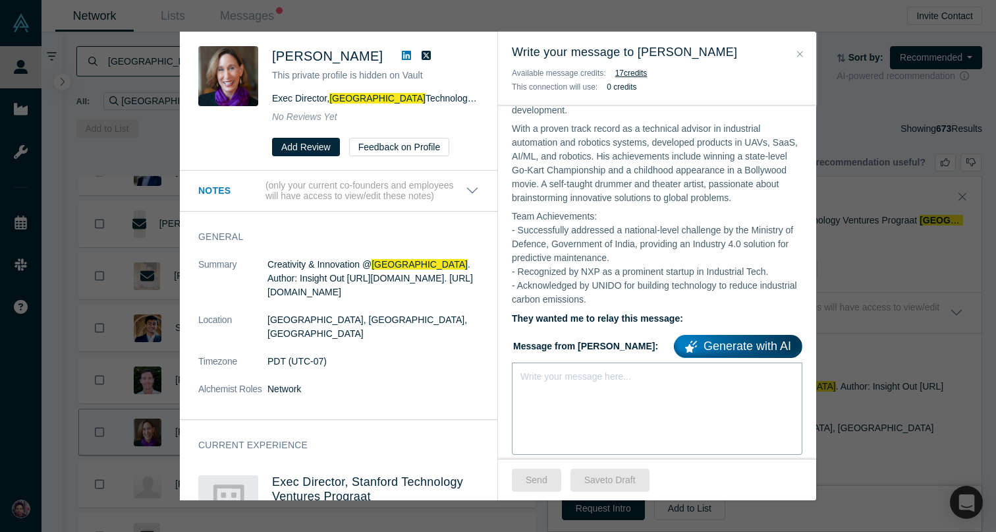
click at [583, 362] on div "Write your message here..." at bounding box center [657, 408] width 291 height 92
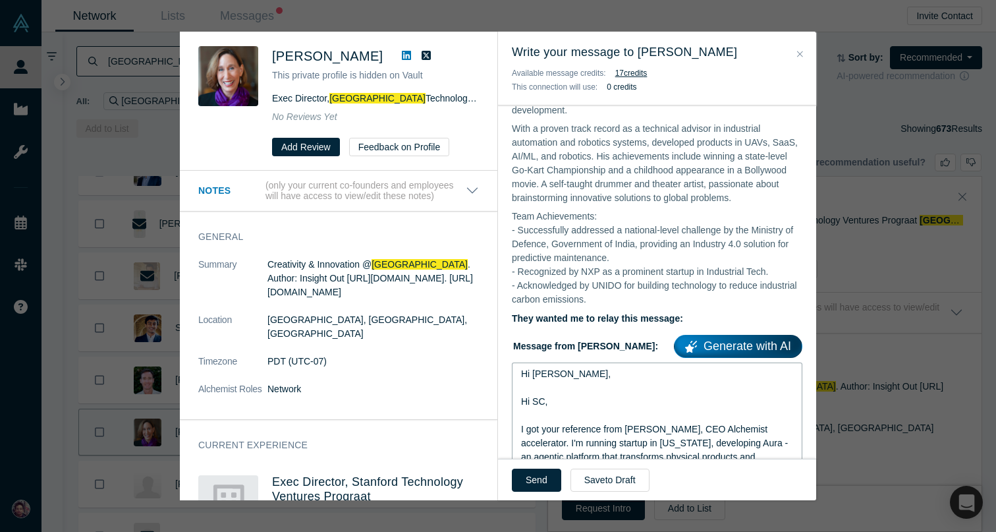
drag, startPoint x: 573, startPoint y: 366, endPoint x: 505, endPoint y: 354, distance: 69.0
click at [505, 354] on div "Hi [PERSON_NAME], As you may know, I run the Alchemist Accelerator , an initiat…" at bounding box center [657, 314] width 318 height 1299
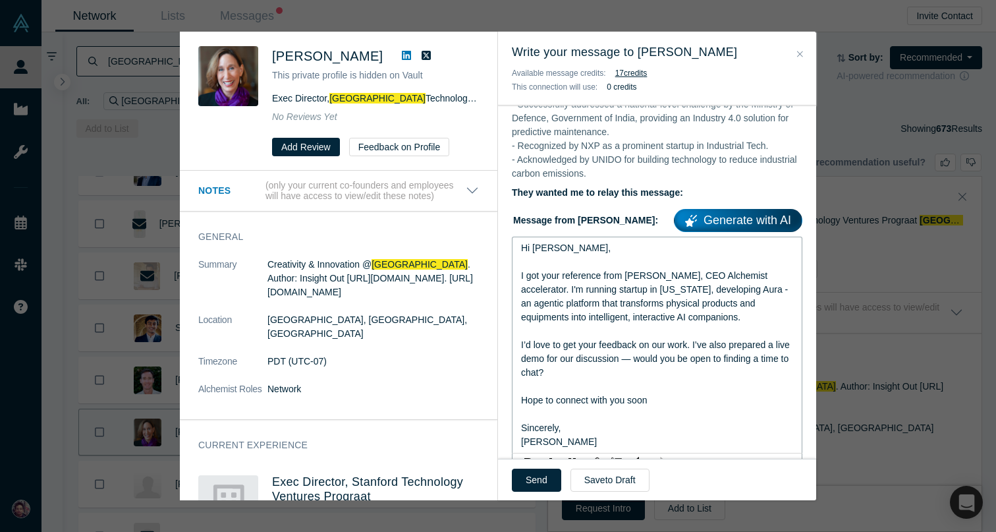
scroll to position [658, 0]
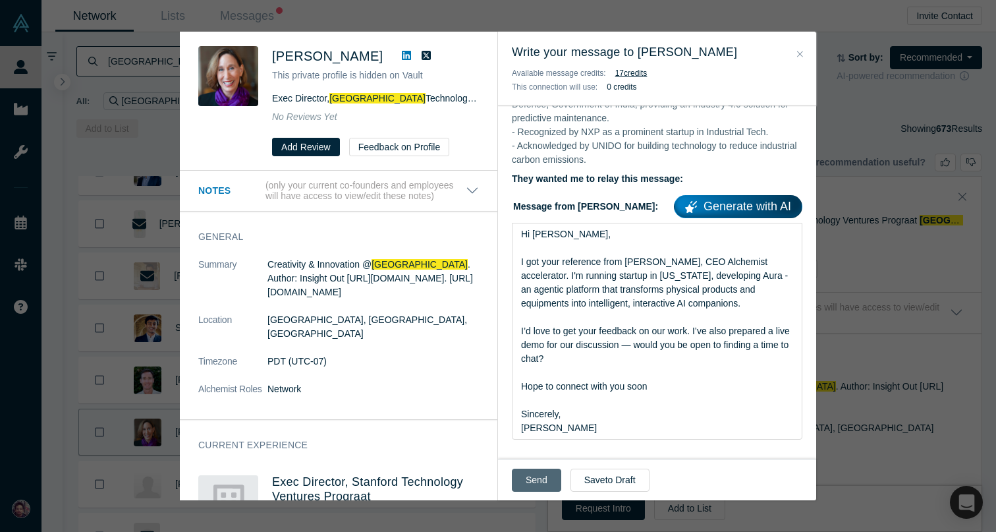
click at [541, 480] on button "Send" at bounding box center [536, 480] width 49 height 23
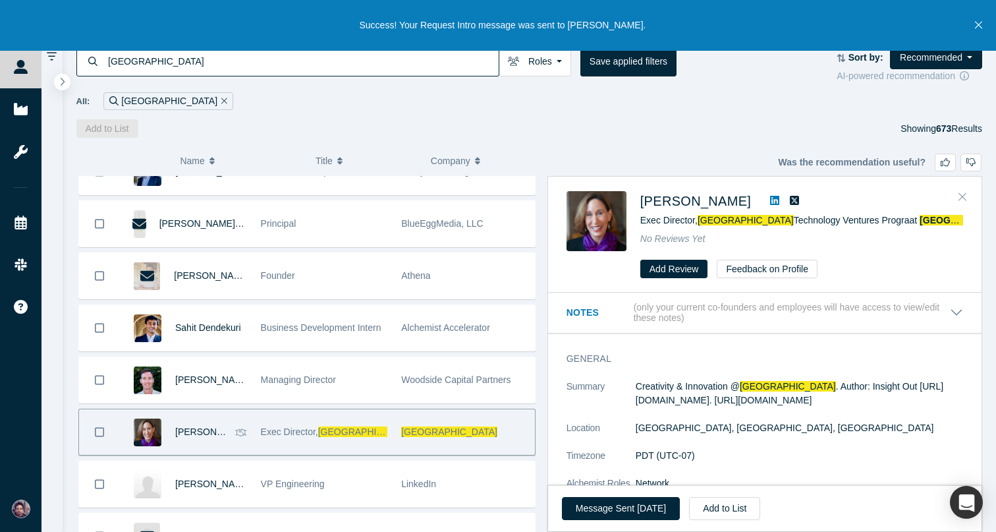
click at [971, 191] on button "Close" at bounding box center [963, 196] width 20 height 21
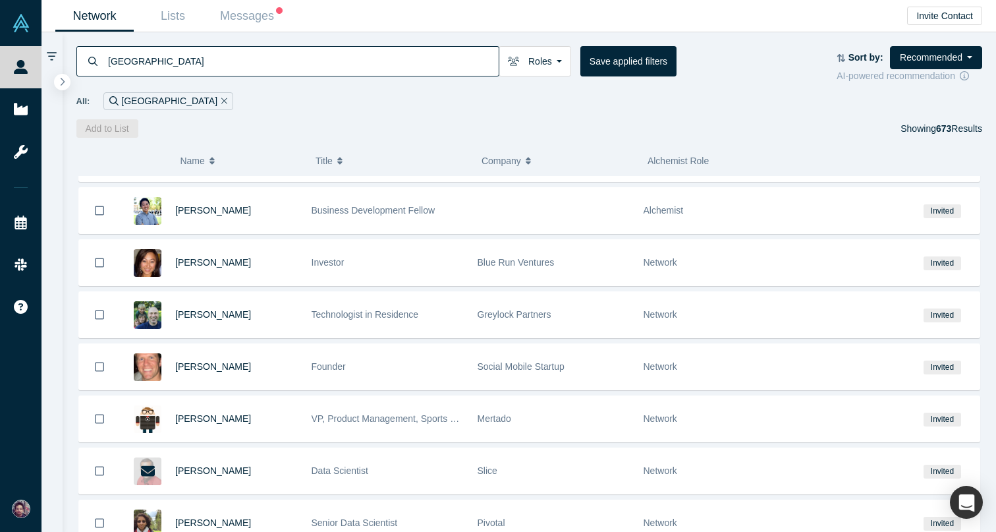
scroll to position [5891, 0]
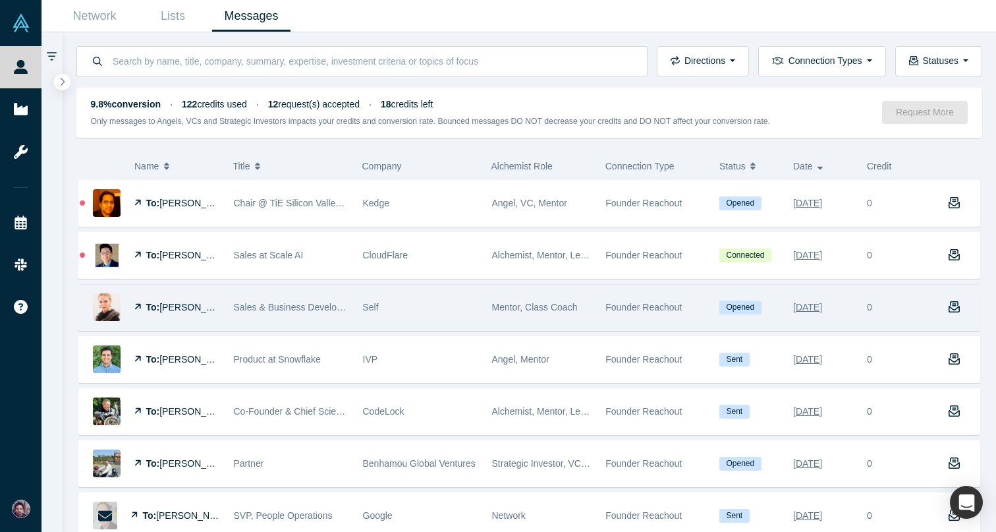
click at [497, 314] on div "Mentor, Class Coach" at bounding box center [542, 307] width 100 height 45
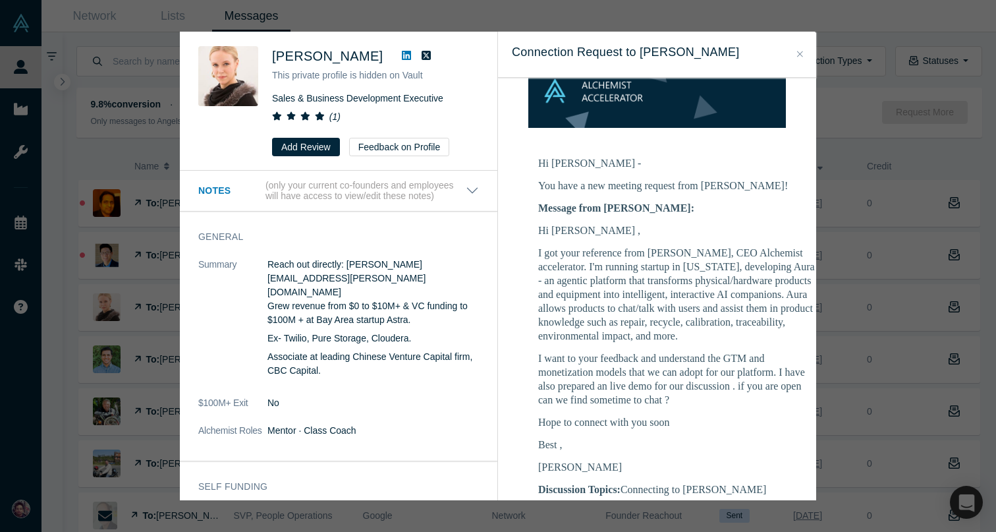
scroll to position [172, 0]
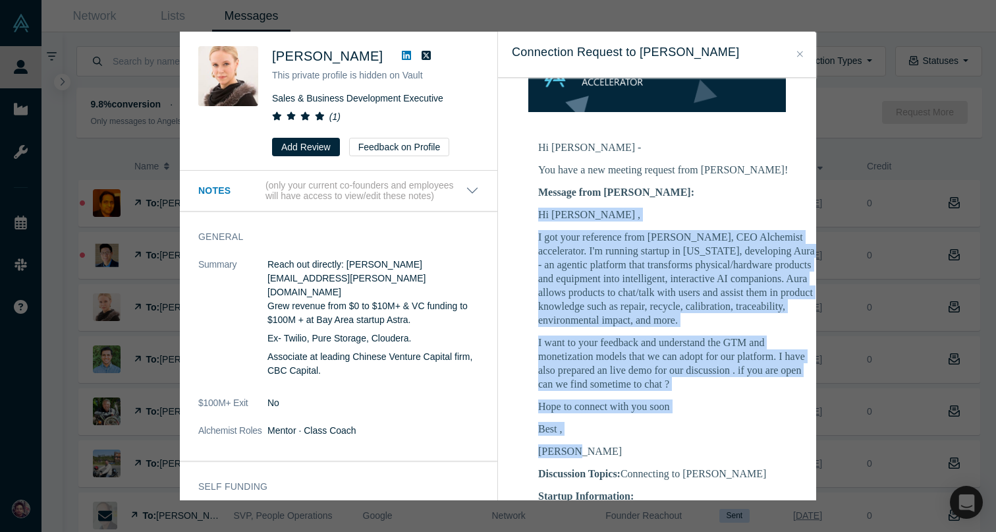
drag, startPoint x: 610, startPoint y: 436, endPoint x: 535, endPoint y: 202, distance: 245.5
copy div "Hi Elizabeth , I got your reference from Ravi Belani, CEO Alchemist accelerator…"
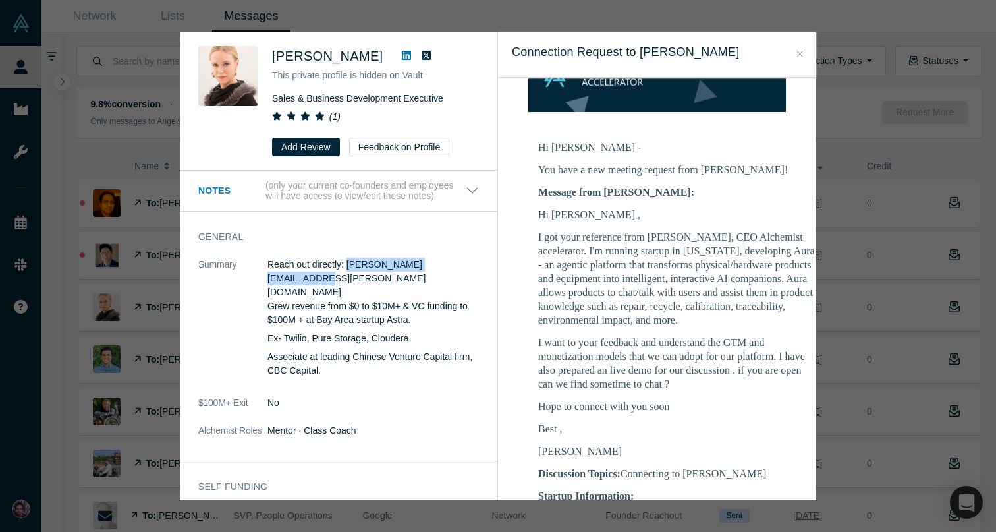
drag, startPoint x: 347, startPoint y: 265, endPoint x: 463, endPoint y: 263, distance: 115.3
click at [463, 263] on p "Reach out directly: elizabeth.quade@gmail.com Grew revenue from $0 to $10M+ & V…" at bounding box center [374, 292] width 212 height 69
copy p "elizabeth.quade@gmail.com"
drag, startPoint x: 273, startPoint y: 55, endPoint x: 399, endPoint y: 55, distance: 125.2
click at [399, 55] on div "Elizabeth Quade" at bounding box center [375, 56] width 207 height 20
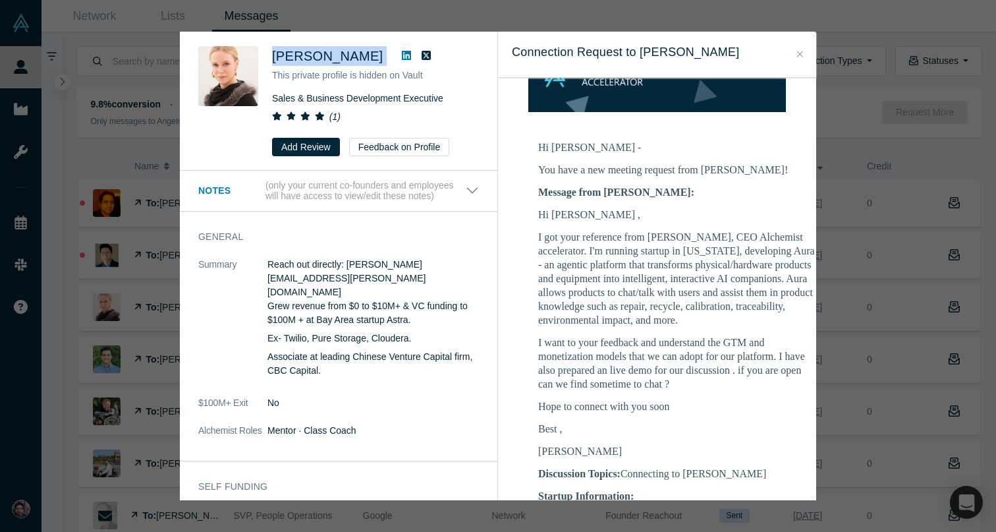
copy div "Elizabeth Quade"
click at [71, 307] on div "Elizabeth Quade This private profile is hidden on Vault Sales & Business Develo…" at bounding box center [498, 266] width 996 height 532
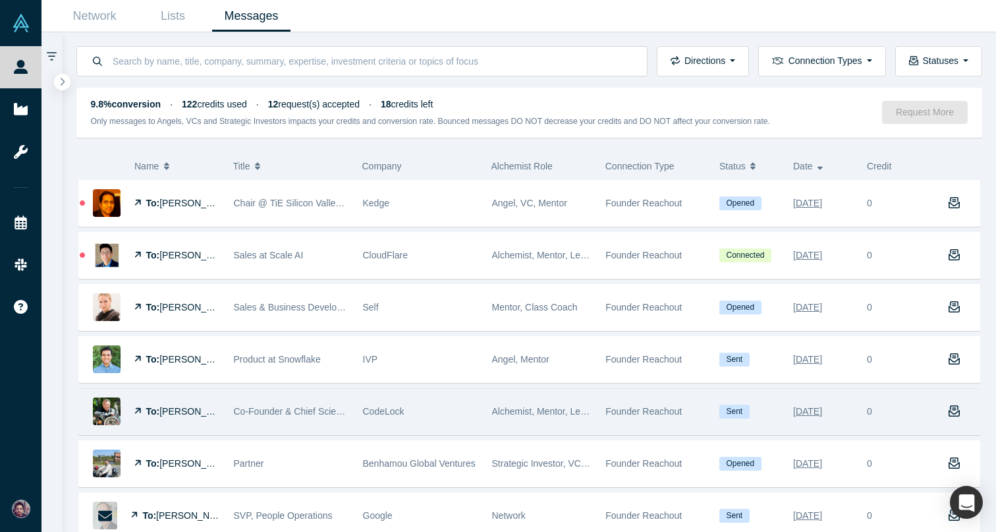
click at [254, 414] on span "Co-Founder & Chief Scientist" at bounding box center [293, 411] width 119 height 11
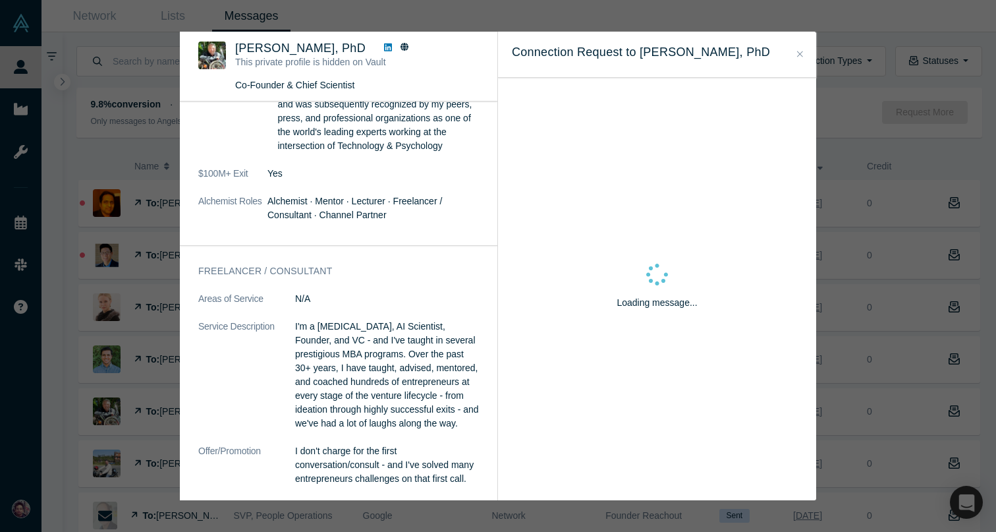
scroll to position [428, 0]
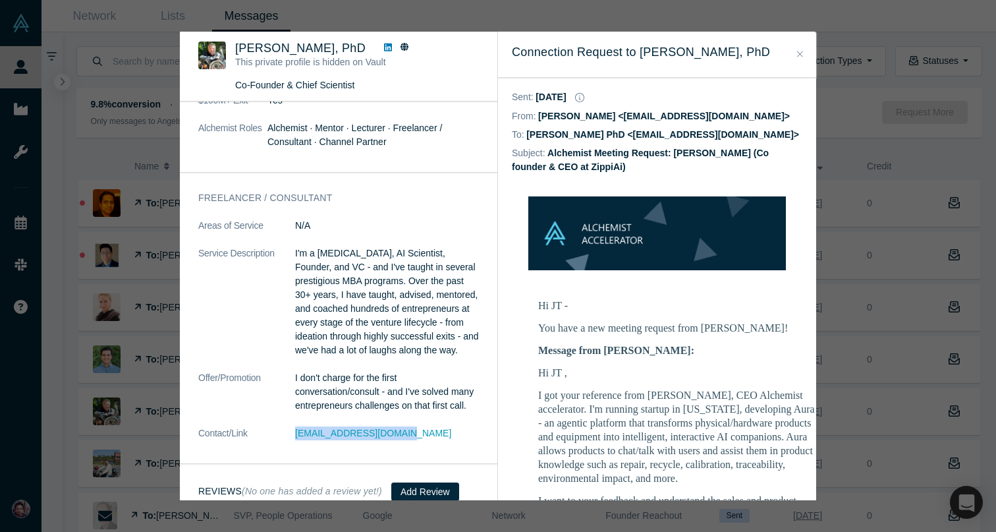
drag, startPoint x: 417, startPoint y: 420, endPoint x: 294, endPoint y: 420, distance: 123.2
click at [294, 420] on dl "Areas of Service N/A Service Description I'm a Psychologist, AI Scientist, Foun…" at bounding box center [338, 336] width 281 height 235
copy dl "Dr.JTKostman@gmail.com"
drag, startPoint x: 233, startPoint y: 48, endPoint x: 303, endPoint y: 47, distance: 70.5
click at [303, 47] on div "JT Kostman, PhD This private profile is hidden on Vault Co-Founder & Chief Scie…" at bounding box center [340, 67] width 285 height 51
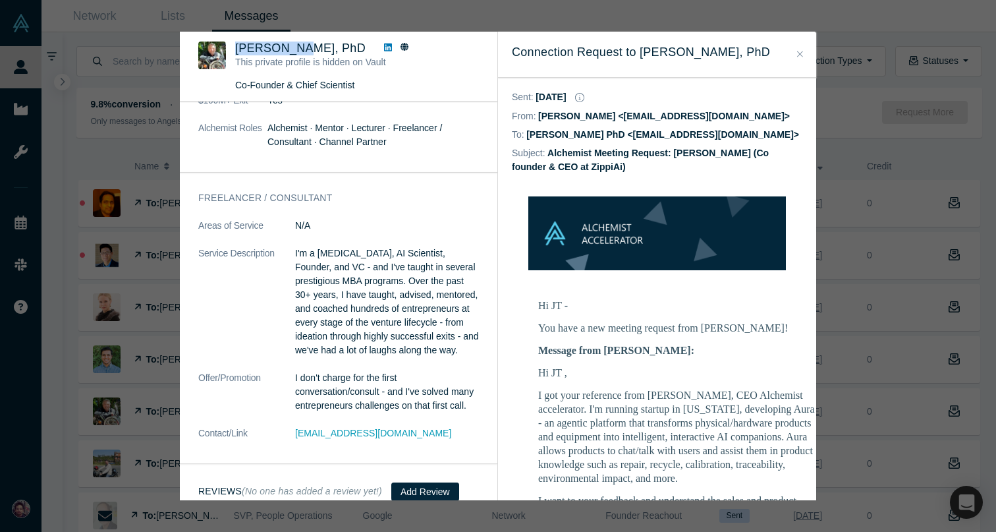
copy span "JT Kostman"
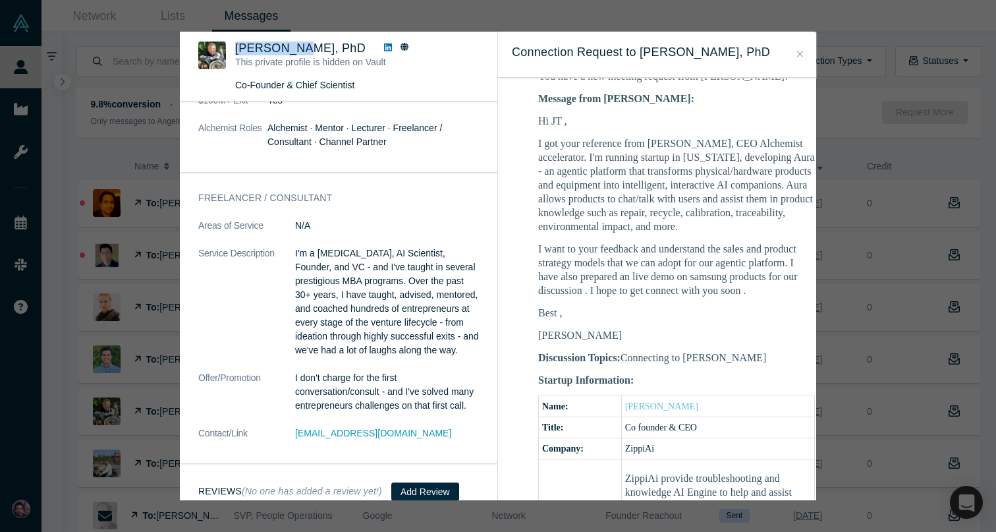
scroll to position [148, 0]
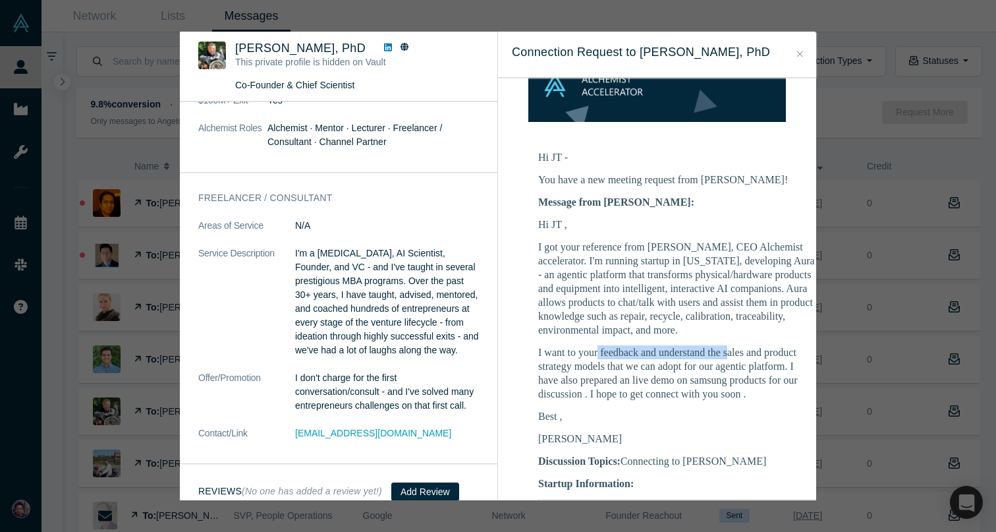
drag, startPoint x: 599, startPoint y: 354, endPoint x: 727, endPoint y: 357, distance: 127.9
click at [727, 357] on p "I want to your feedback and understand the sales and product strategy models th…" at bounding box center [676, 372] width 277 height 55
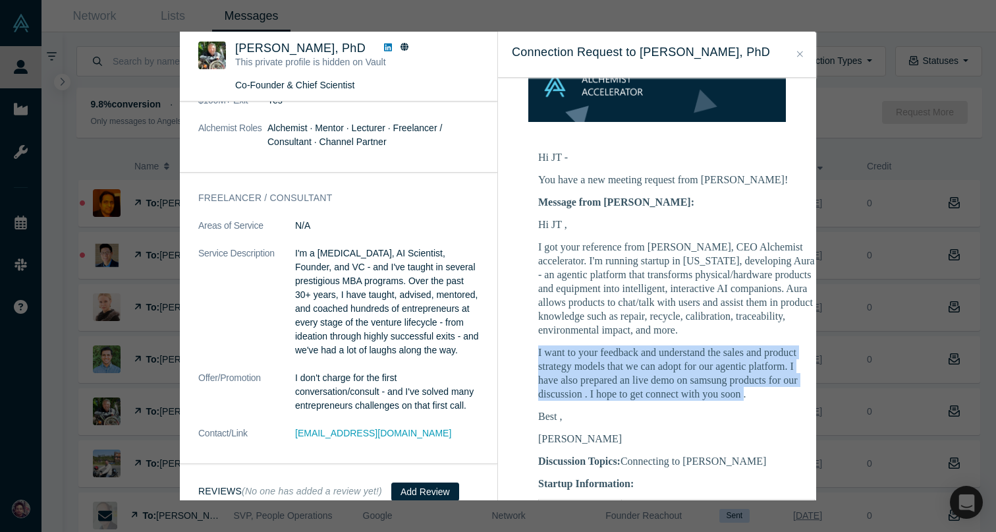
drag, startPoint x: 745, startPoint y: 390, endPoint x: 534, endPoint y: 346, distance: 215.4
copy p "I want to your feedback and understand the sales and product strategy models th…"
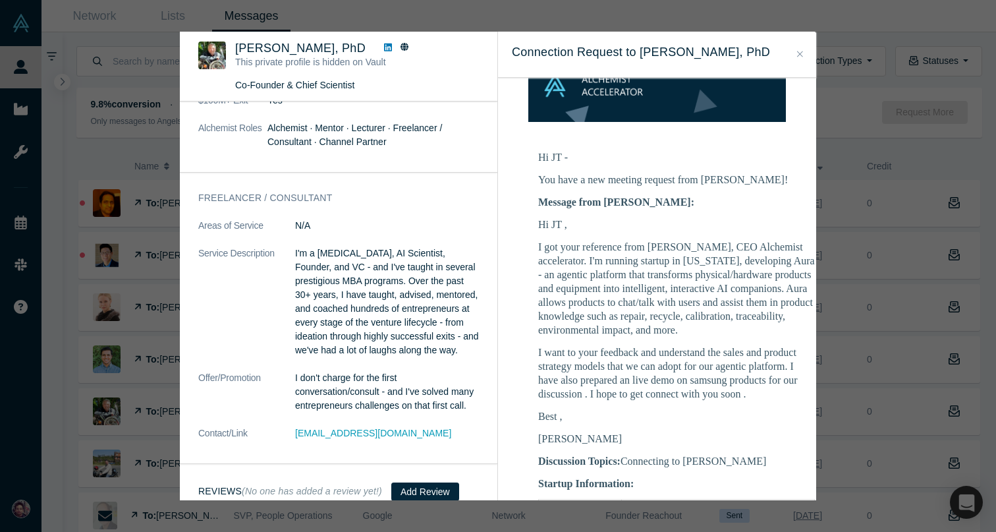
click at [96, 159] on div "JT Kostman, PhD This private profile is hidden on Vault Co-Founder & Chief Scie…" at bounding box center [498, 266] width 996 height 532
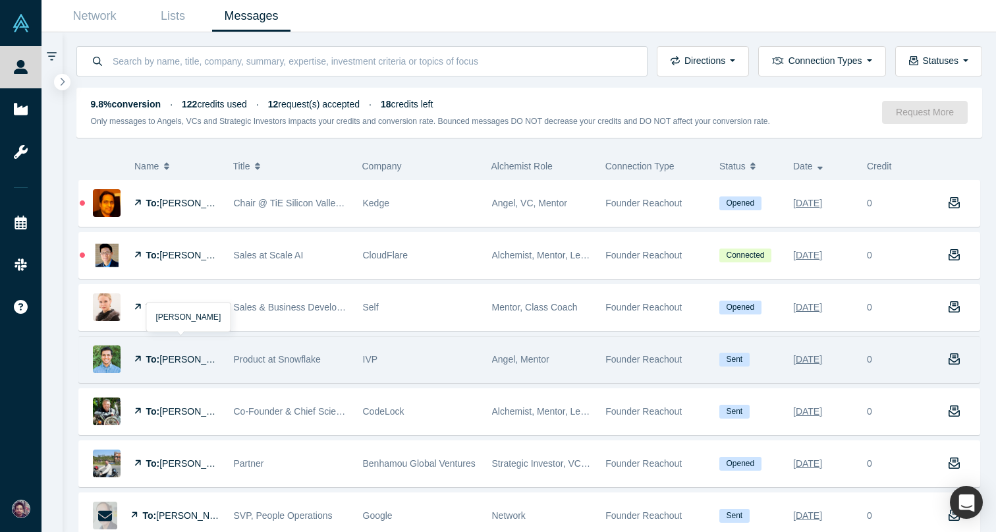
click at [215, 370] on div "To: Shravan Narayen" at bounding box center [177, 359] width 86 height 45
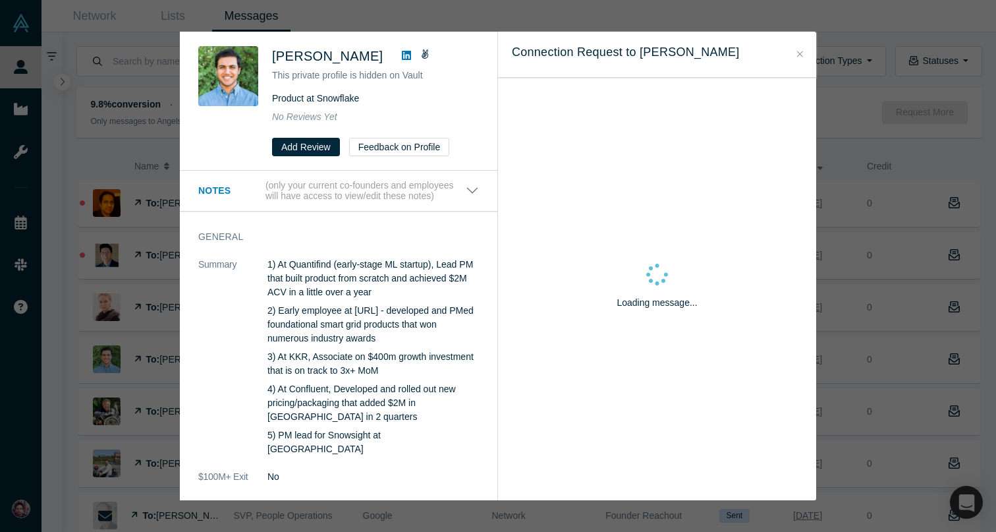
click at [104, 291] on div "Shravan Narayen This private profile is hidden on Vault Product at Snowflake No…" at bounding box center [498, 266] width 996 height 532
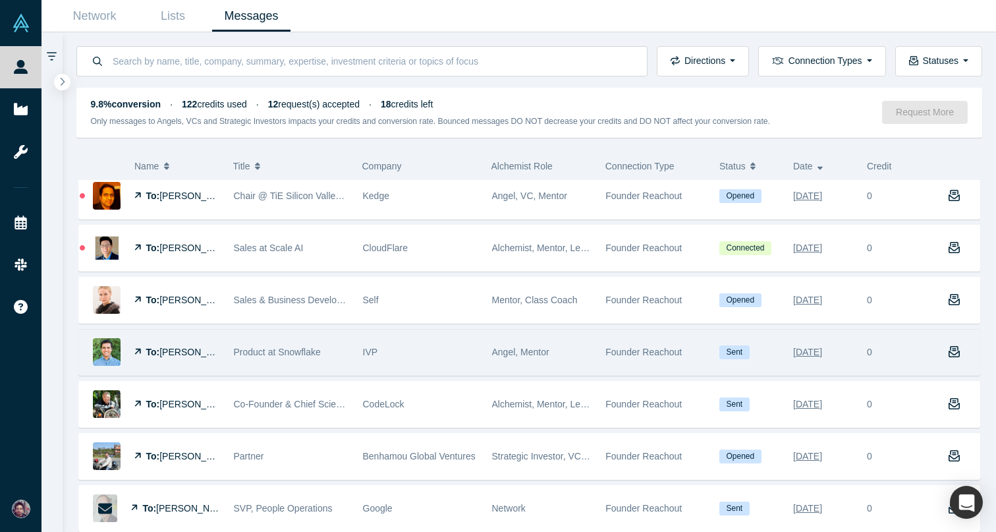
scroll to position [11, 0]
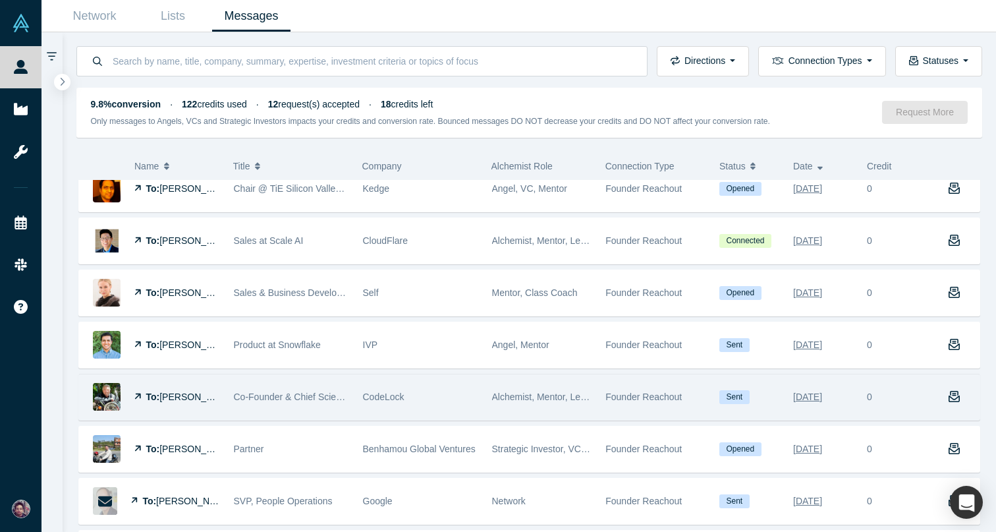
scroll to position [8, 0]
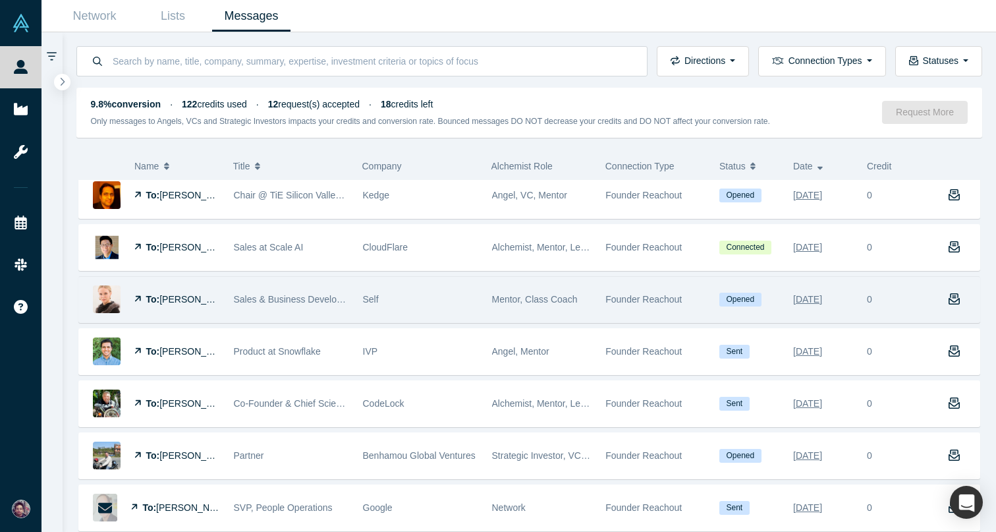
click at [428, 302] on div "Self" at bounding box center [420, 299] width 115 height 45
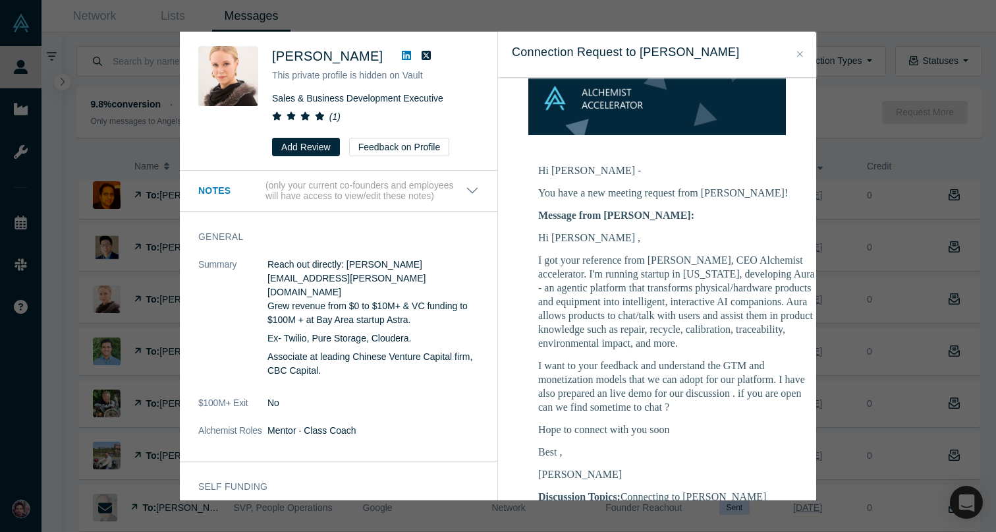
scroll to position [164, 0]
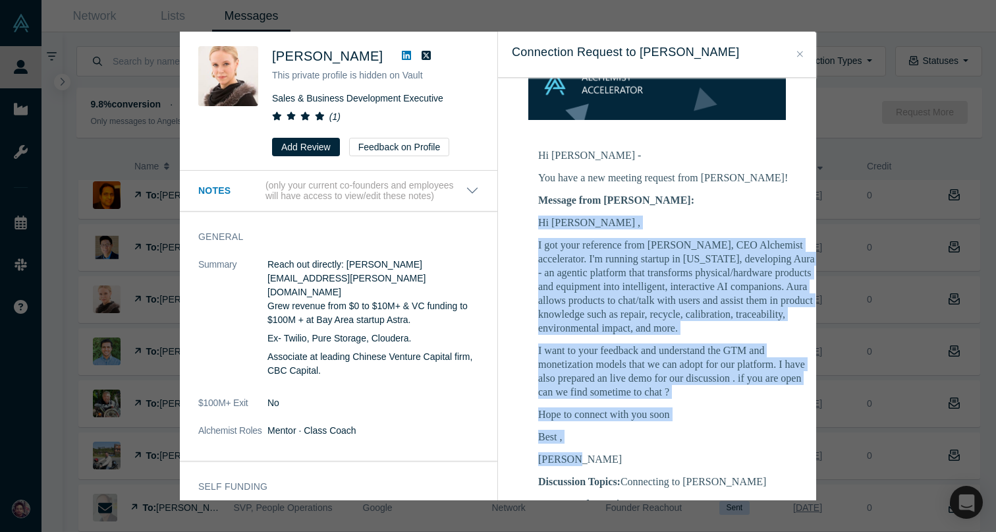
drag, startPoint x: 596, startPoint y: 447, endPoint x: 538, endPoint y: 210, distance: 244.8
copy div "Hi Elizabeth , I got your reference from Ravi Belani, CEO Alchemist accelerator…"
click at [648, 364] on p "I want to your feedback and understand the GTM and monetization models that we …" at bounding box center [676, 370] width 277 height 55
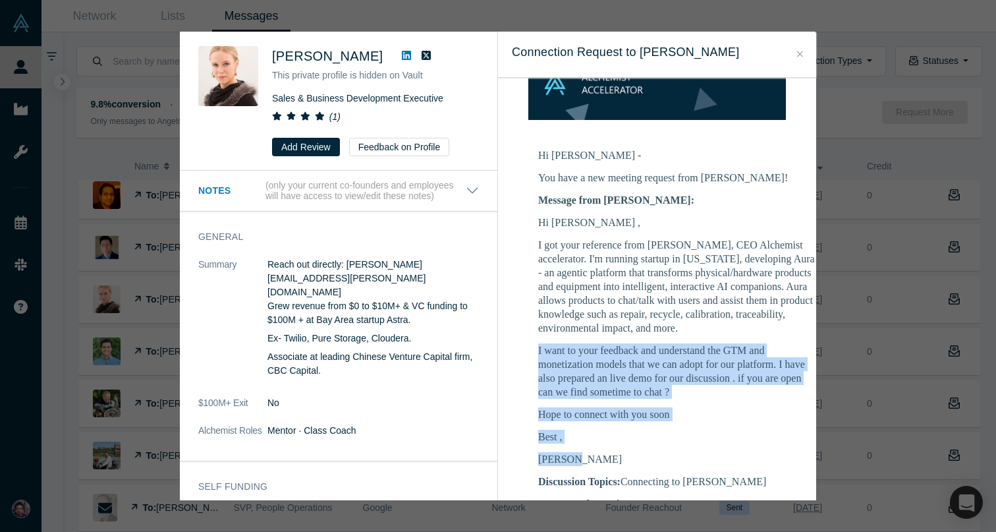
drag, startPoint x: 537, startPoint y: 335, endPoint x: 690, endPoint y: 444, distance: 188.0
copy div "I want to your feedback and understand the GTM and monetization models that we …"
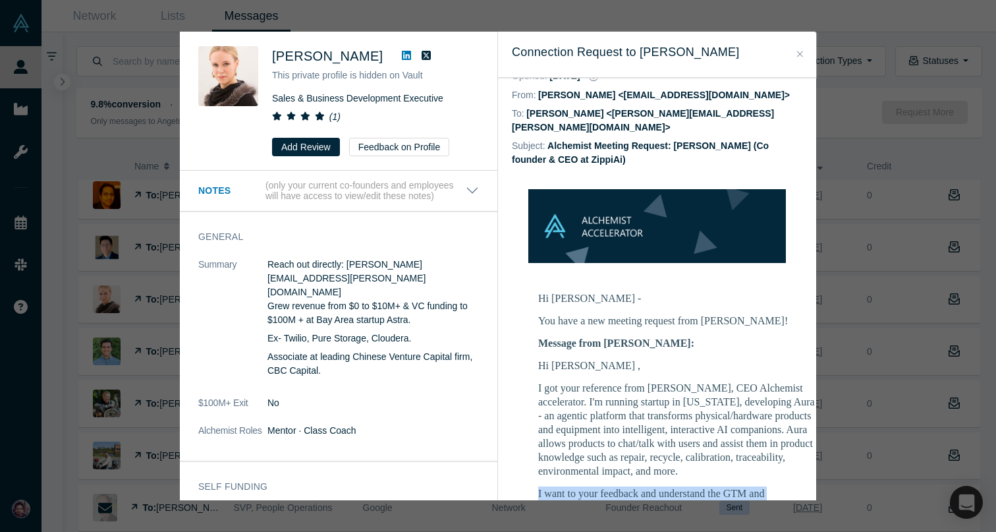
scroll to position [0, 0]
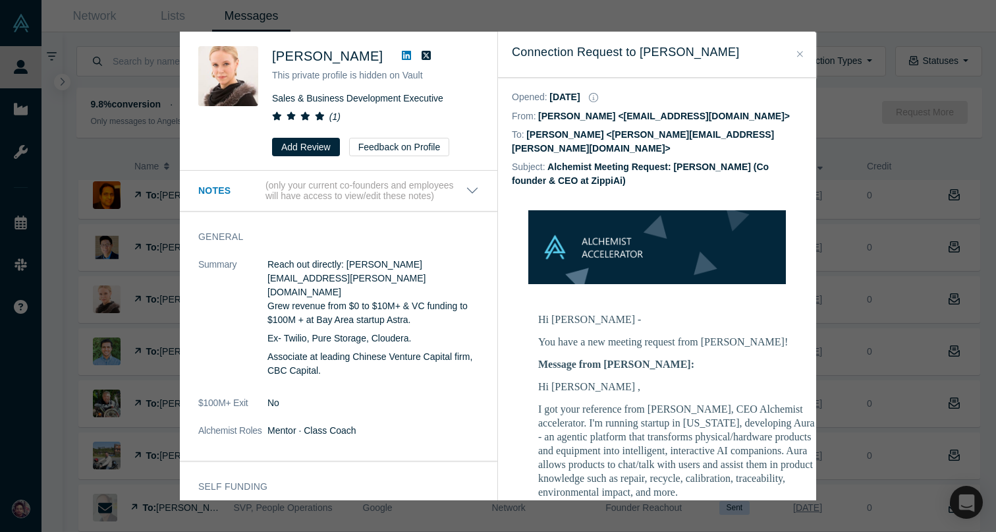
click at [836, 260] on div "Elizabeth Quade This private profile is hidden on Vault Sales & Business Develo…" at bounding box center [498, 266] width 996 height 532
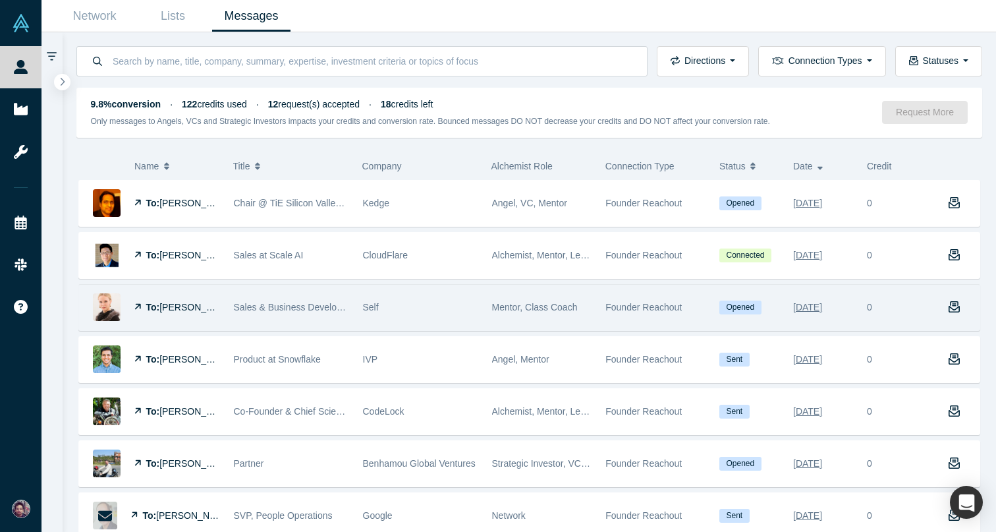
click at [543, 322] on div "Mentor, Class Coach" at bounding box center [542, 307] width 100 height 45
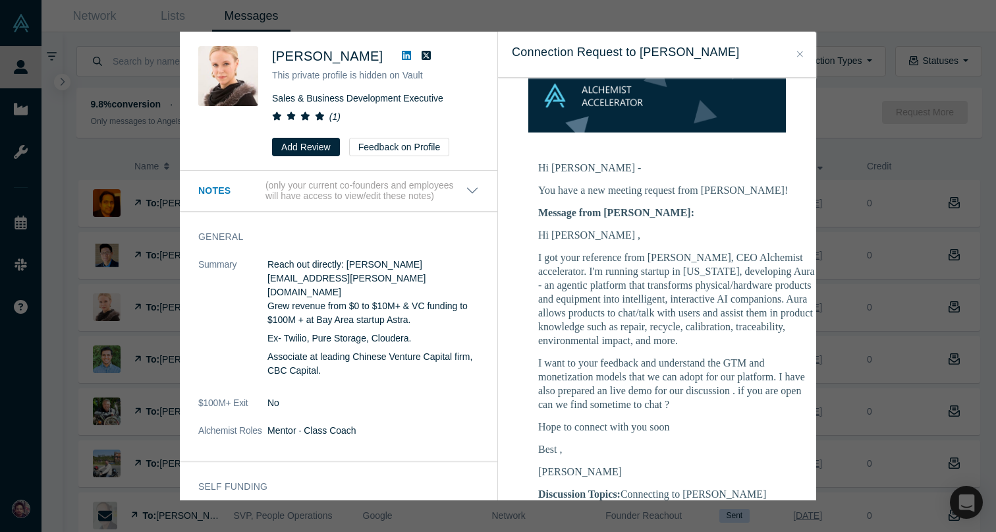
scroll to position [156, 0]
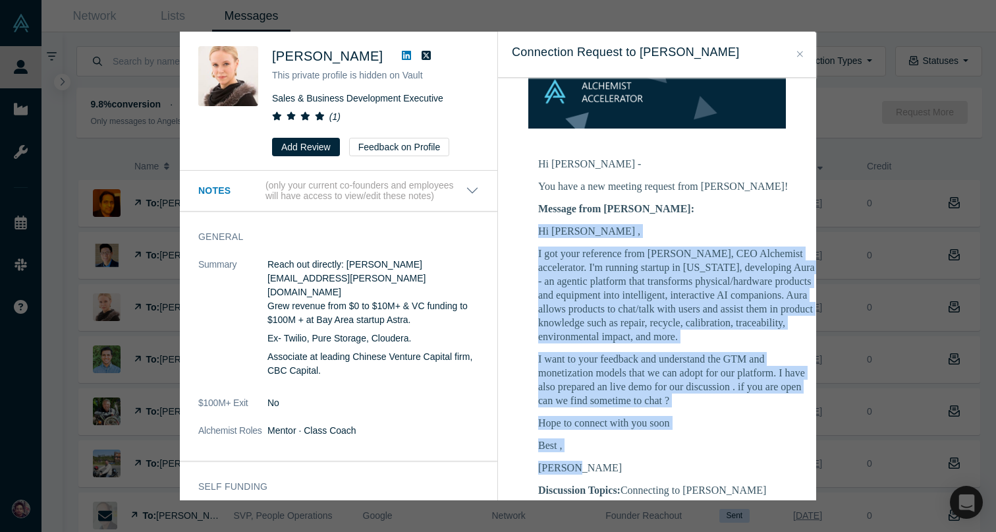
drag, startPoint x: 588, startPoint y: 453, endPoint x: 539, endPoint y: 217, distance: 240.2
click at [539, 224] on div "Hi Elizabeth , I got your reference from Ravi Belani, CEO Alchemist accelerator…" at bounding box center [676, 349] width 277 height 250
copy div "Hi Elizabeth , I got your reference from Ravi Belani, CEO Alchemist accelerator…"
click at [651, 352] on p "I want to your feedback and understand the GTM and monetization models that we …" at bounding box center [676, 379] width 277 height 55
